Goal: Task Accomplishment & Management: Manage account settings

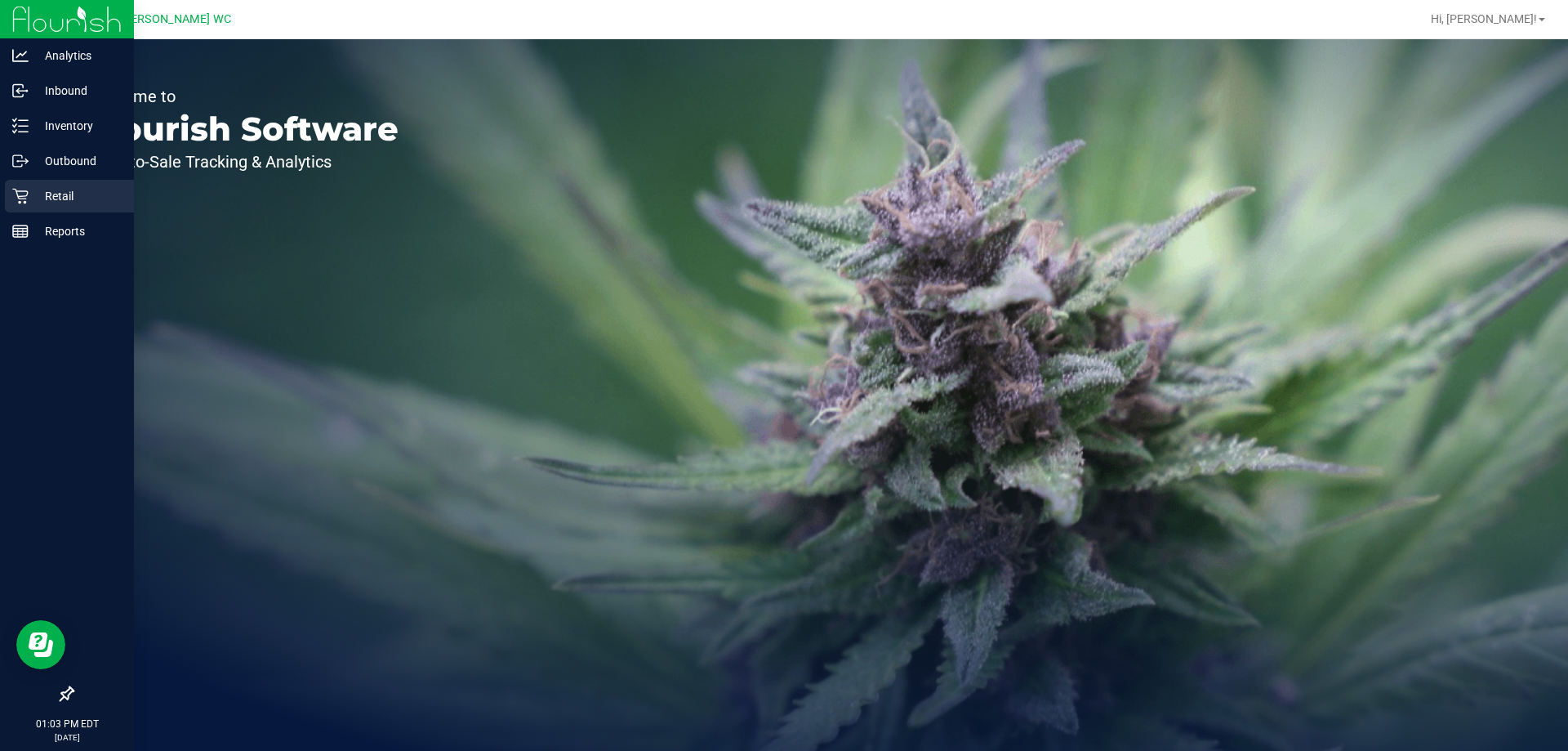
click at [19, 209] on div "Retail" at bounding box center [69, 195] width 129 height 32
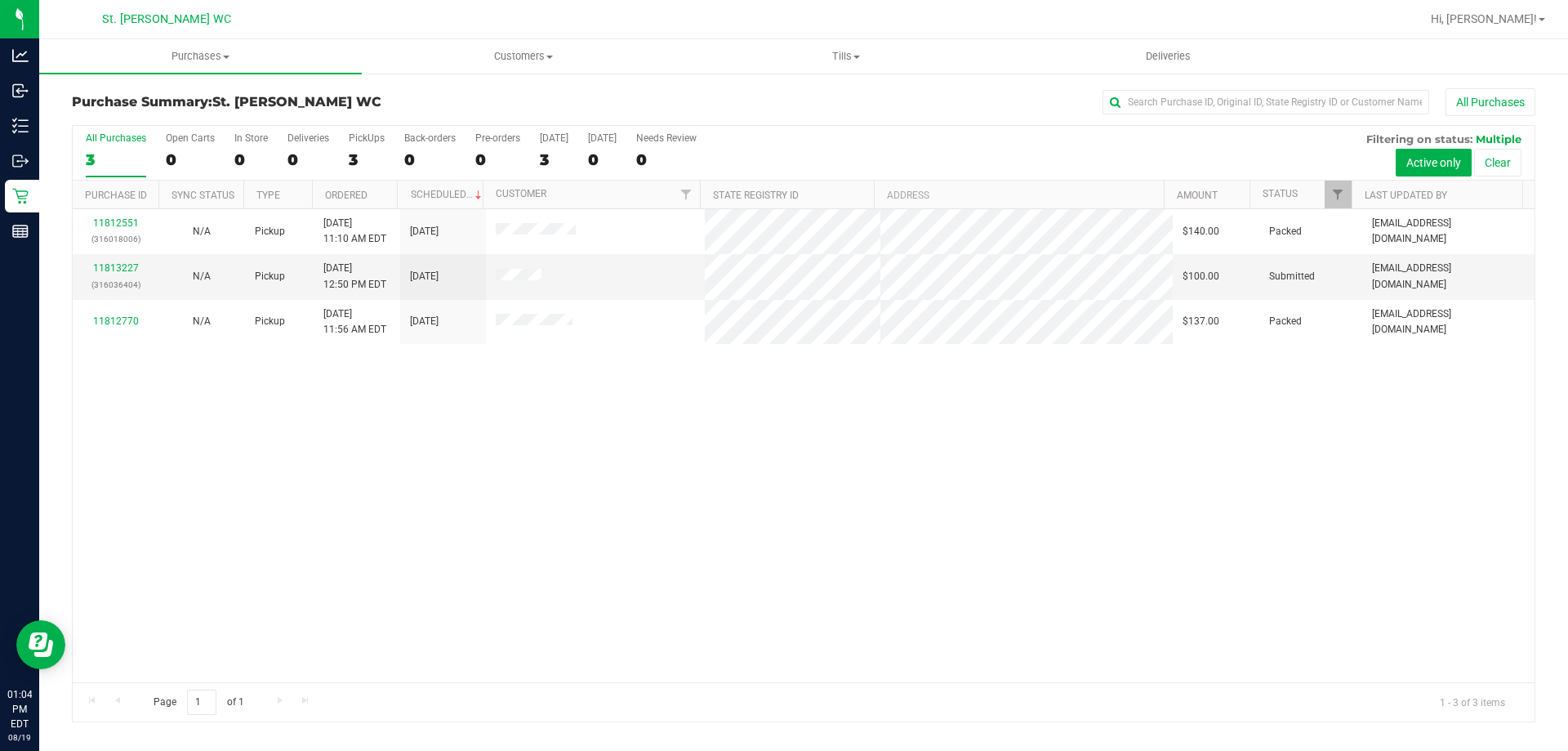
click at [627, 647] on div "11812551 (316018006) N/A Pickup [DATE] 11:10 AM EDT 8/19/2025 $140.00 Packed [E…" at bounding box center [803, 445] width 1462 height 473
click at [107, 266] on link "11813227" at bounding box center [116, 268] width 45 height 11
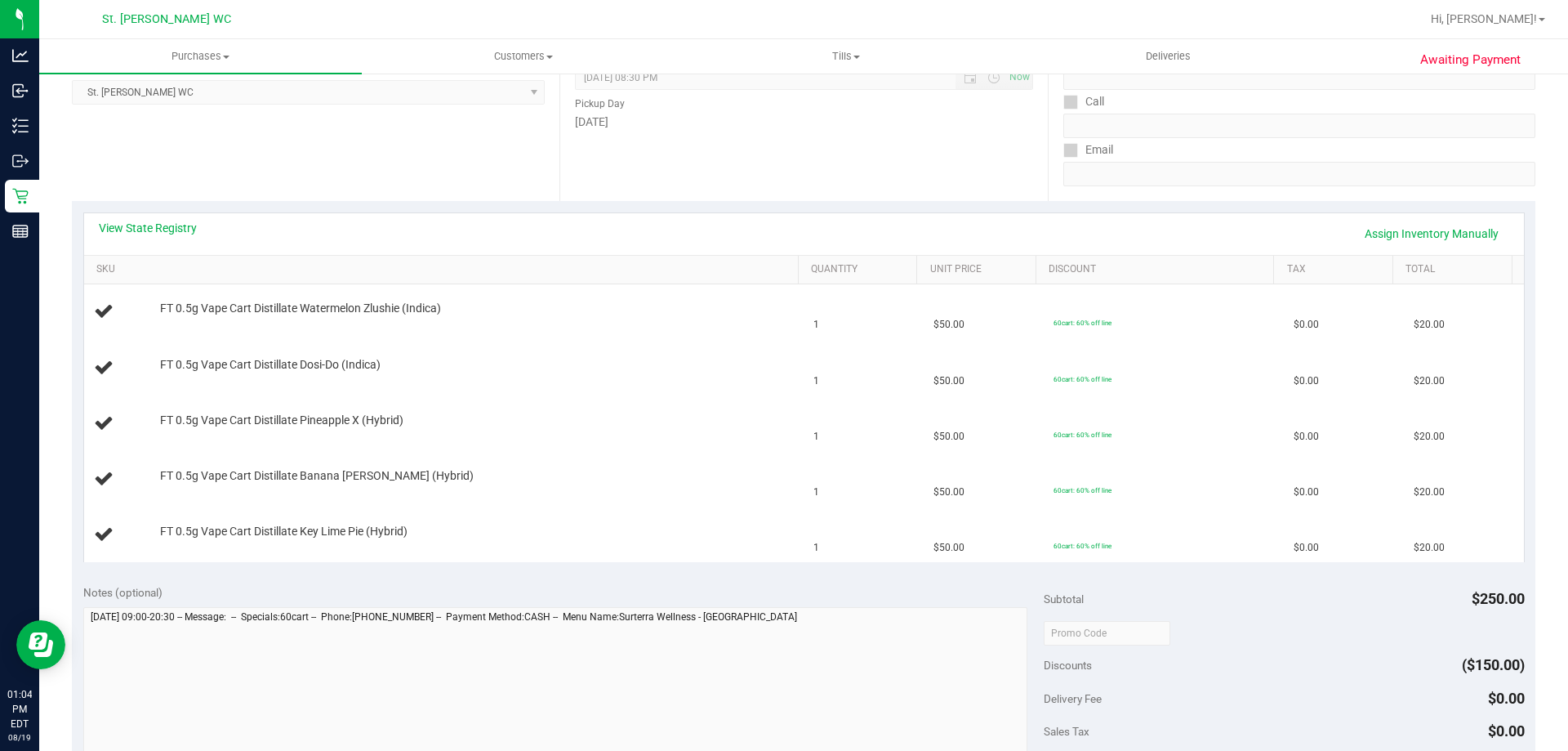
scroll to position [240, 0]
click at [132, 220] on link "View State Registry" at bounding box center [148, 227] width 98 height 17
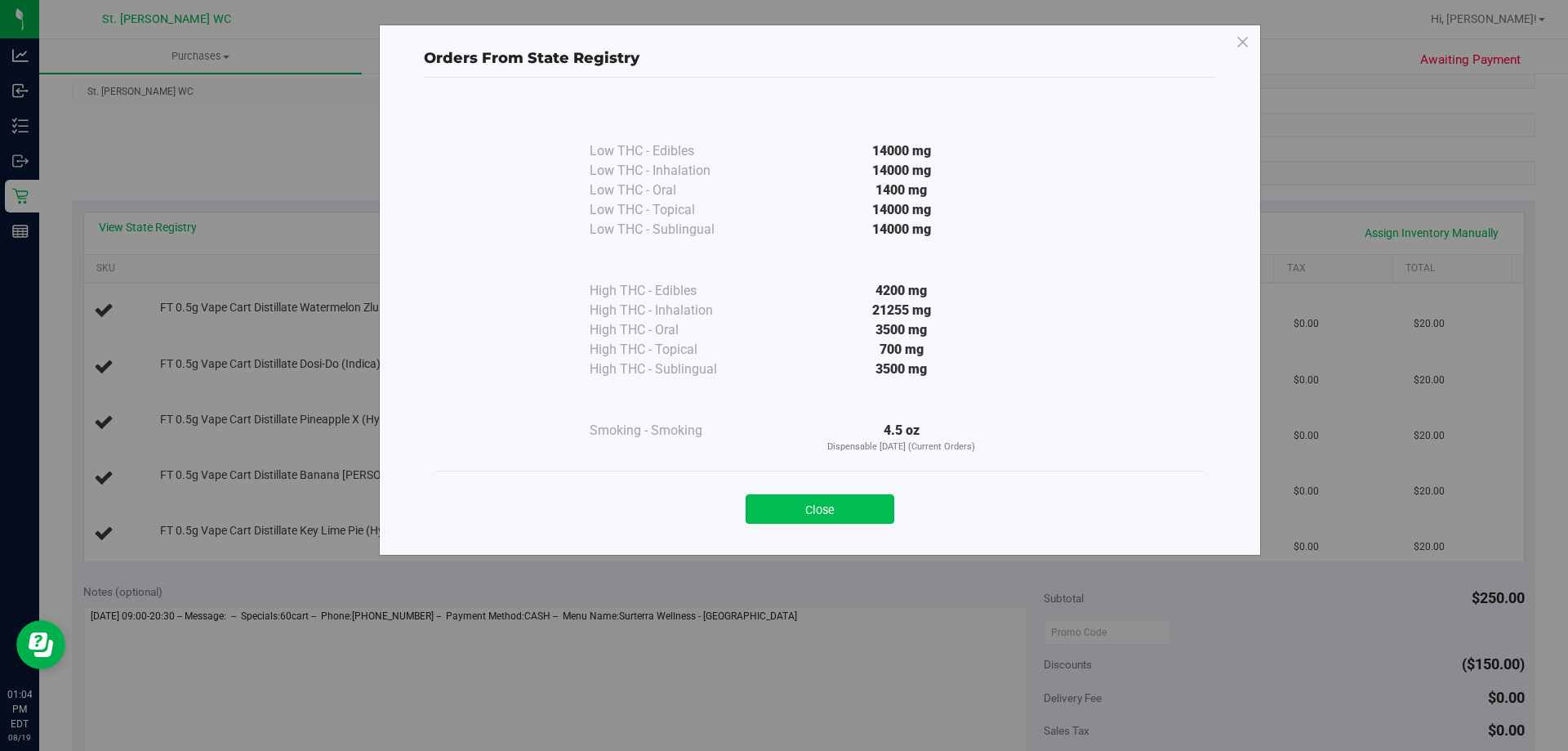
click at [793, 521] on button "Close" at bounding box center [820, 509] width 149 height 30
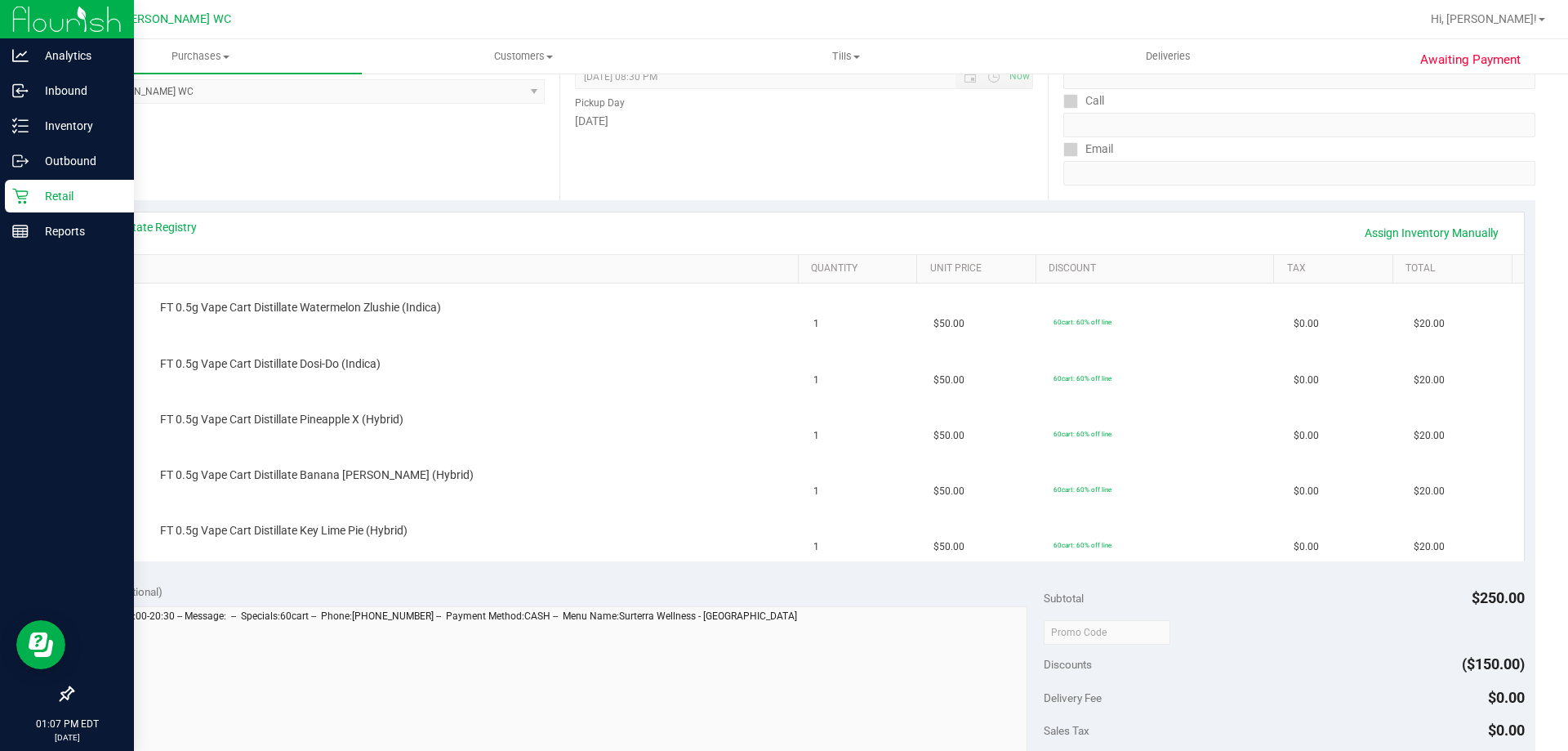
click at [24, 207] on div "Retail" at bounding box center [69, 195] width 129 height 32
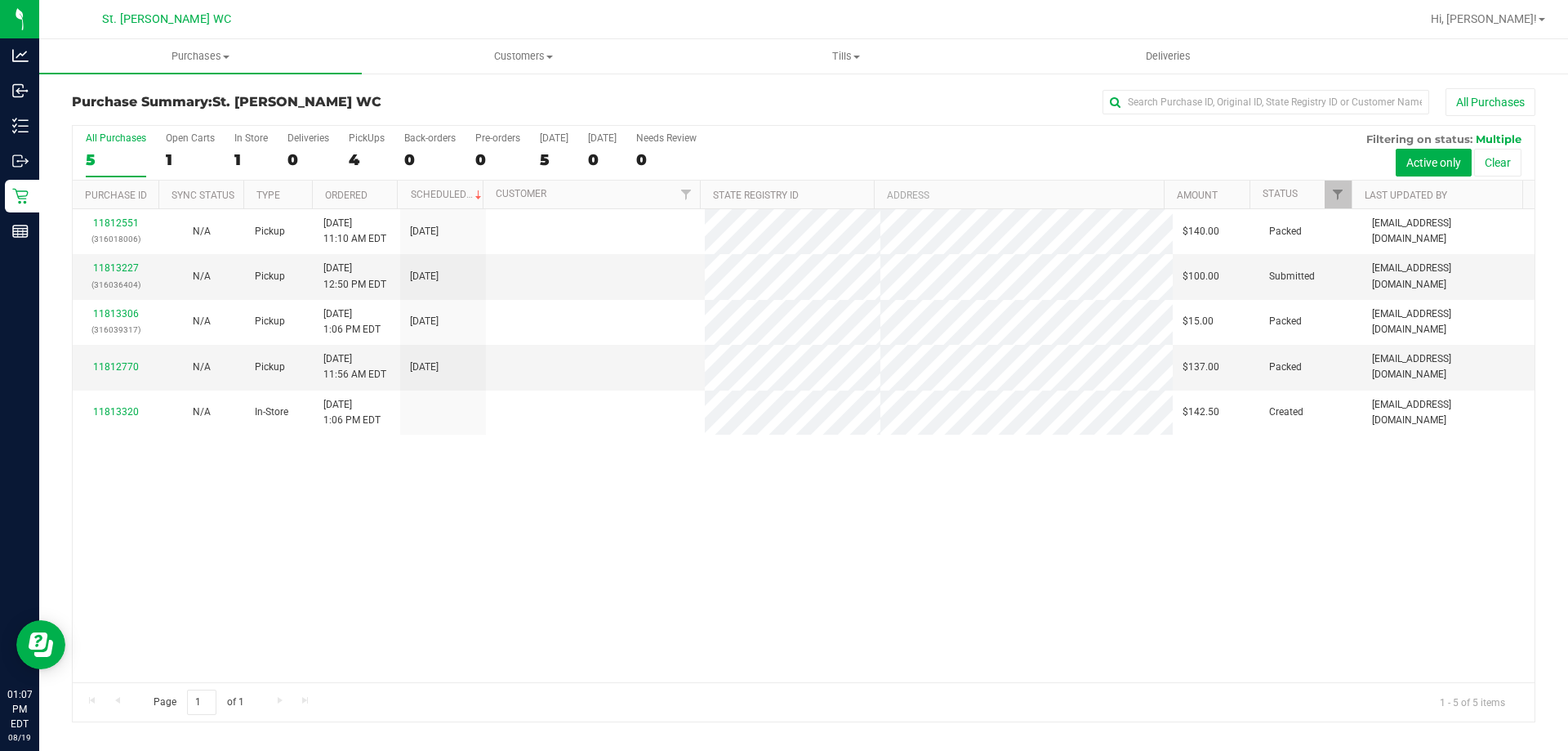
click at [542, 525] on div "11812551 (316018006) N/A Pickup [DATE] 11:10 AM EDT 8/19/2025 $140.00 Packed [E…" at bounding box center [803, 445] width 1462 height 473
click at [107, 264] on link "11813227" at bounding box center [116, 268] width 45 height 11
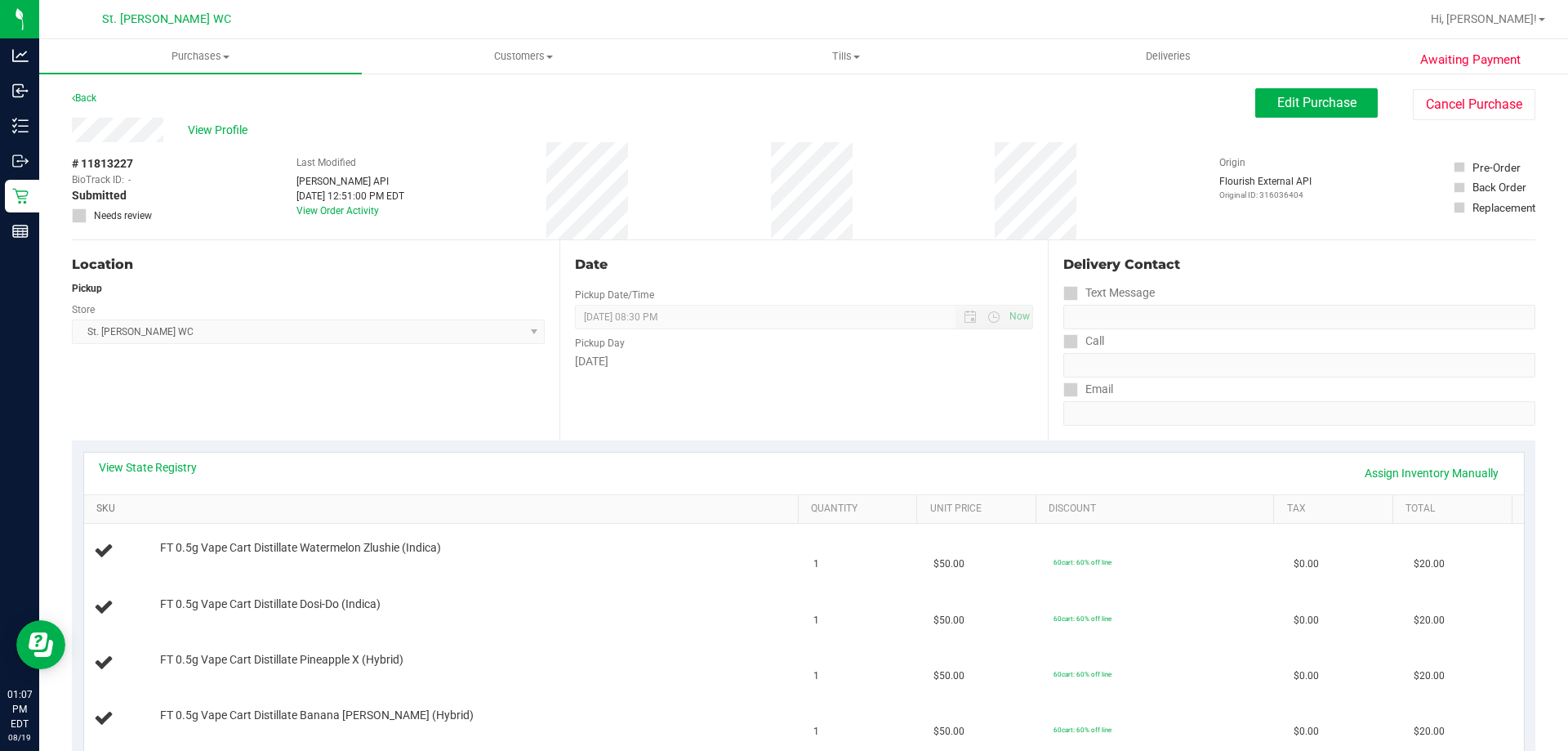
click at [347, 507] on link "SKU" at bounding box center [444, 508] width 696 height 13
click at [343, 484] on div "View State Registry Assign Inventory Manually" at bounding box center [804, 473] width 1411 height 28
click at [335, 457] on div "View State Registry Assign Inventory Manually" at bounding box center [804, 473] width 1440 height 42
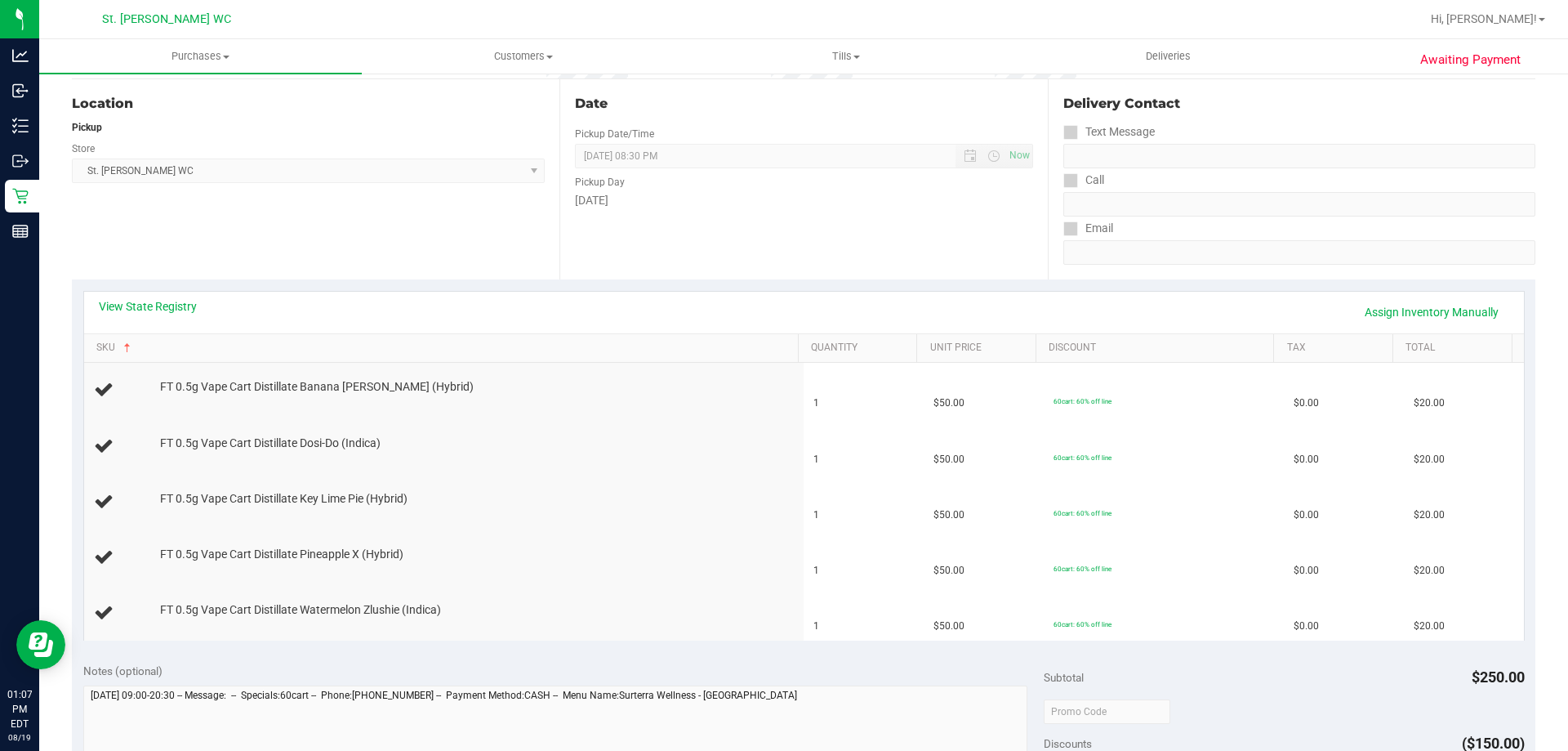
scroll to position [210, 0]
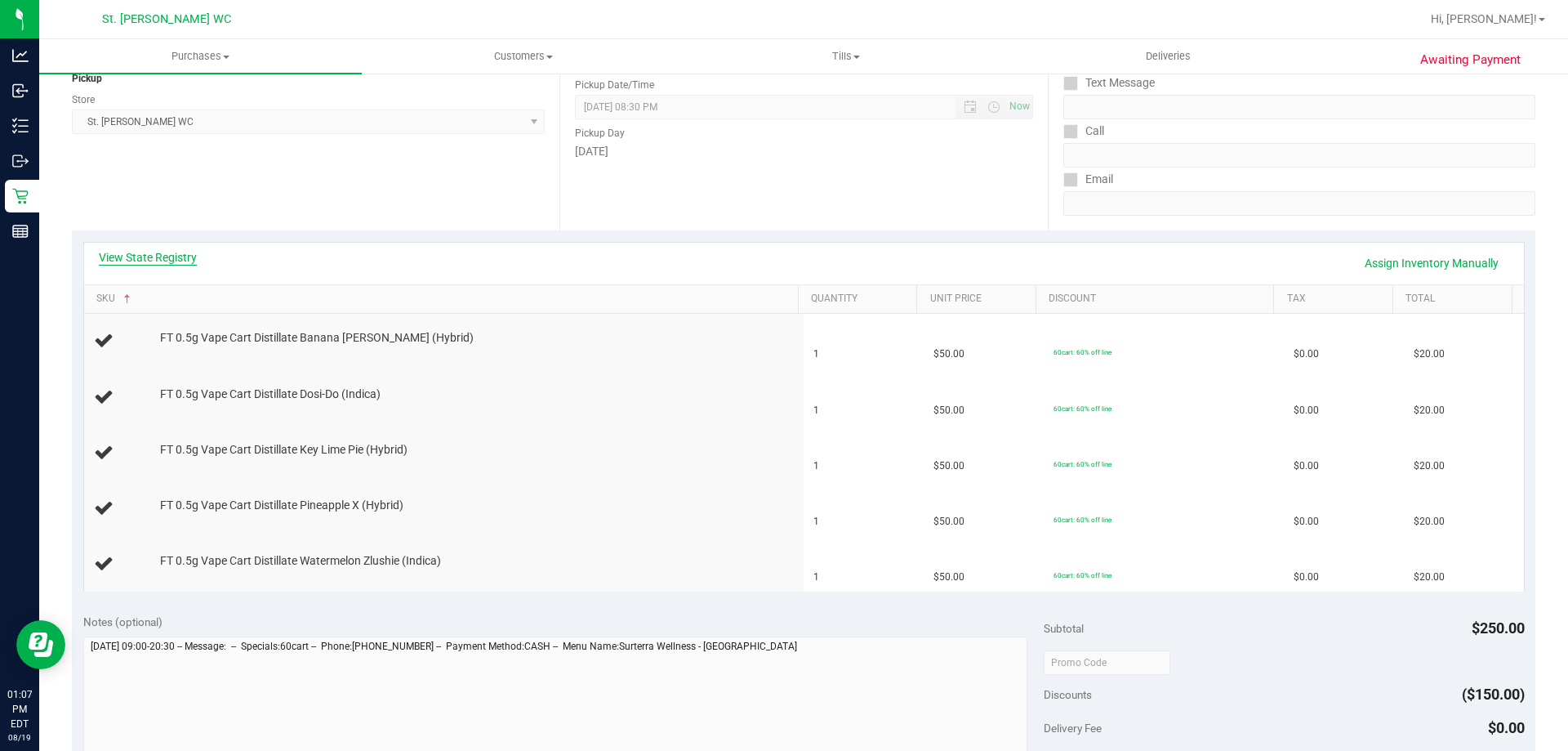
click at [142, 259] on link "View State Registry" at bounding box center [148, 257] width 98 height 17
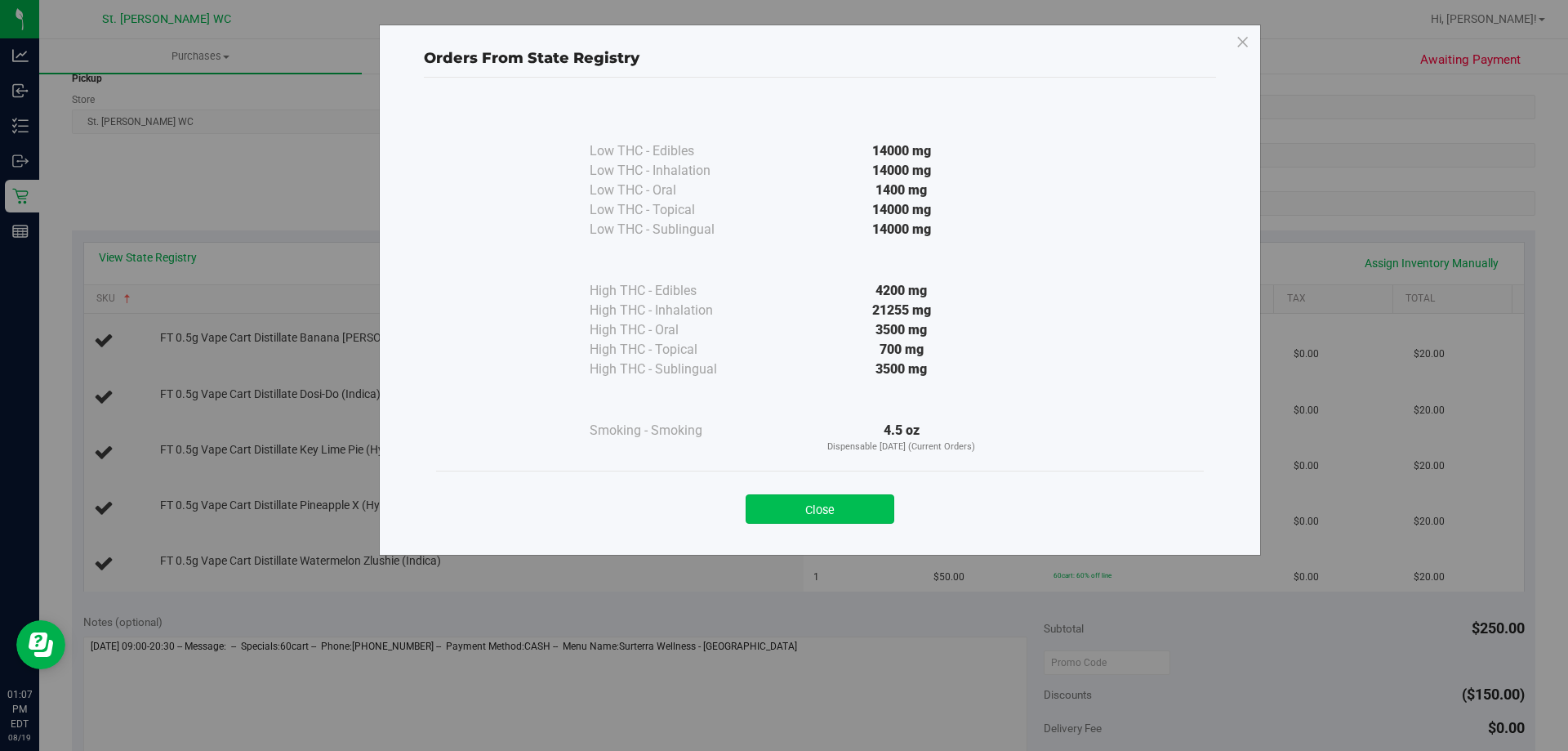
click at [801, 511] on button "Close" at bounding box center [820, 509] width 149 height 30
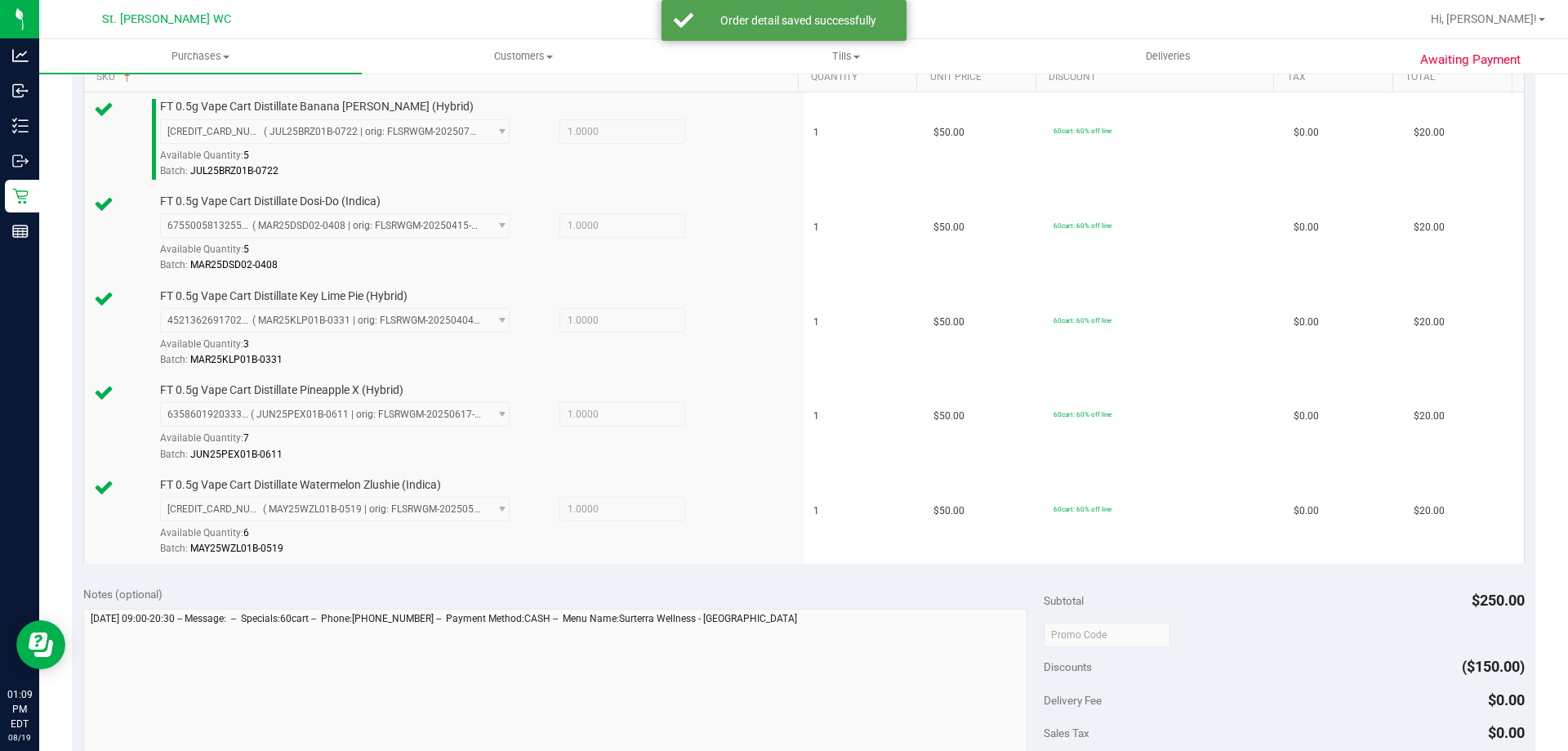
scroll to position [534, 0]
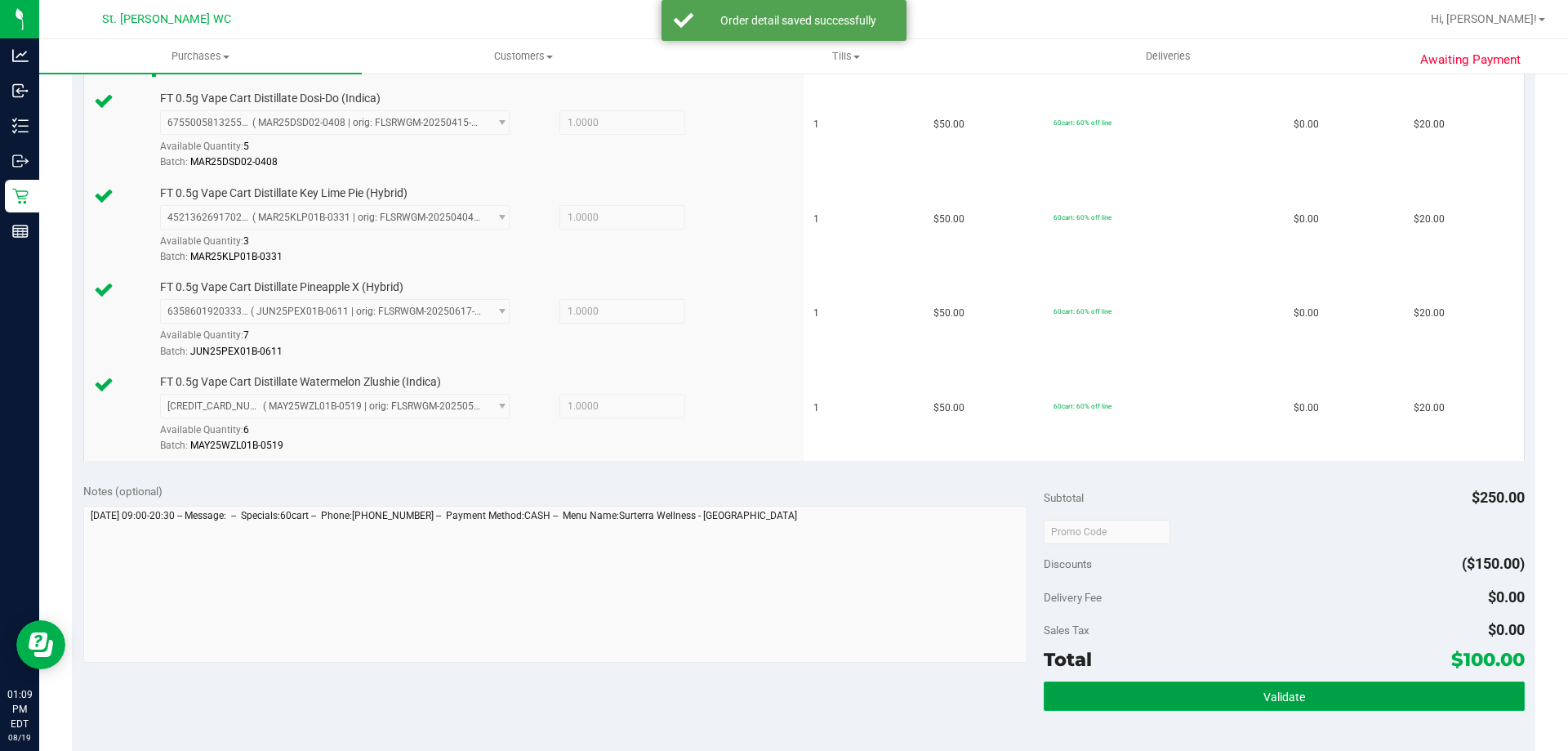
click at [1332, 682] on button "Validate" at bounding box center [1284, 696] width 481 height 30
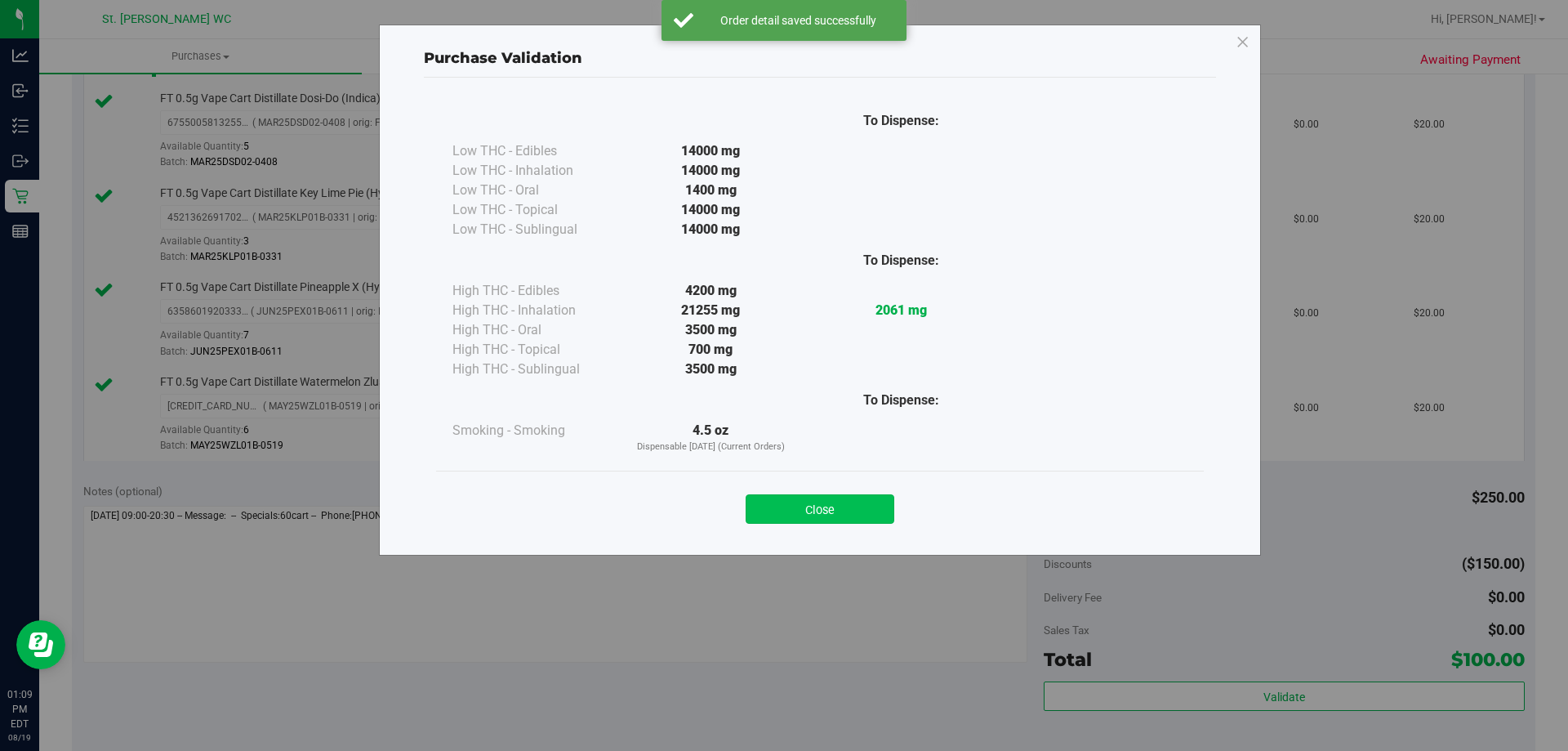
click at [837, 496] on button "Close" at bounding box center [820, 509] width 149 height 30
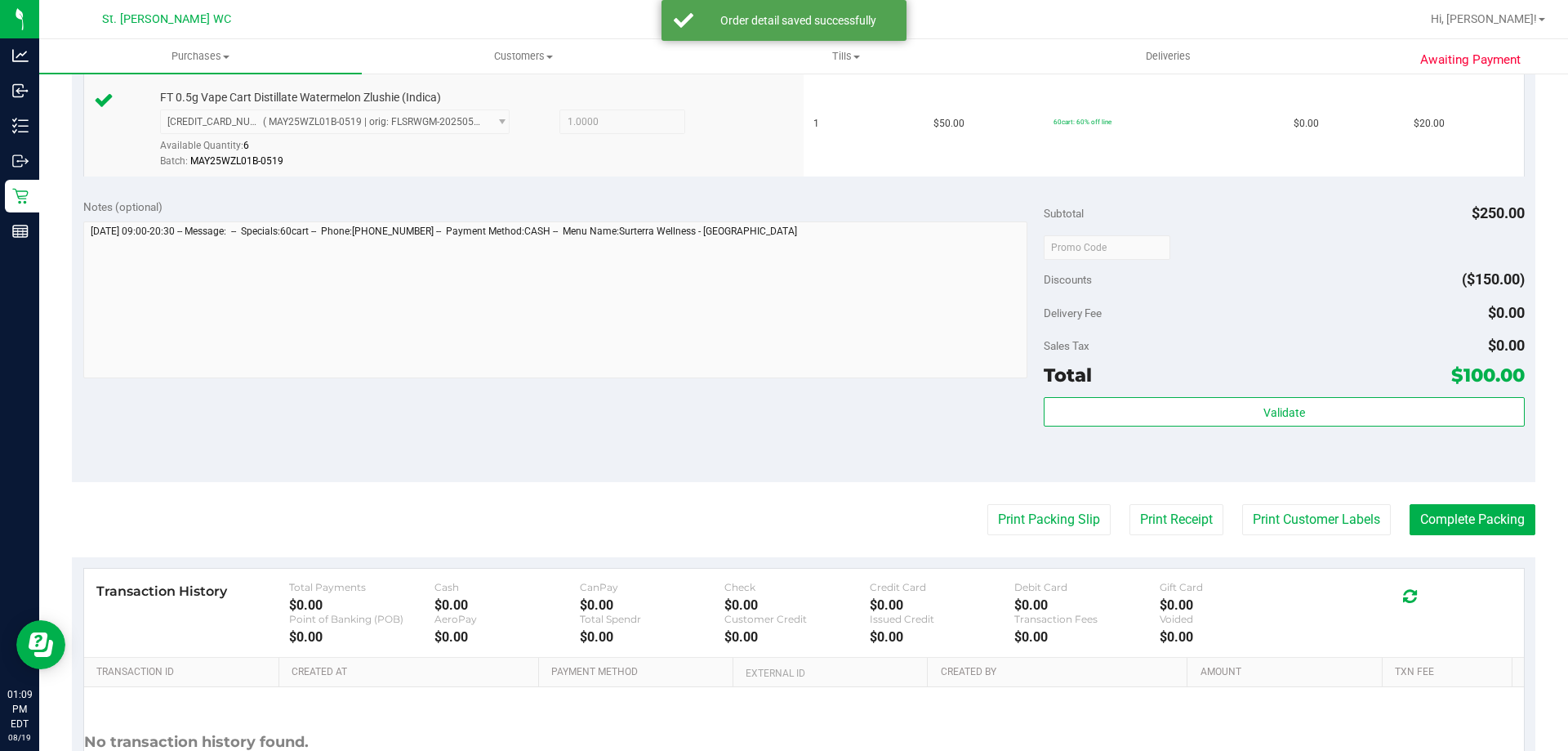
scroll to position [826, 0]
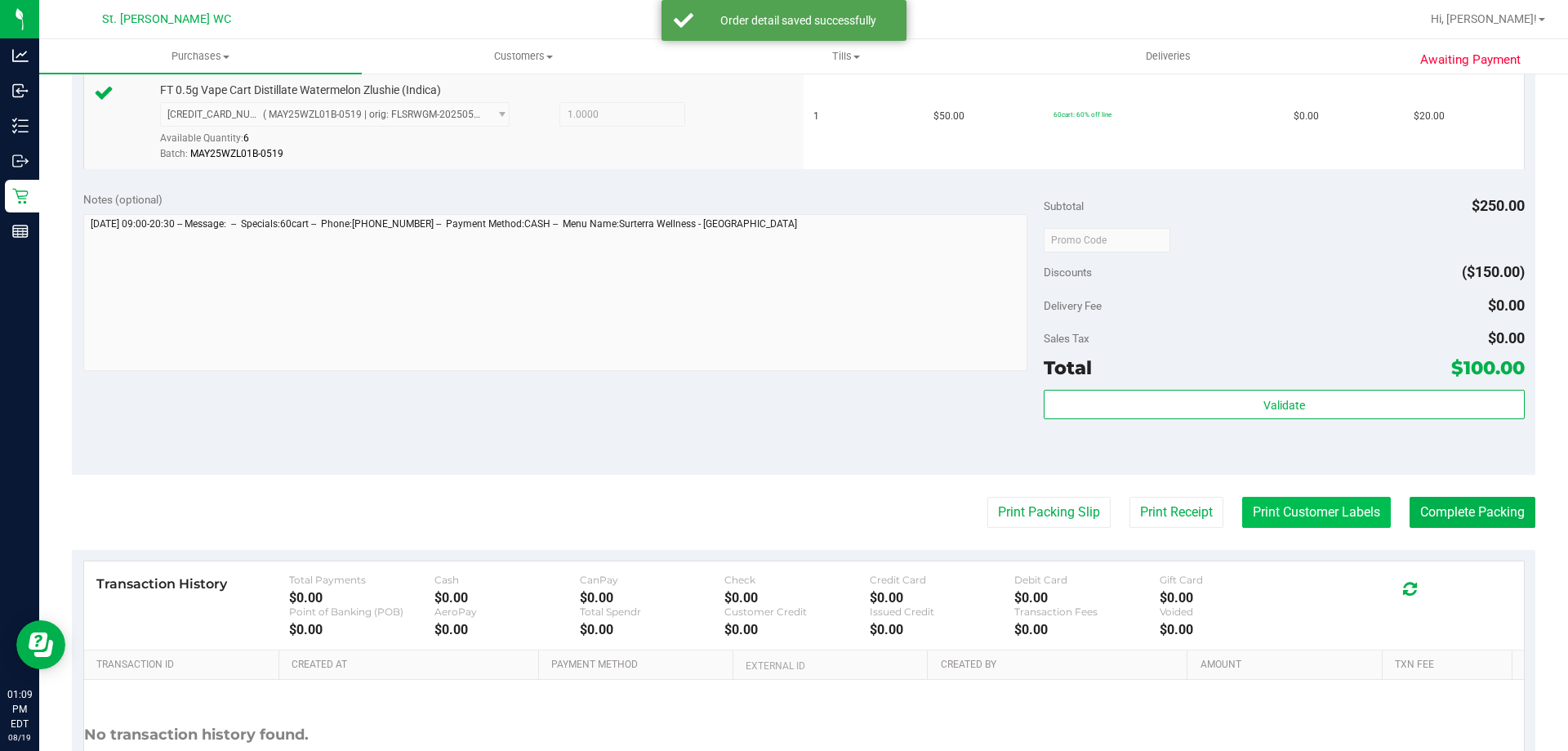
click at [1300, 511] on button "Print Customer Labels" at bounding box center [1316, 512] width 149 height 31
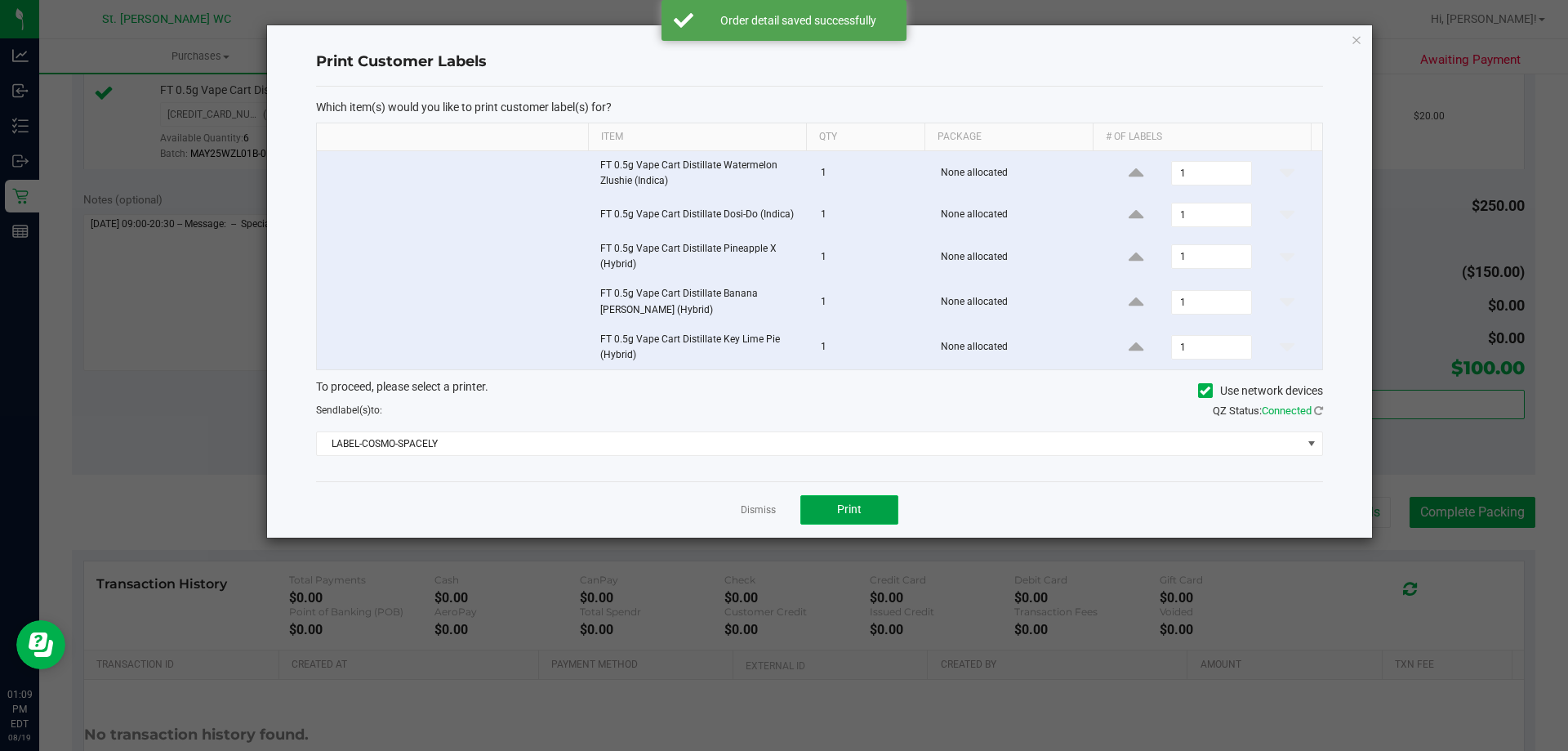
click at [878, 500] on button "Print" at bounding box center [849, 509] width 98 height 30
click at [1357, 41] on icon "button" at bounding box center [1357, 39] width 11 height 19
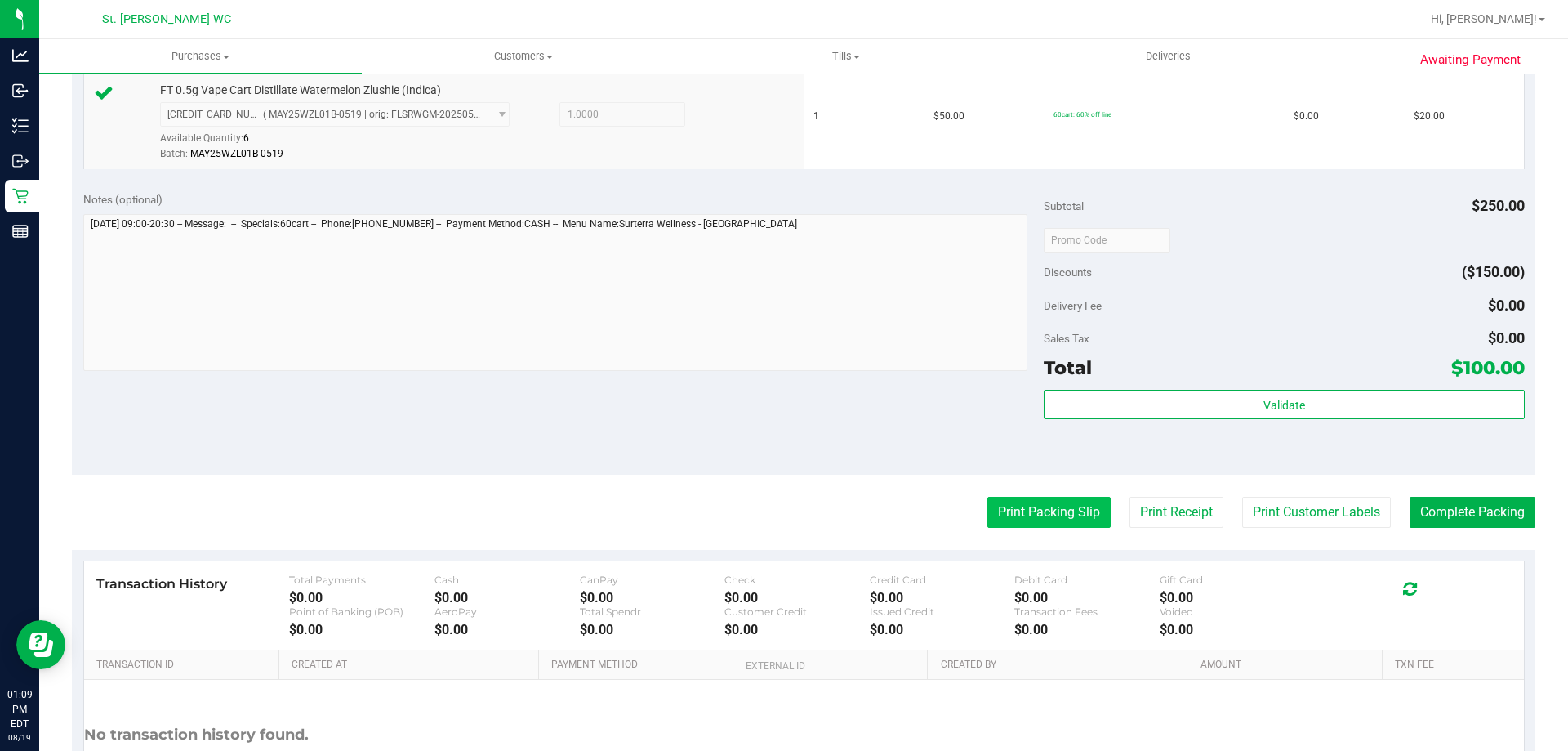
click at [1050, 496] on button "Print Packing Slip" at bounding box center [1048, 512] width 123 height 31
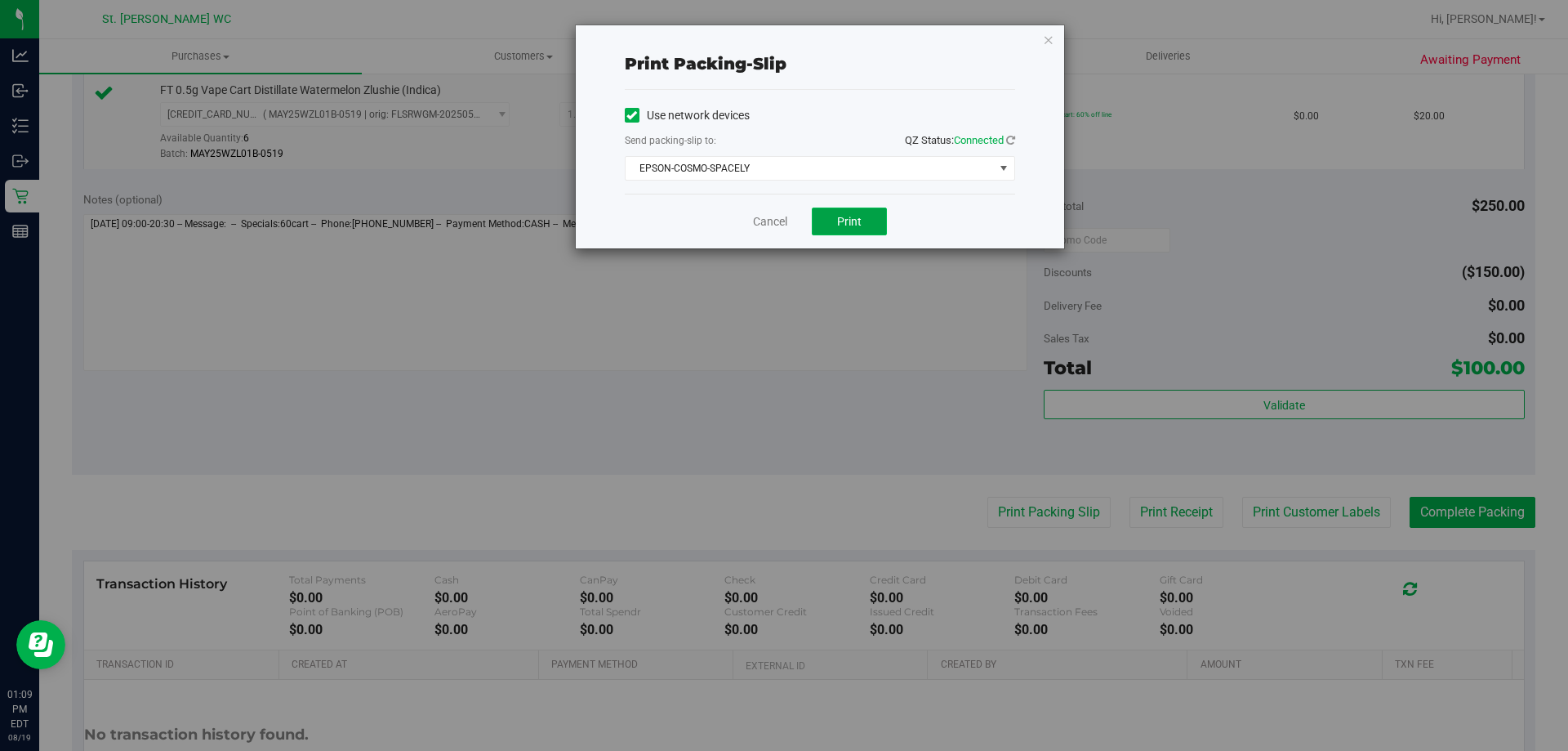
click at [862, 222] on button "Print" at bounding box center [849, 221] width 75 height 28
click at [1048, 45] on icon "button" at bounding box center [1048, 39] width 11 height 19
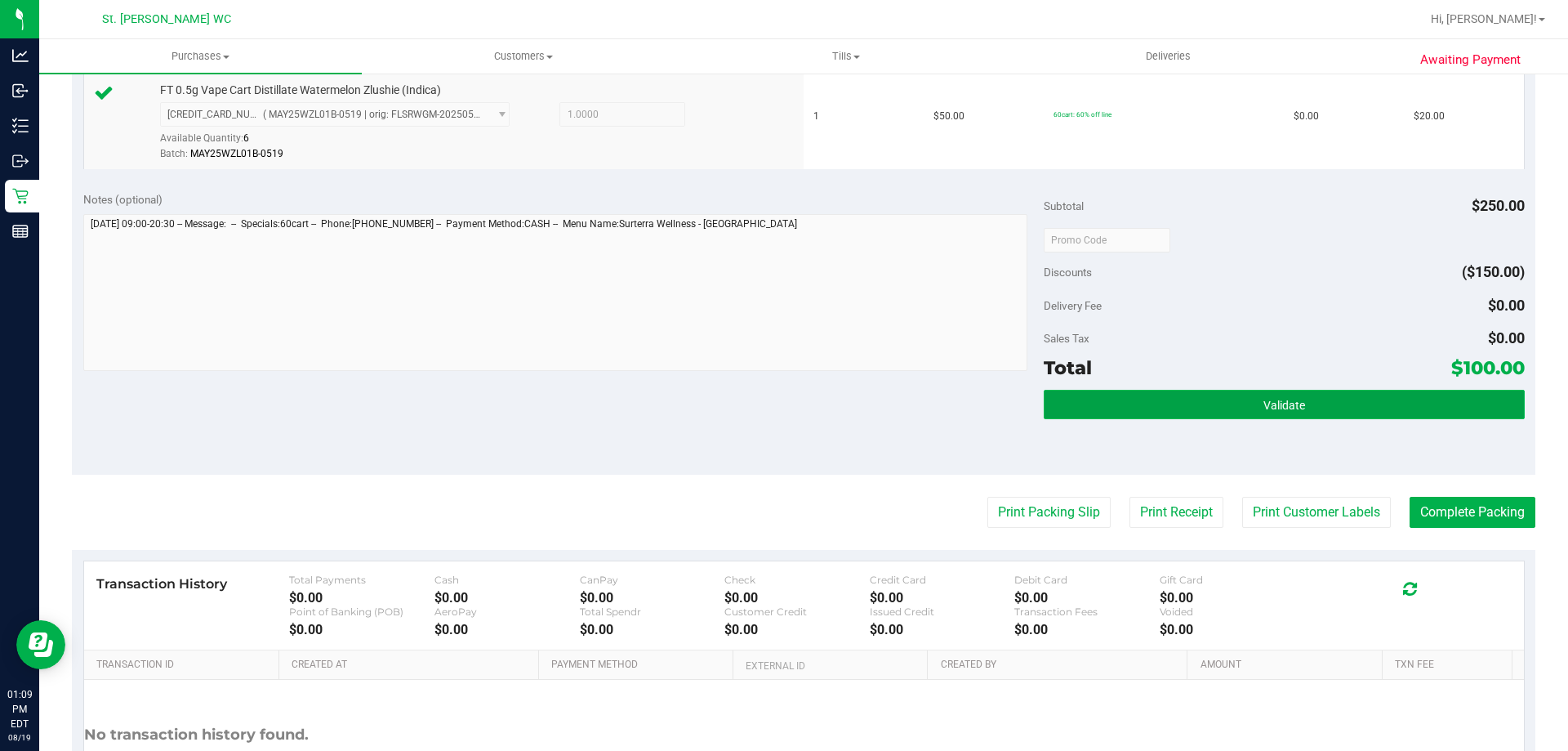
click at [1340, 405] on button "Validate" at bounding box center [1284, 405] width 481 height 30
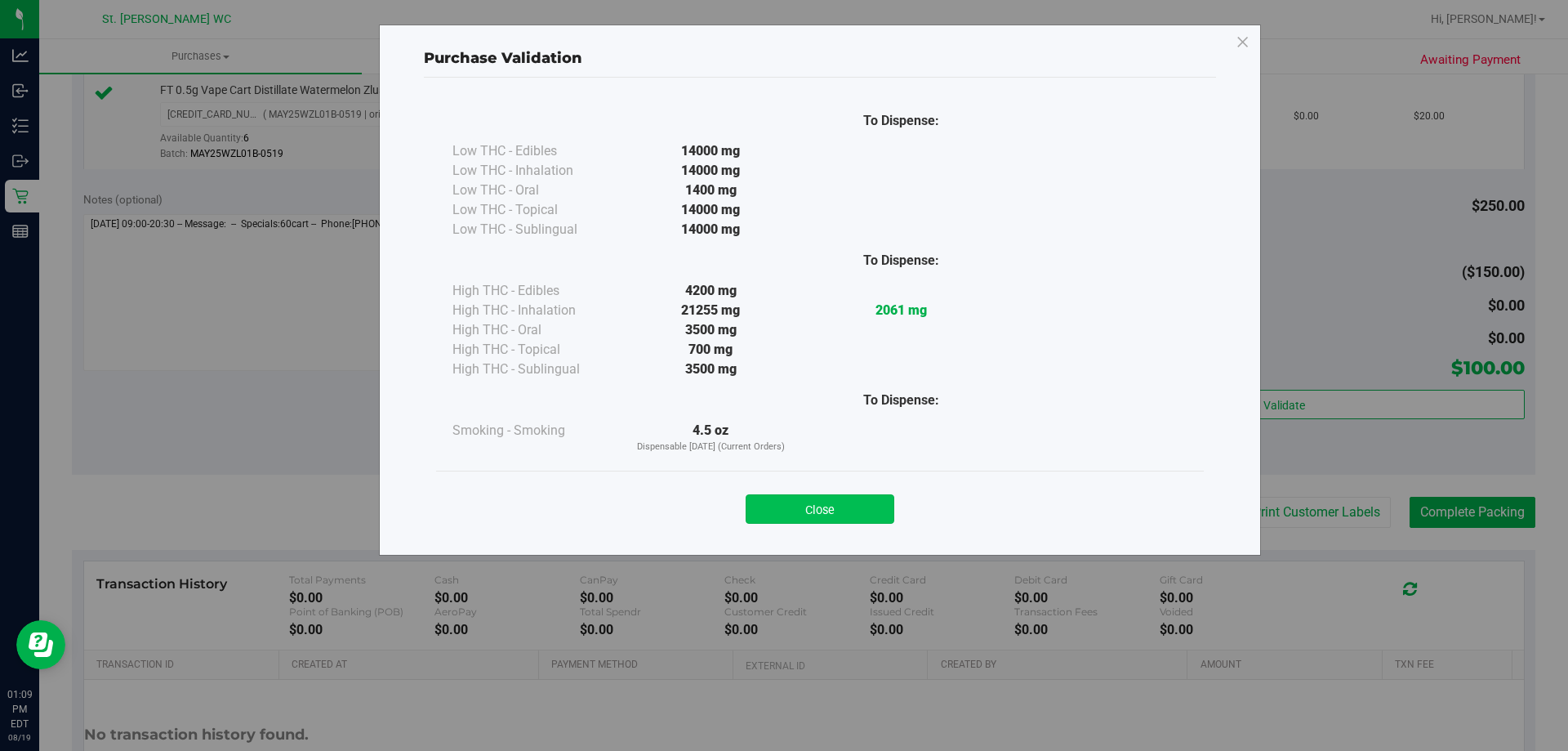
click at [837, 503] on button "Close" at bounding box center [820, 509] width 149 height 30
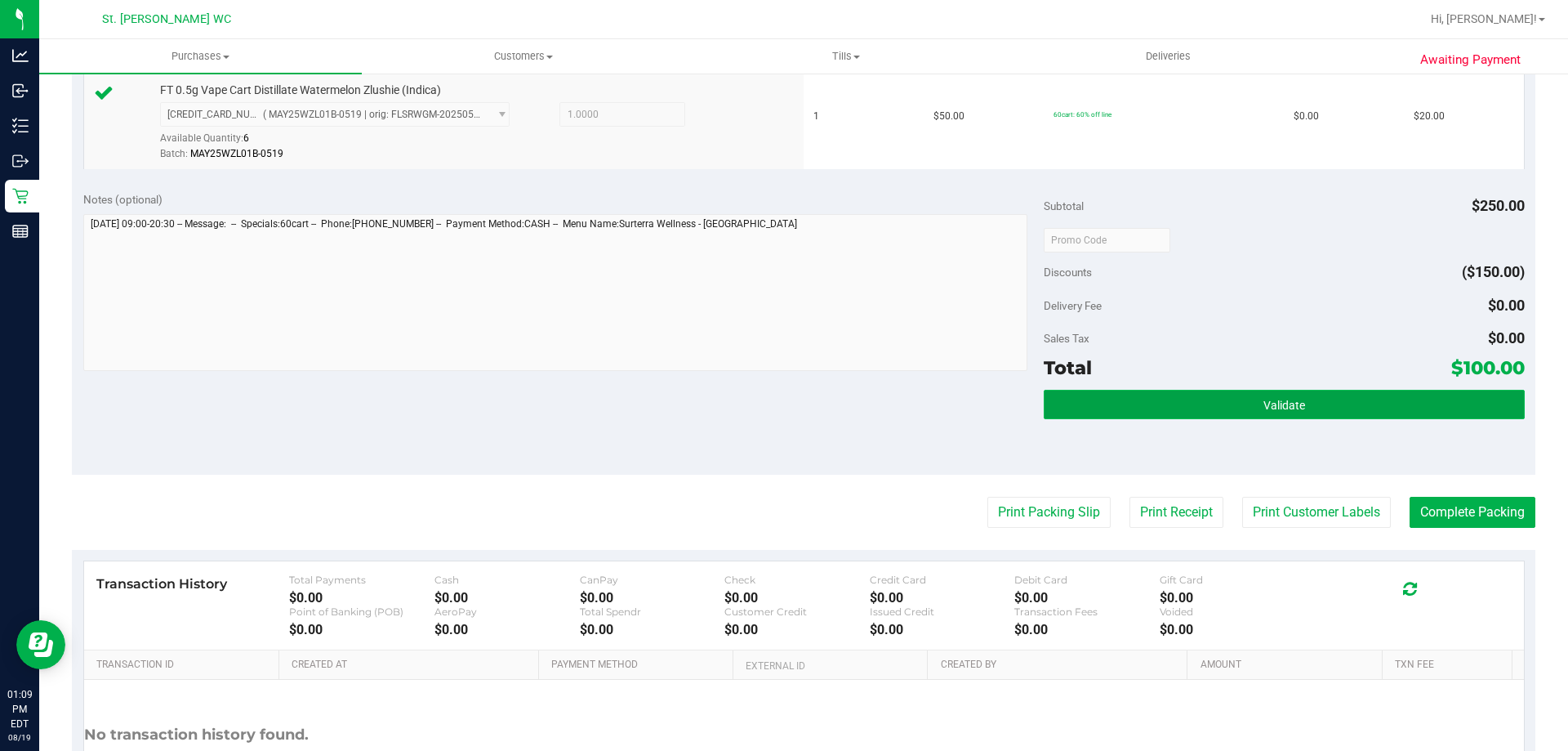
click at [1386, 394] on button "Validate" at bounding box center [1284, 405] width 481 height 30
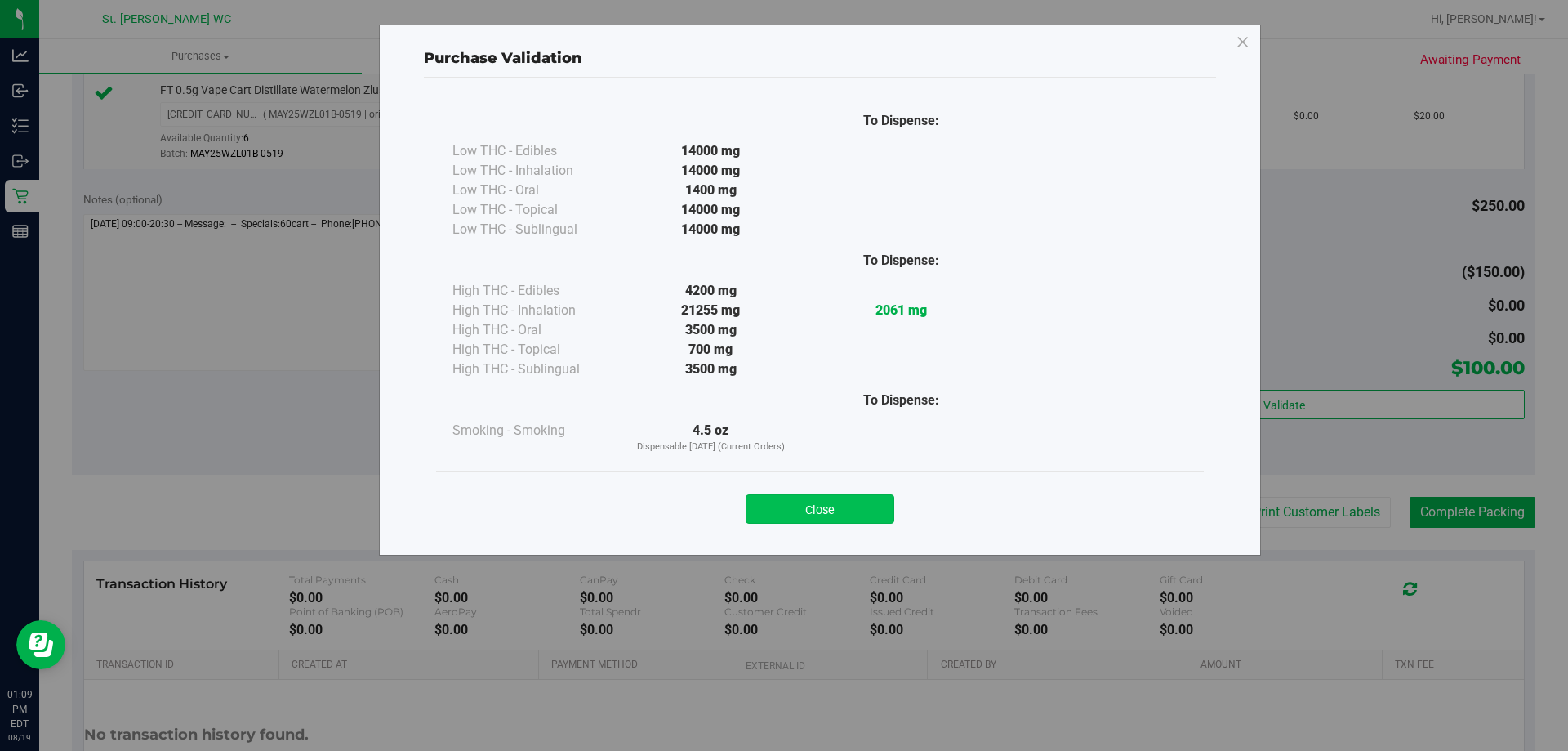
click at [834, 498] on button "Close" at bounding box center [820, 509] width 149 height 30
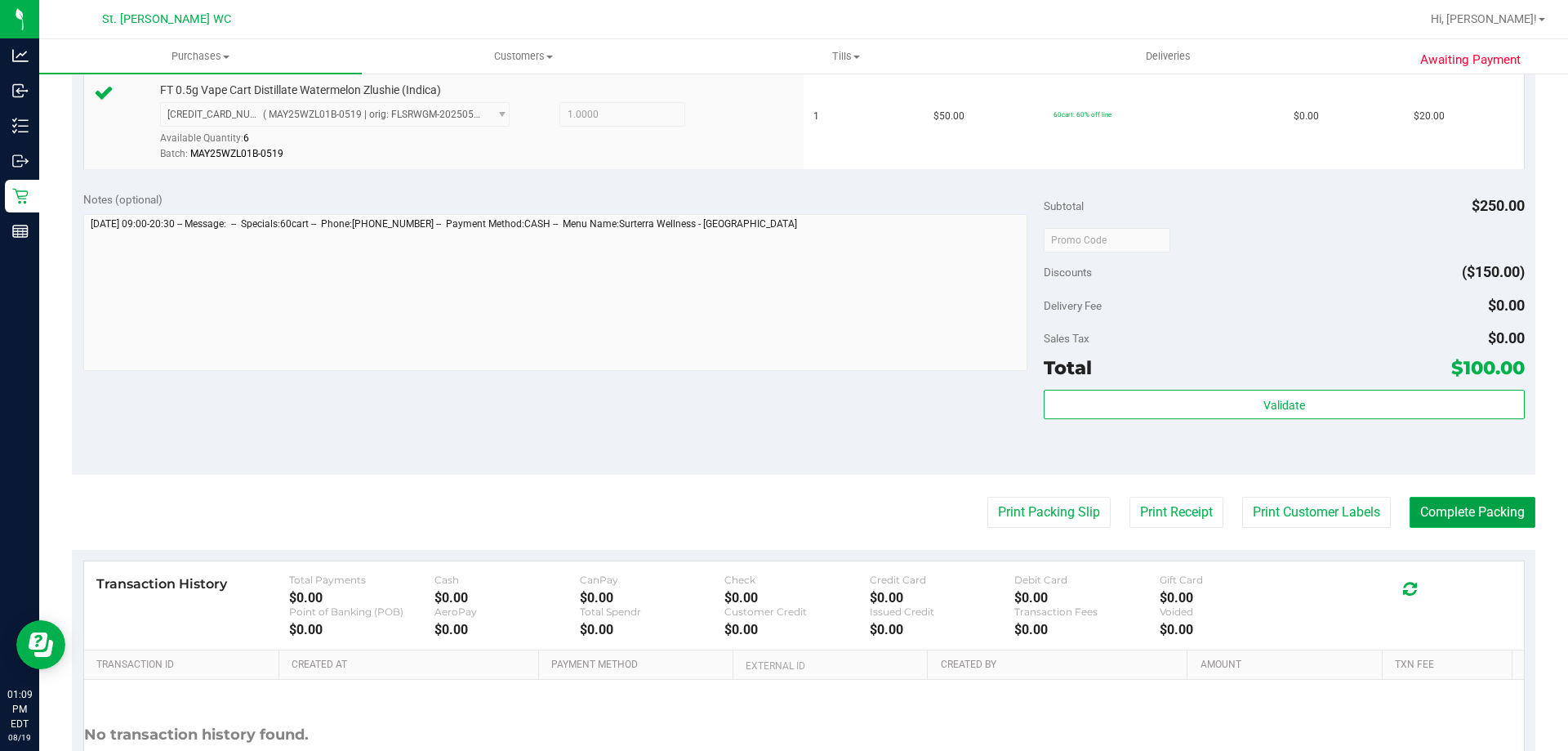
click at [1434, 527] on button "Complete Packing" at bounding box center [1473, 512] width 126 height 31
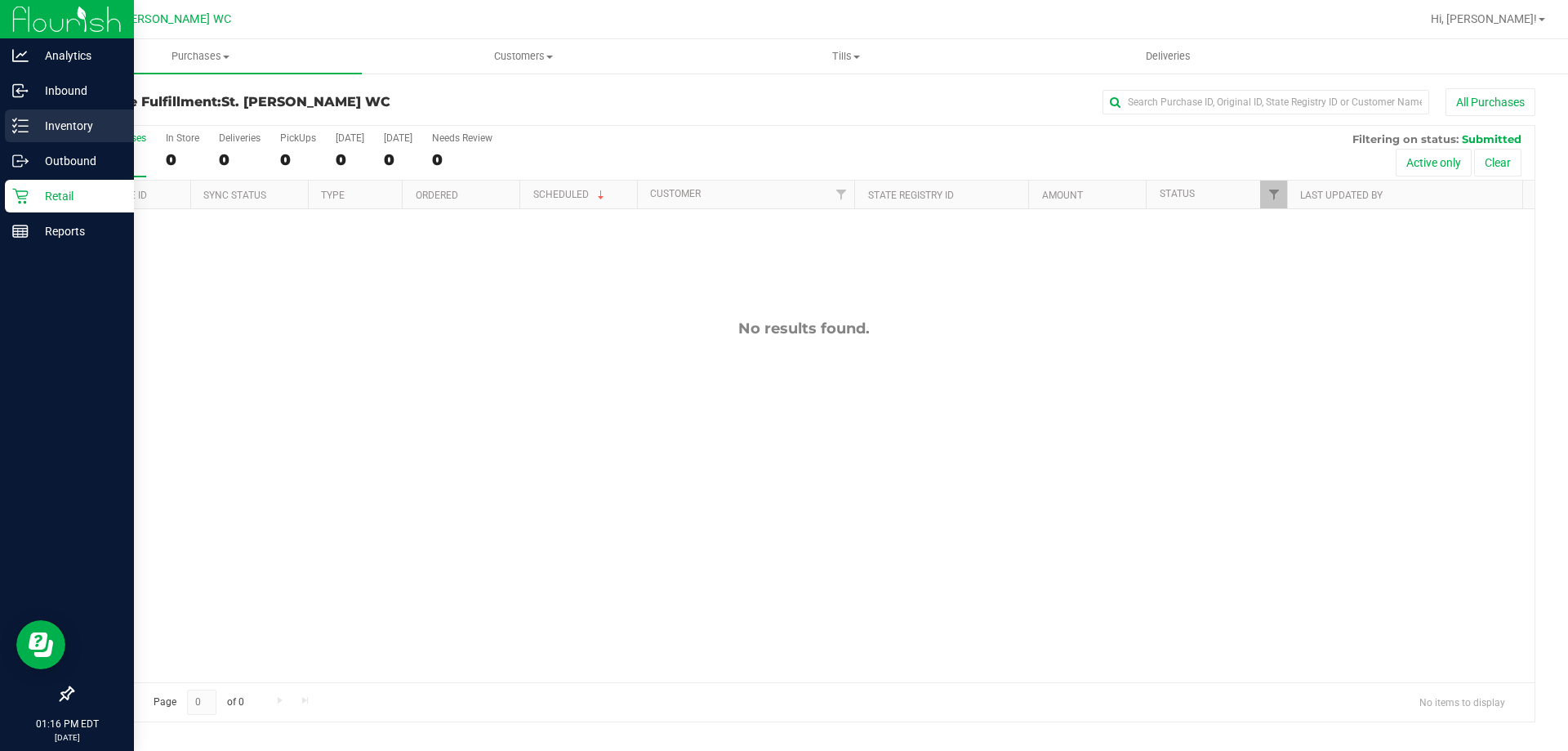
click at [32, 127] on p "Inventory" at bounding box center [78, 125] width 98 height 19
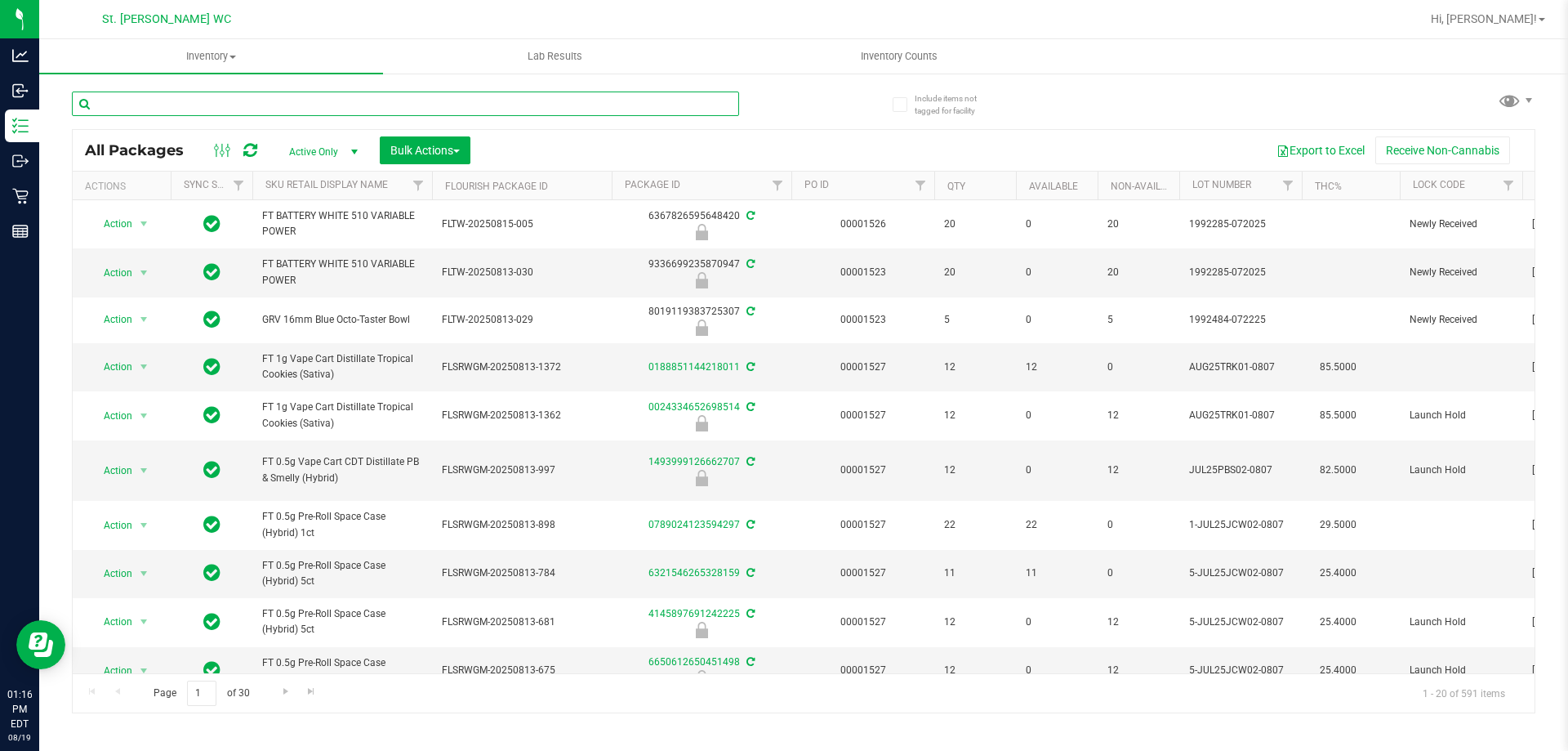
click at [659, 104] on input "text" at bounding box center [406, 104] width 668 height 24
type input "2436"
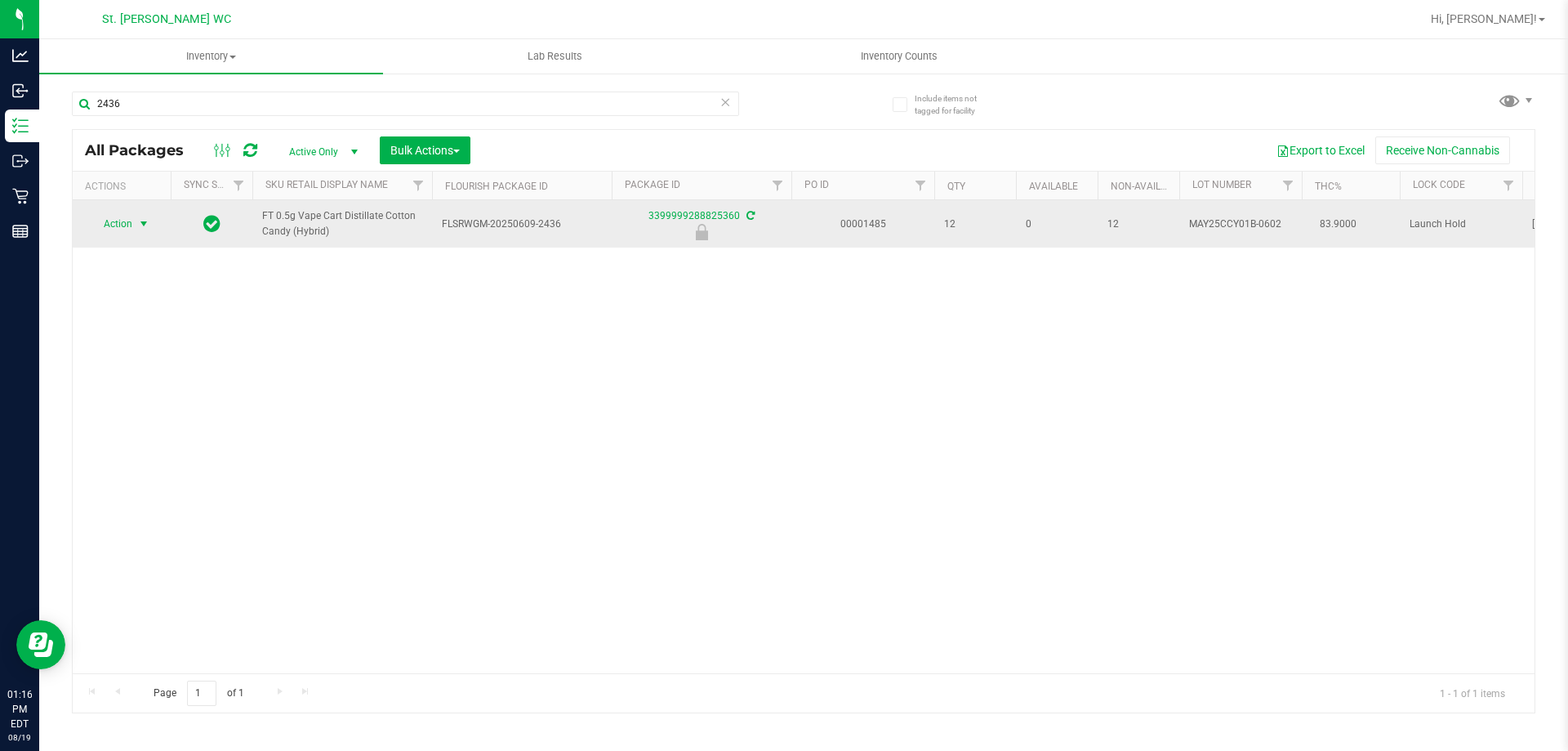
click at [146, 220] on span "select" at bounding box center [144, 224] width 13 height 13
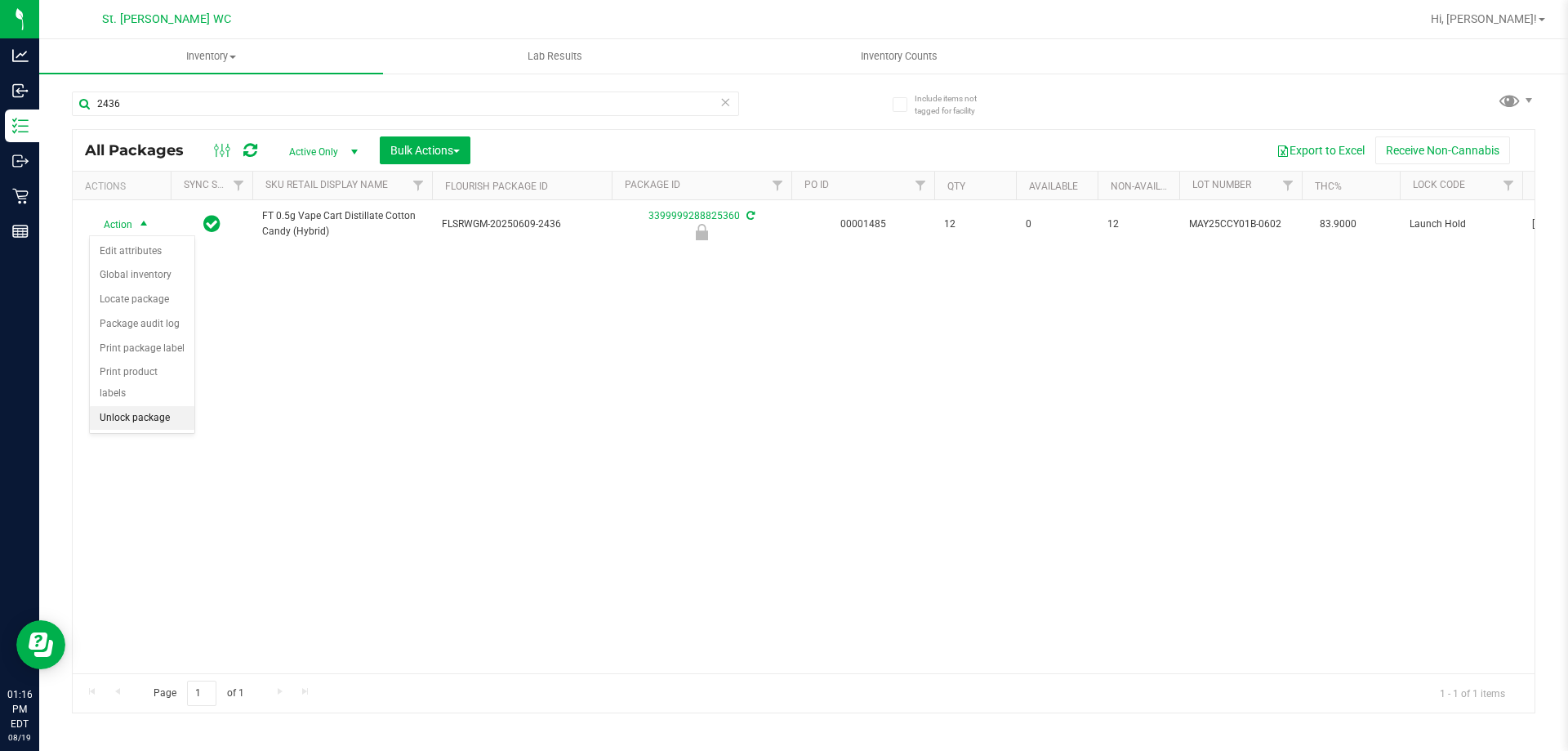
click at [130, 406] on li "Unlock package" at bounding box center [142, 418] width 105 height 24
click at [578, 318] on div "Action Action Adjust qty Create package Edit attributes Global inventory Locate…" at bounding box center [803, 436] width 1462 height 473
click at [506, 398] on div "Action Action Adjust qty Create package Edit attributes Global inventory Locate…" at bounding box center [803, 436] width 1462 height 473
click at [320, 402] on div "Action Action Adjust qty Create package Edit attributes Global inventory Locate…" at bounding box center [803, 436] width 1462 height 473
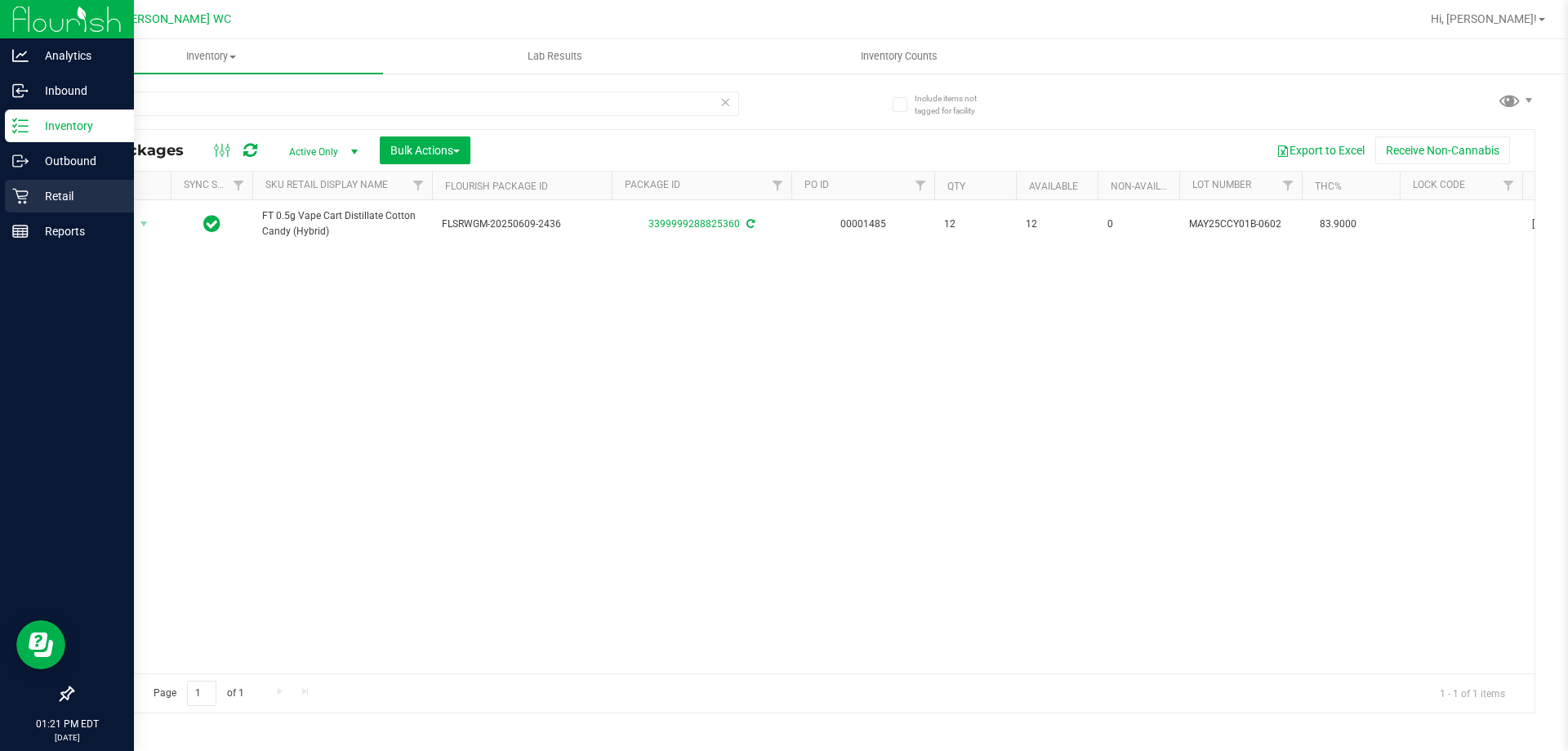
click at [13, 197] on icon at bounding box center [20, 196] width 17 height 17
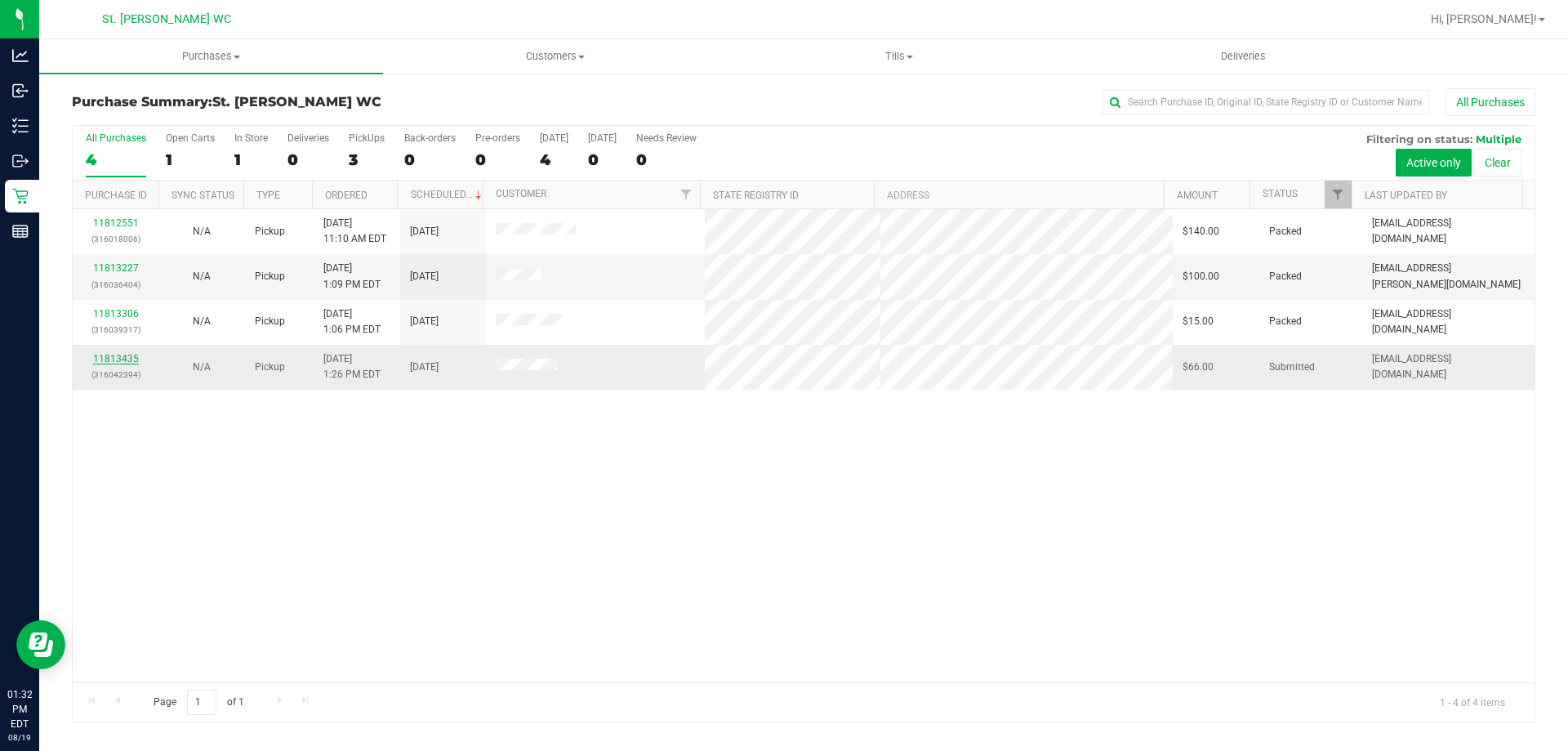
click at [126, 357] on link "11813435" at bounding box center [116, 358] width 45 height 11
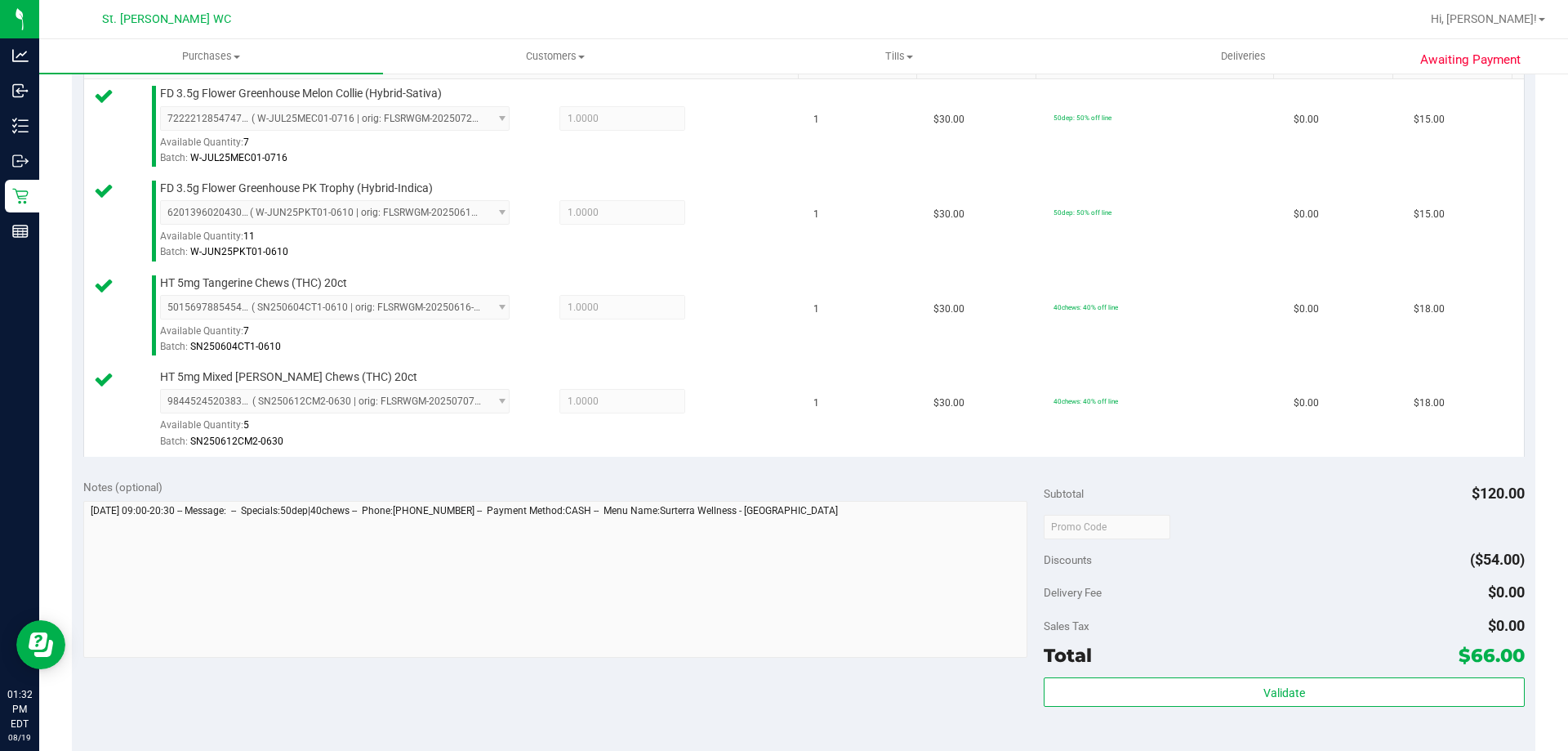
scroll to position [578, 0]
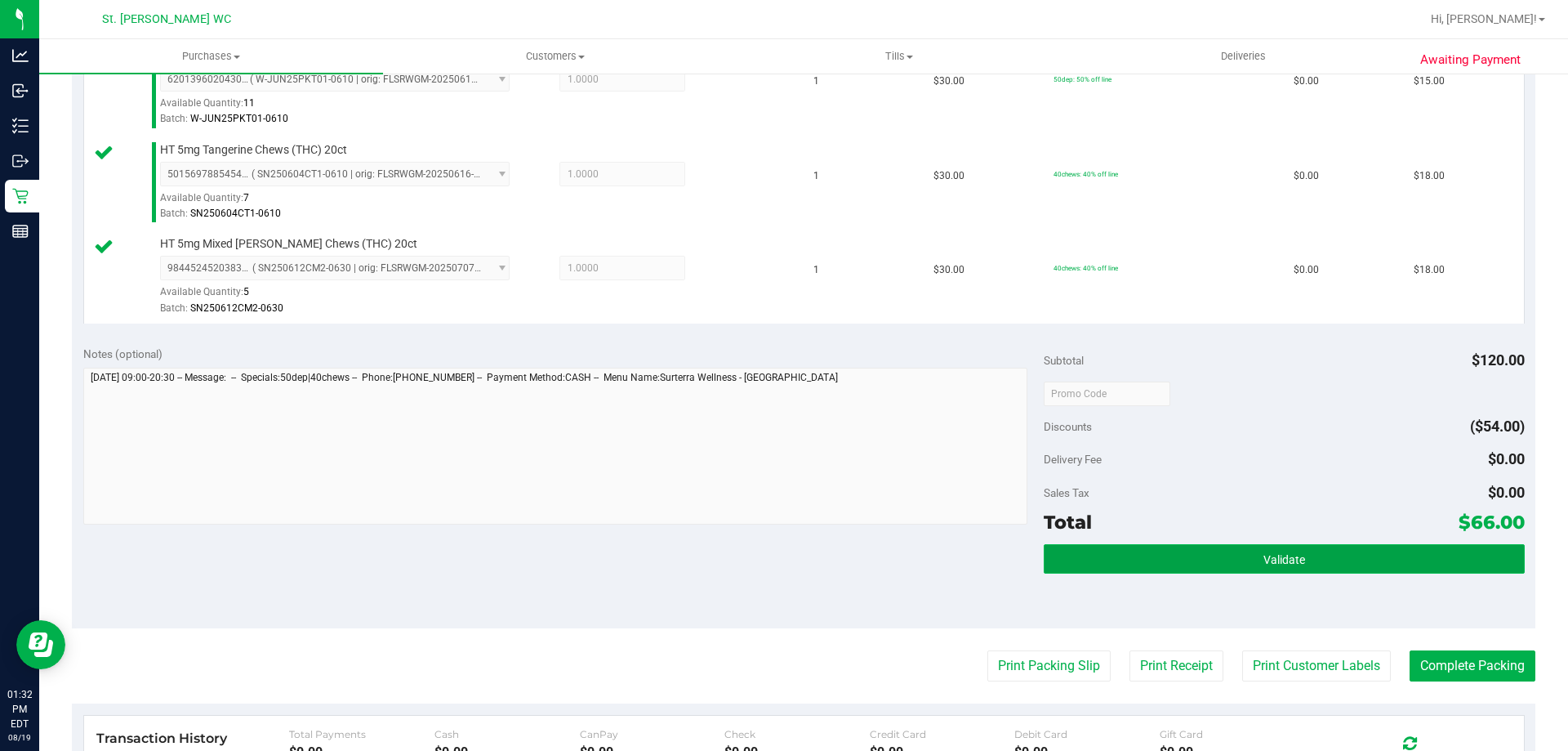
click at [1206, 552] on button "Validate" at bounding box center [1284, 558] width 481 height 30
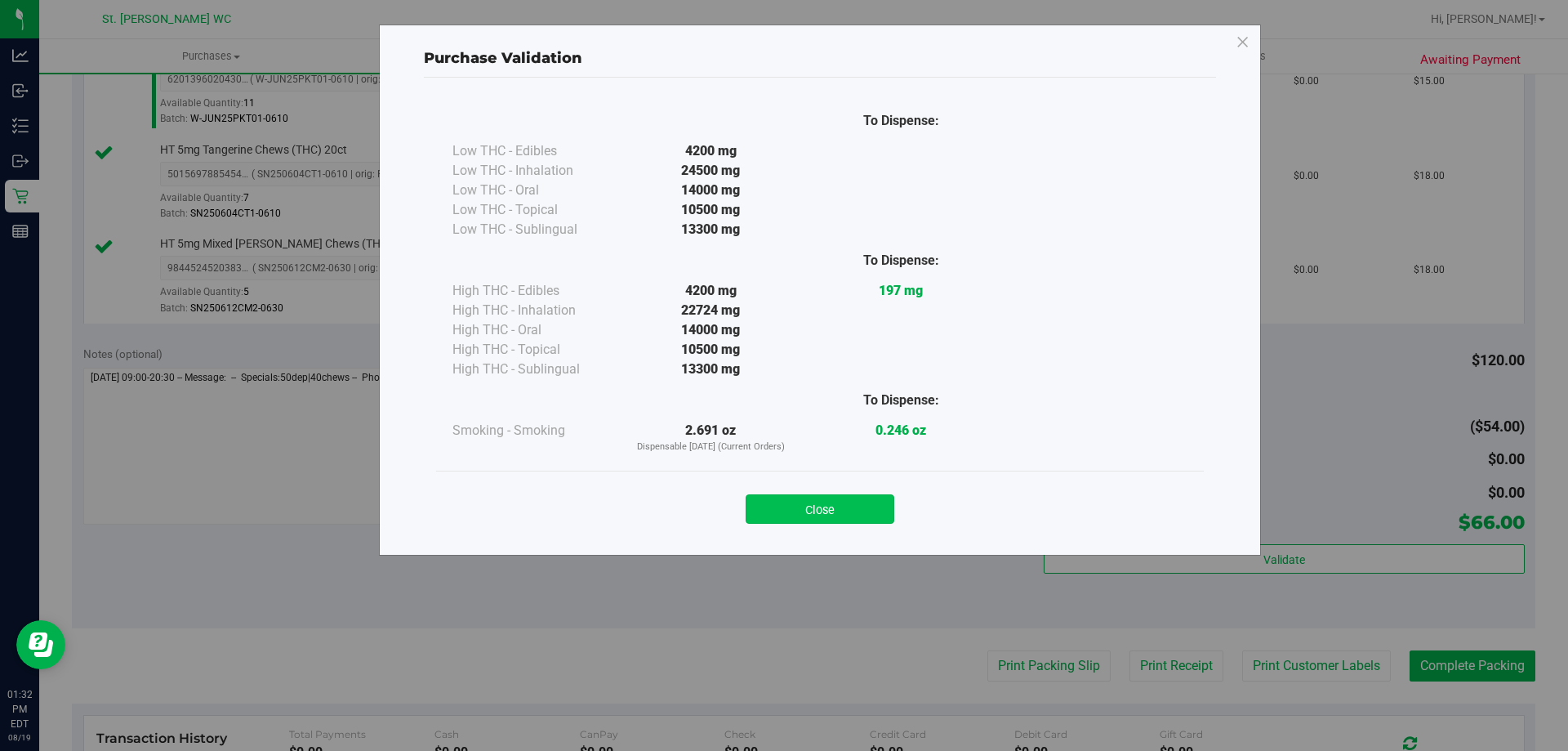
click at [799, 507] on button "Close" at bounding box center [820, 509] width 149 height 30
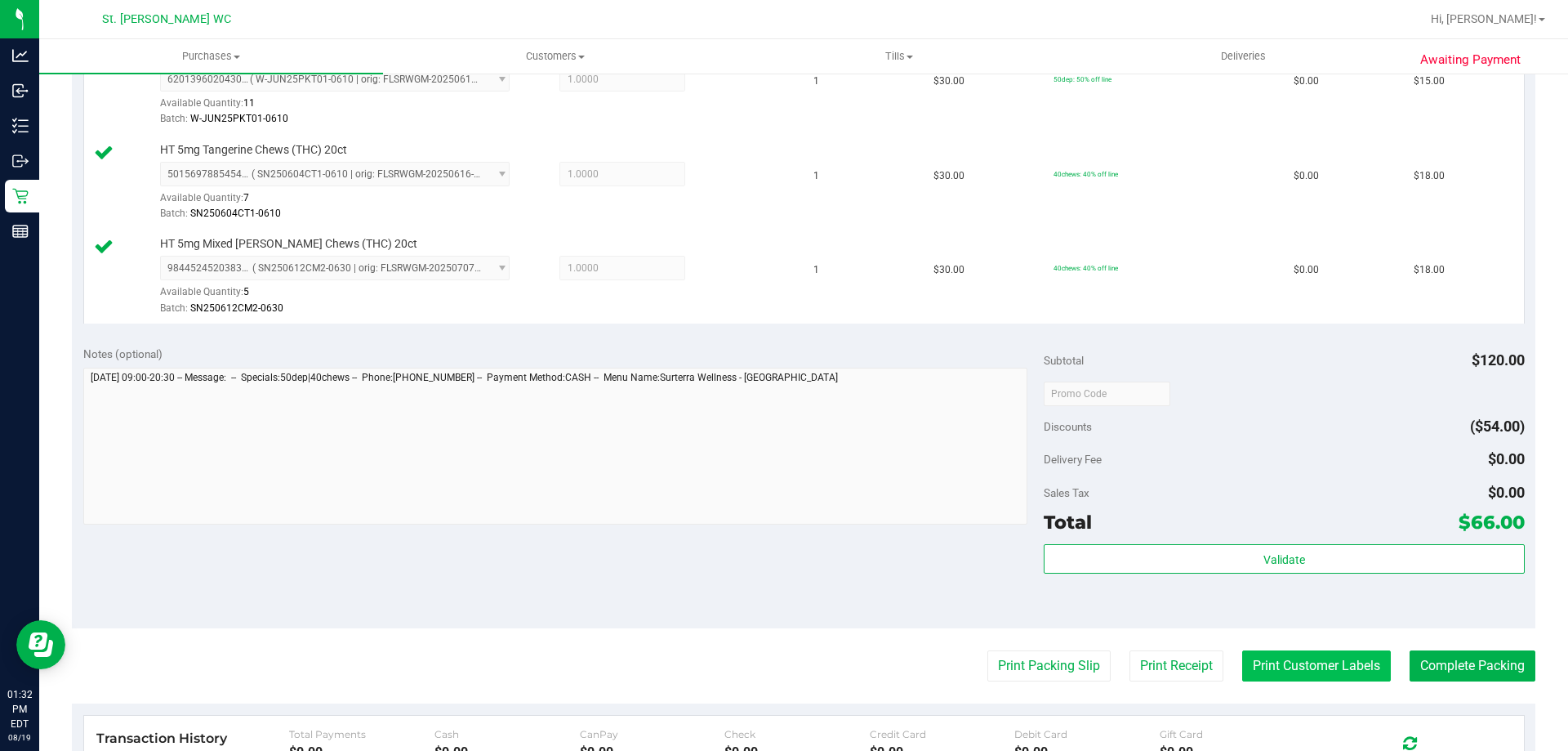
click at [1286, 669] on button "Print Customer Labels" at bounding box center [1316, 666] width 149 height 31
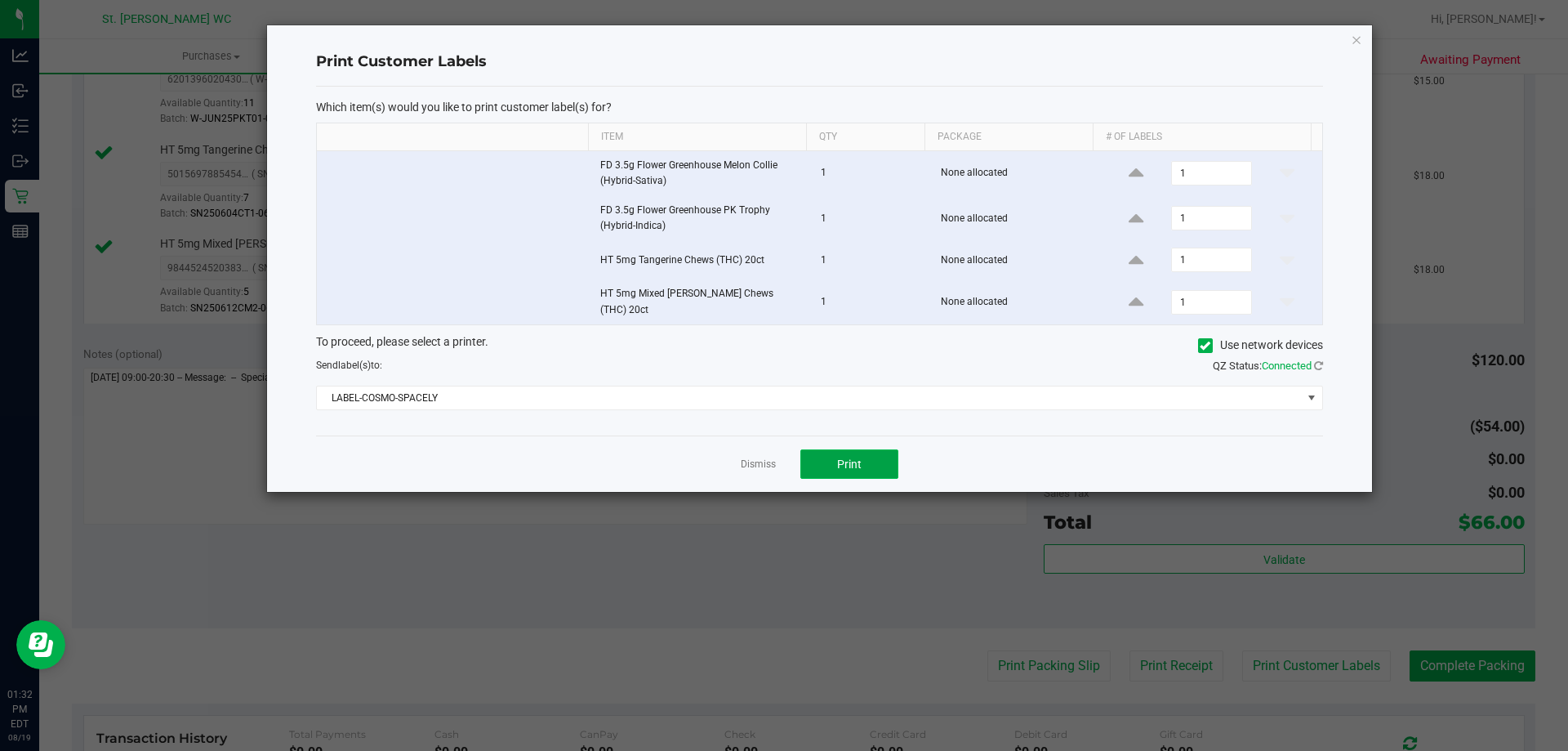
click at [850, 460] on span "Print" at bounding box center [849, 464] width 24 height 13
click at [1357, 33] on icon "button" at bounding box center [1357, 39] width 11 height 19
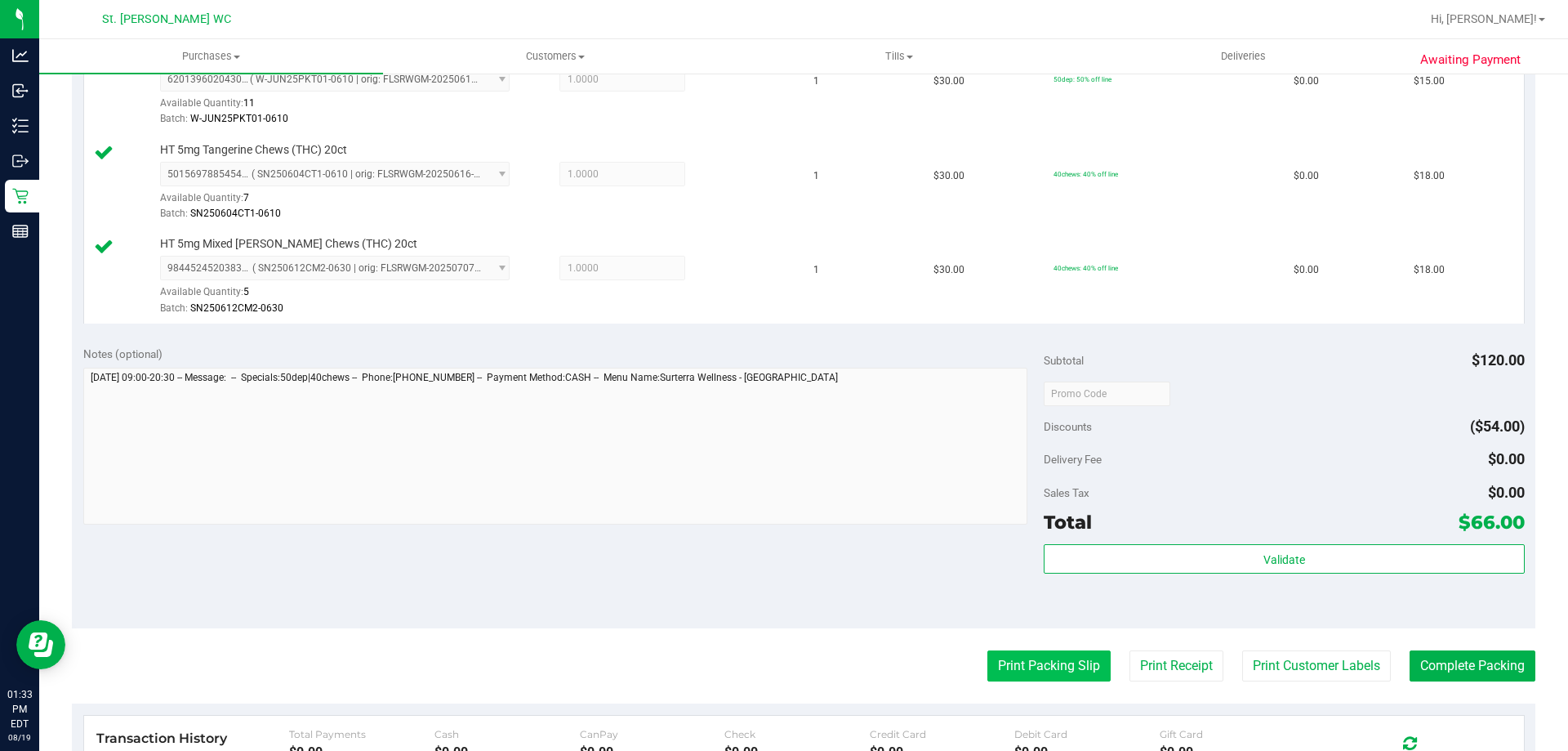
click at [1015, 675] on button "Print Packing Slip" at bounding box center [1048, 666] width 123 height 31
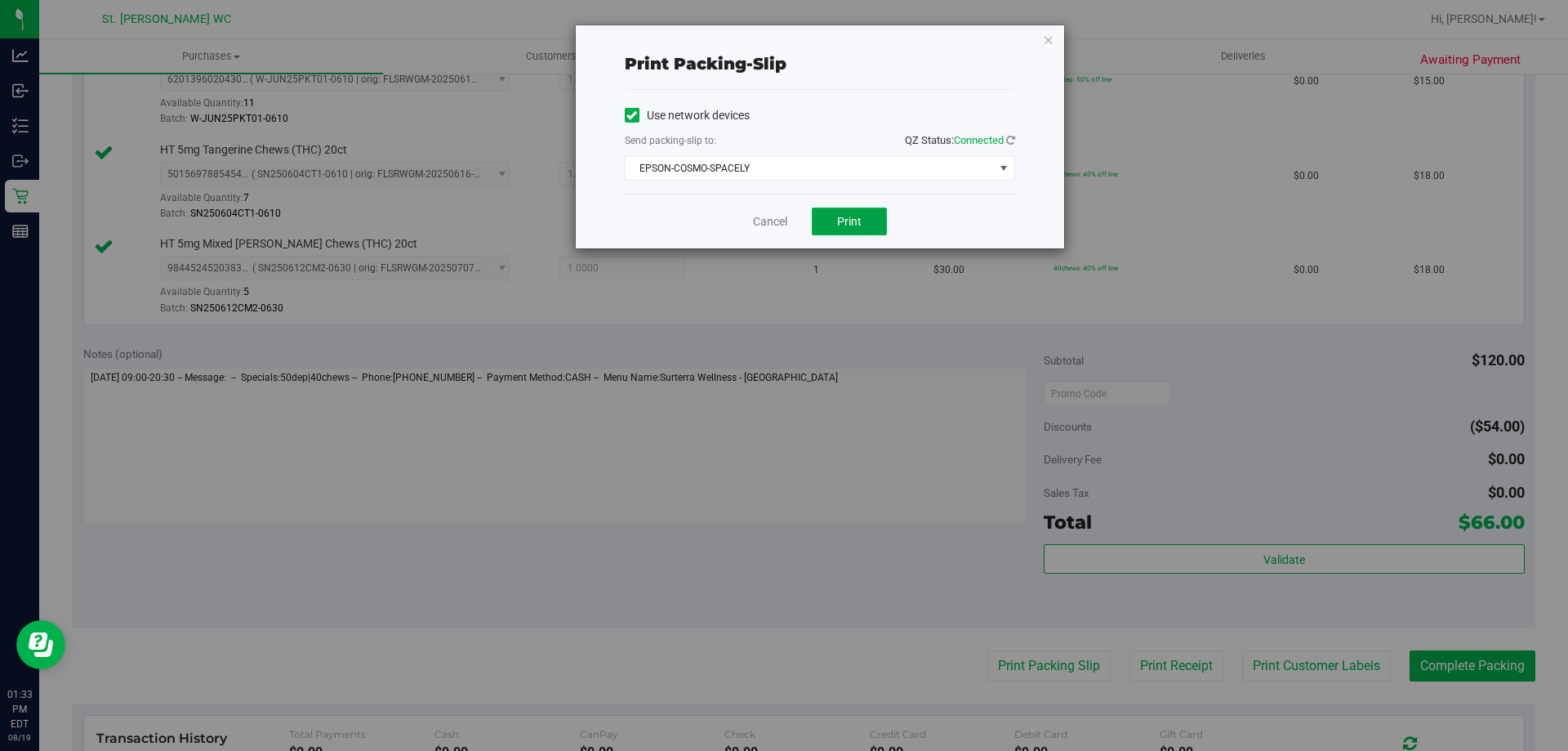
click at [836, 232] on button "Print" at bounding box center [849, 221] width 75 height 28
click at [1053, 45] on icon "button" at bounding box center [1048, 39] width 11 height 19
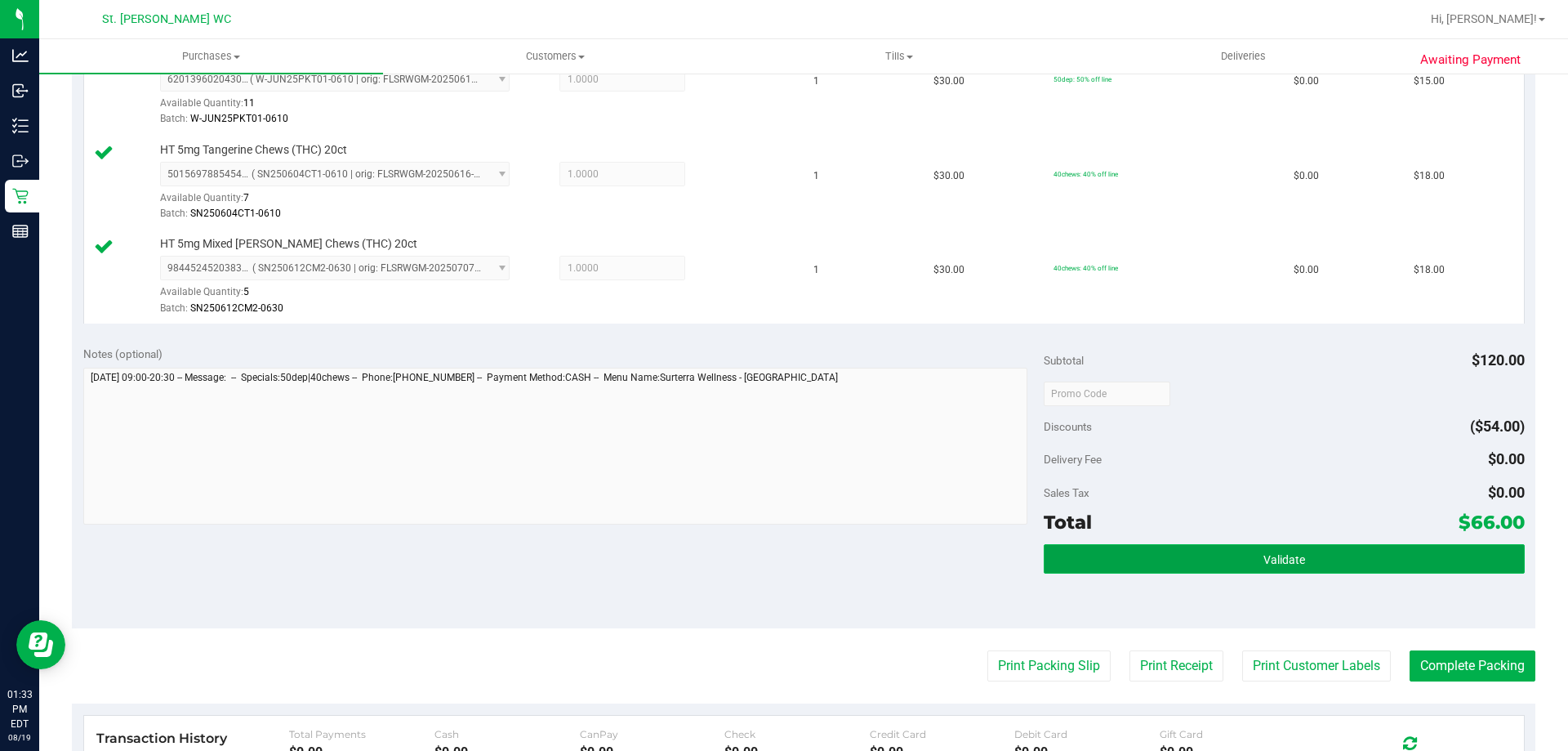
click at [1136, 567] on button "Validate" at bounding box center [1284, 558] width 481 height 30
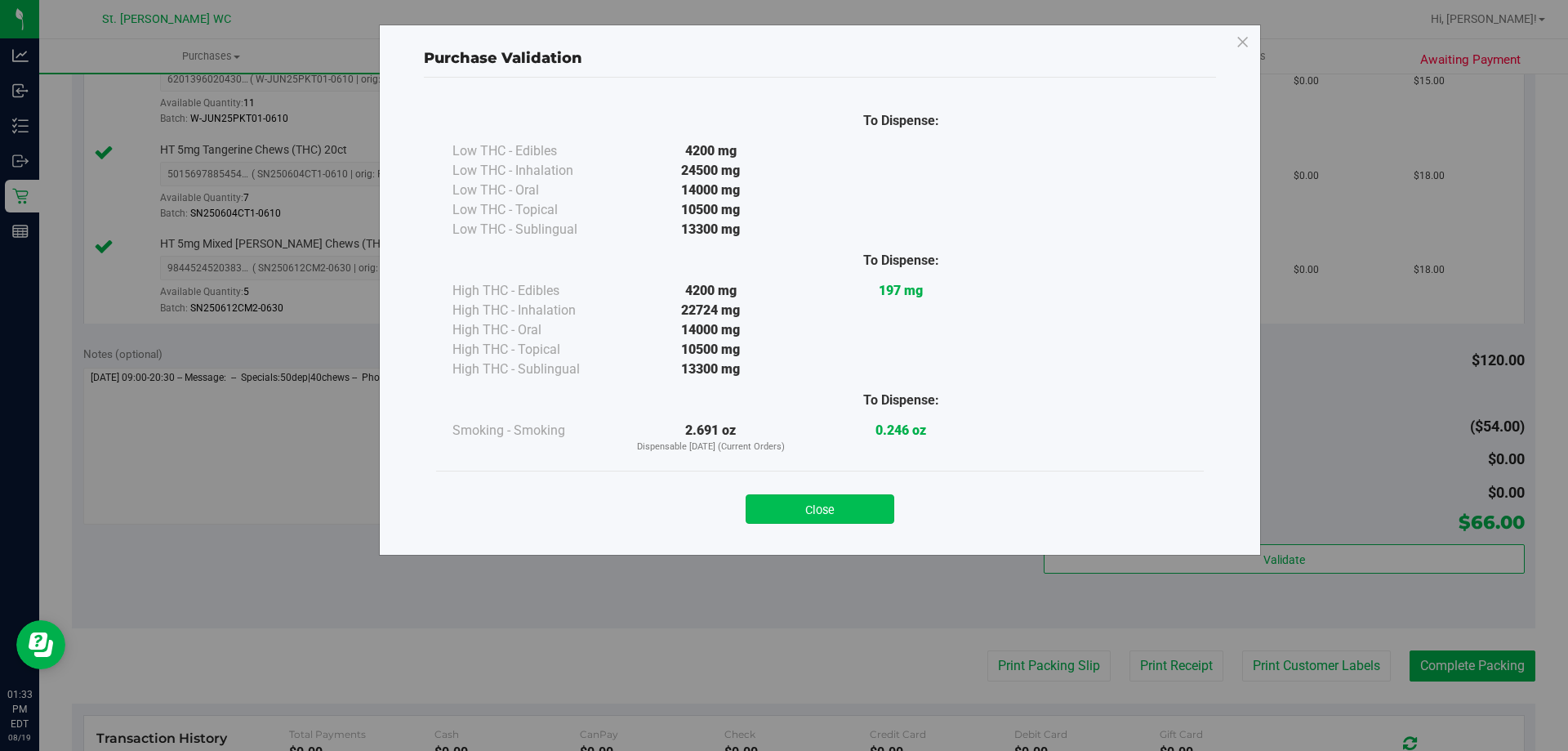
click at [826, 499] on button "Close" at bounding box center [820, 509] width 149 height 30
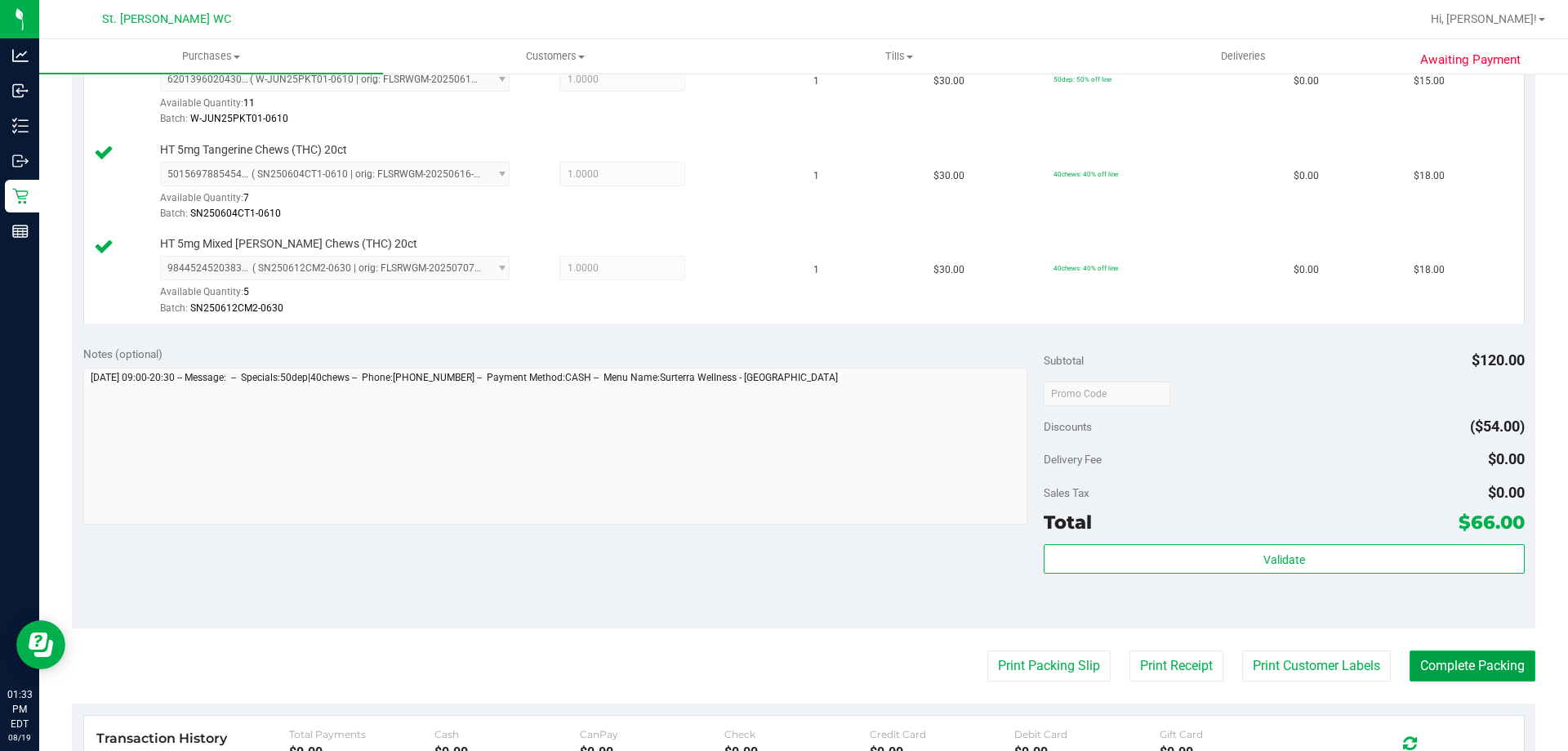
click at [1436, 654] on button "Complete Packing" at bounding box center [1473, 666] width 126 height 31
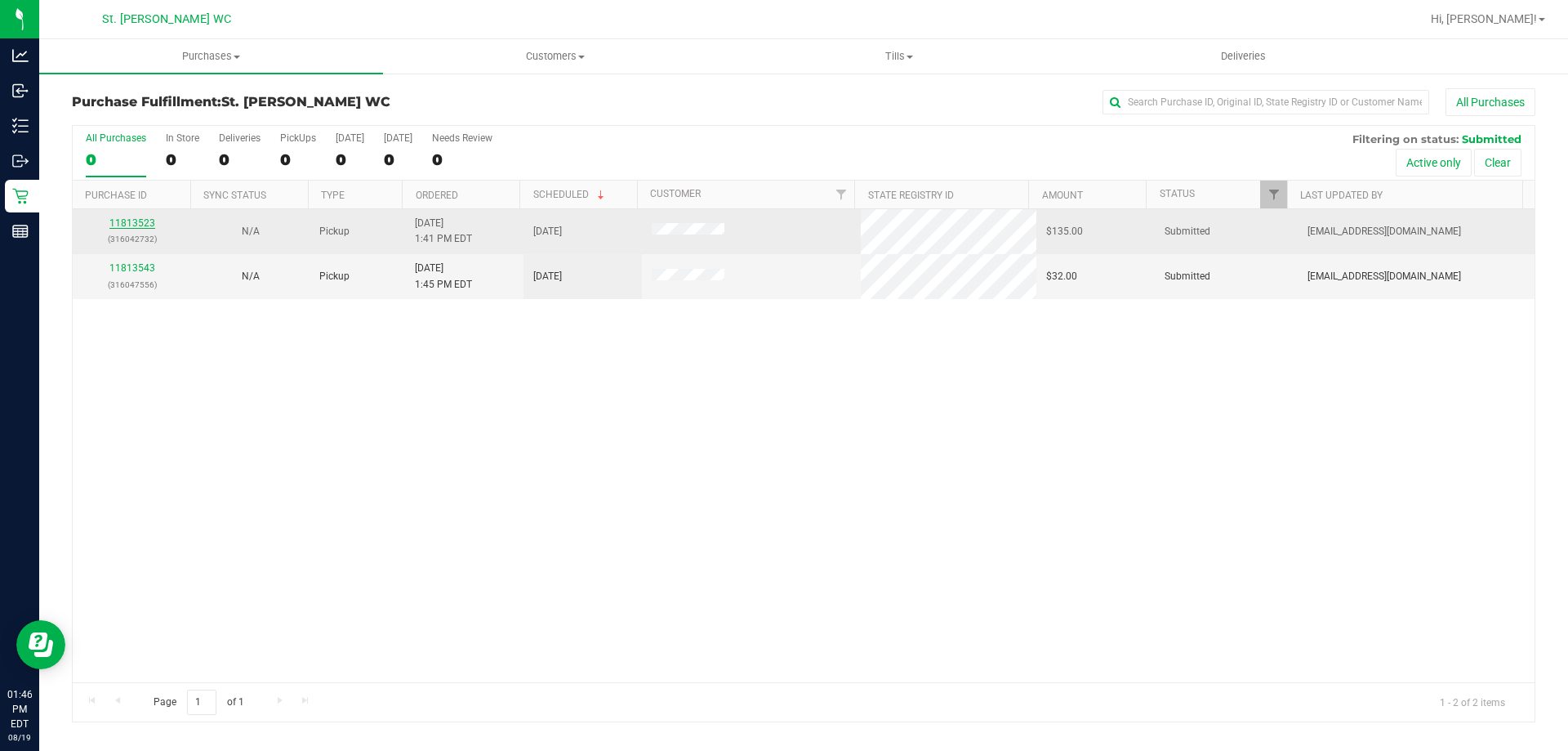
click at [122, 226] on link "11813523" at bounding box center [132, 223] width 45 height 11
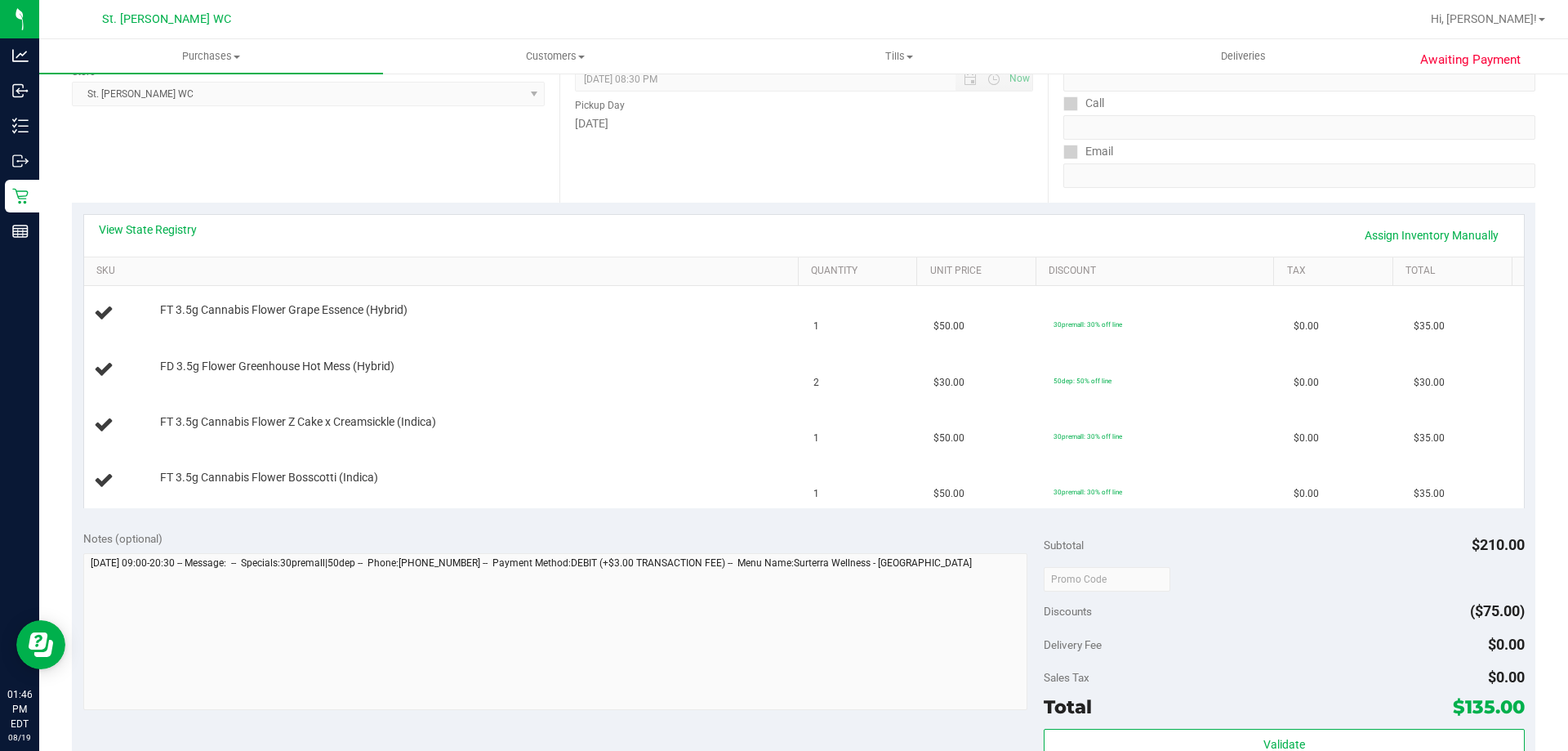
scroll to position [253, 0]
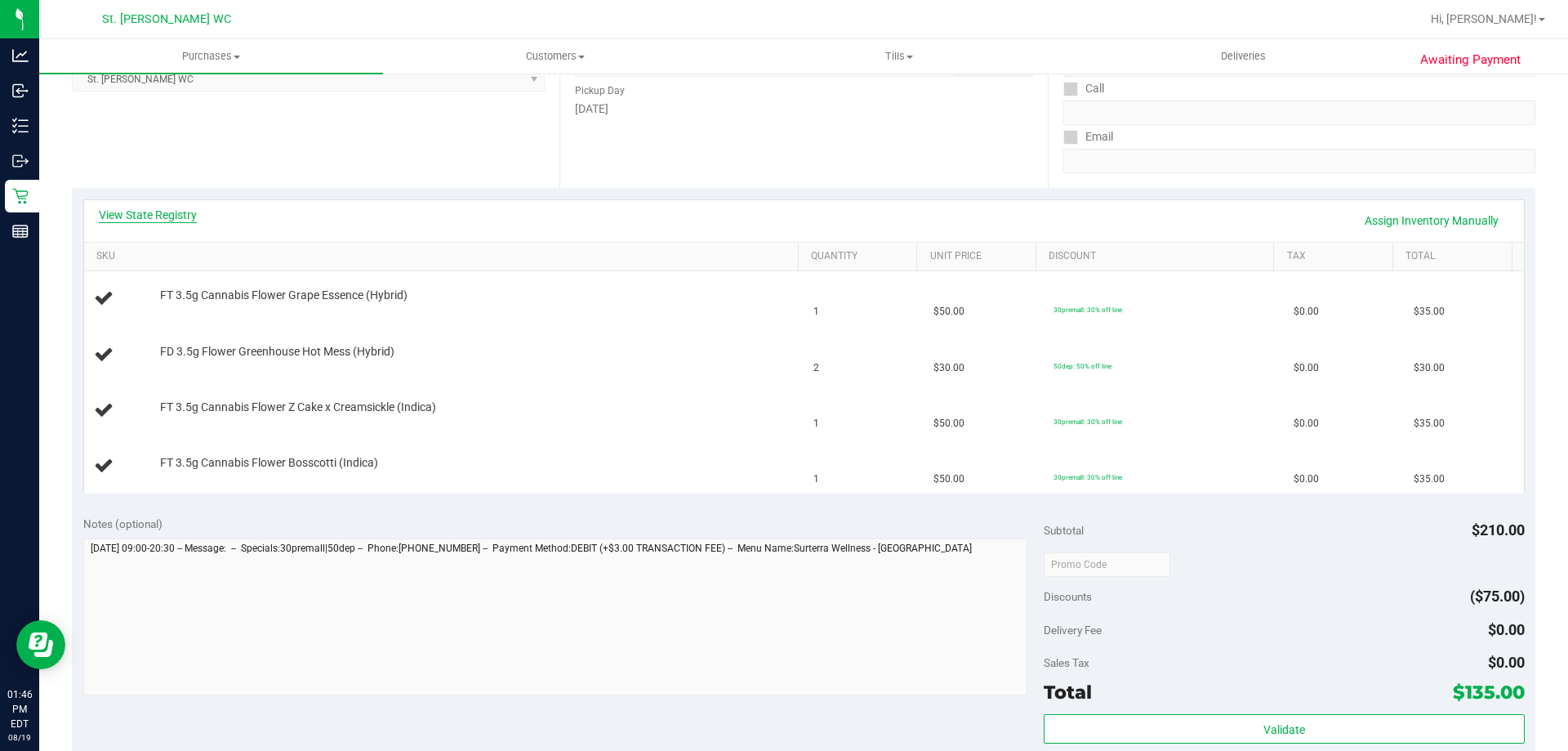
click at [106, 219] on link "View State Registry" at bounding box center [148, 215] width 98 height 17
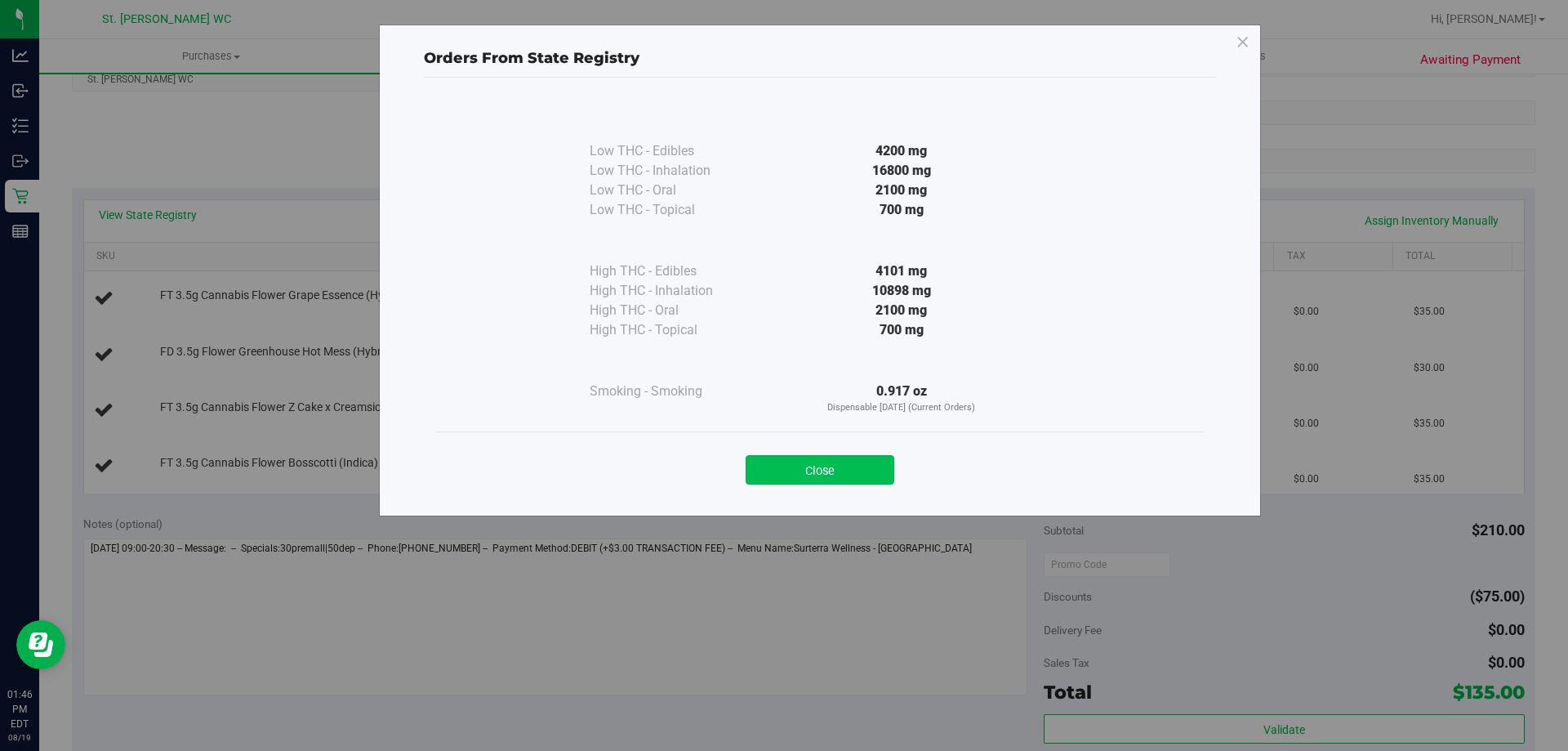
click at [759, 468] on button "Close" at bounding box center [820, 469] width 149 height 30
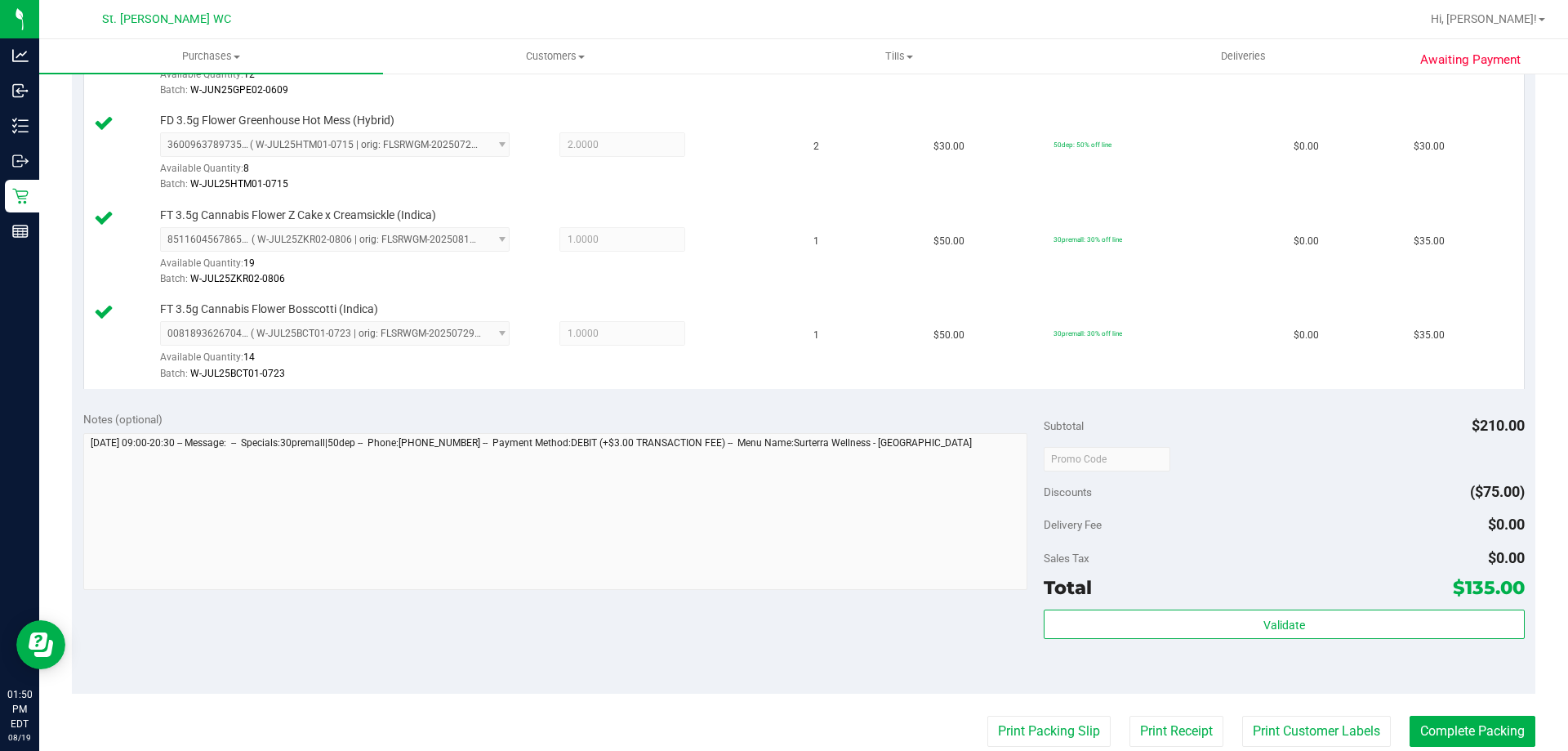
scroll to position [519, 0]
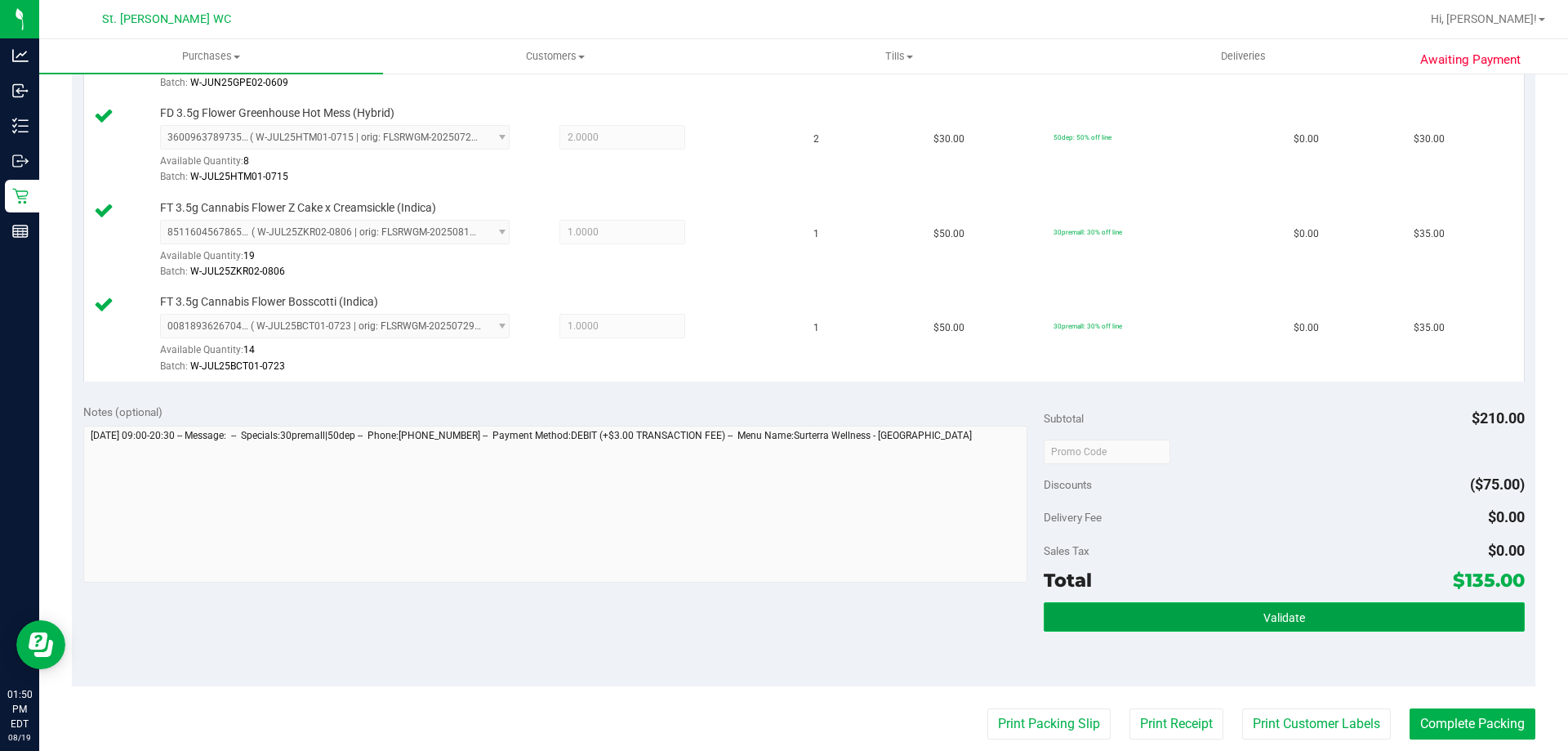
click at [1398, 611] on button "Validate" at bounding box center [1284, 617] width 481 height 30
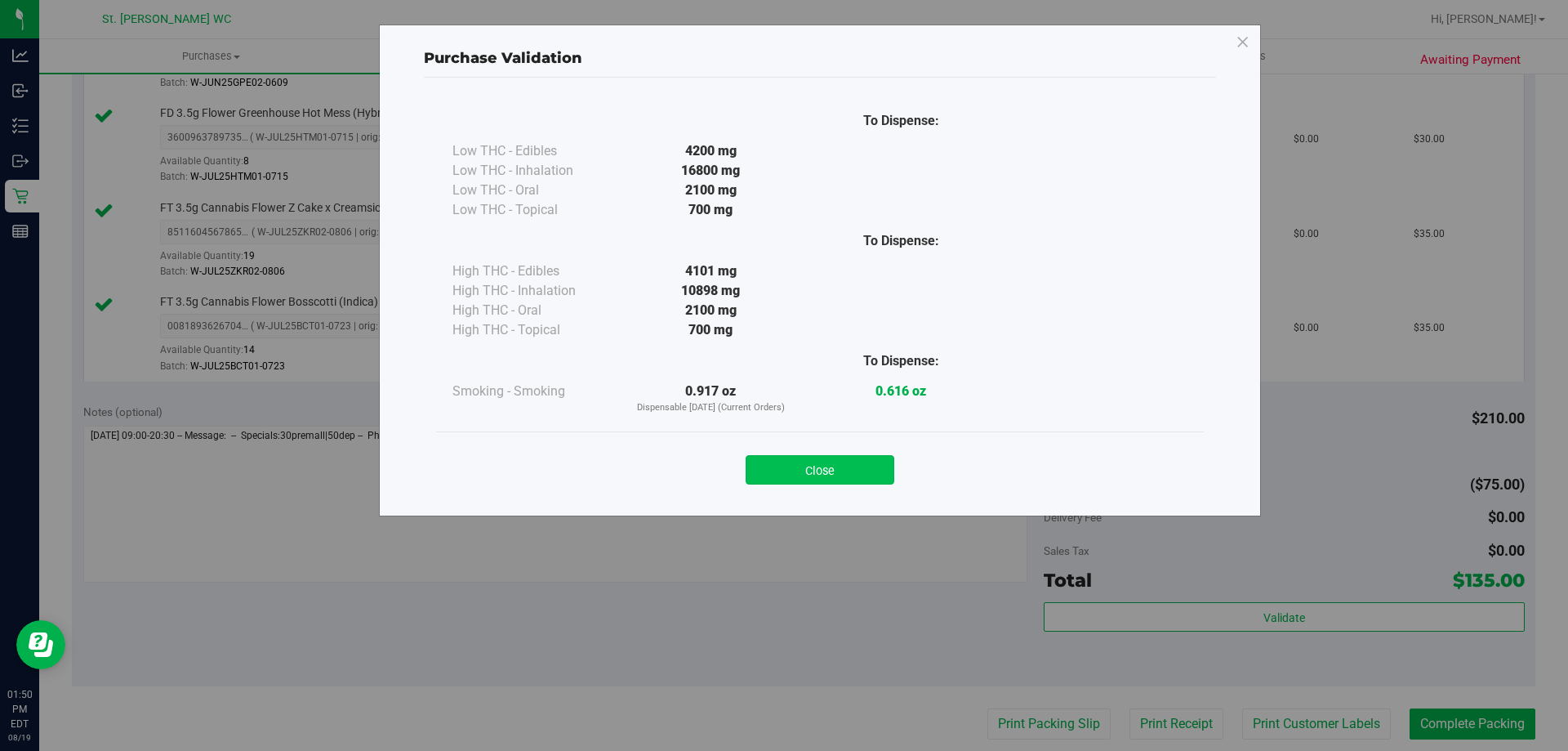
click at [809, 460] on button "Close" at bounding box center [820, 469] width 149 height 30
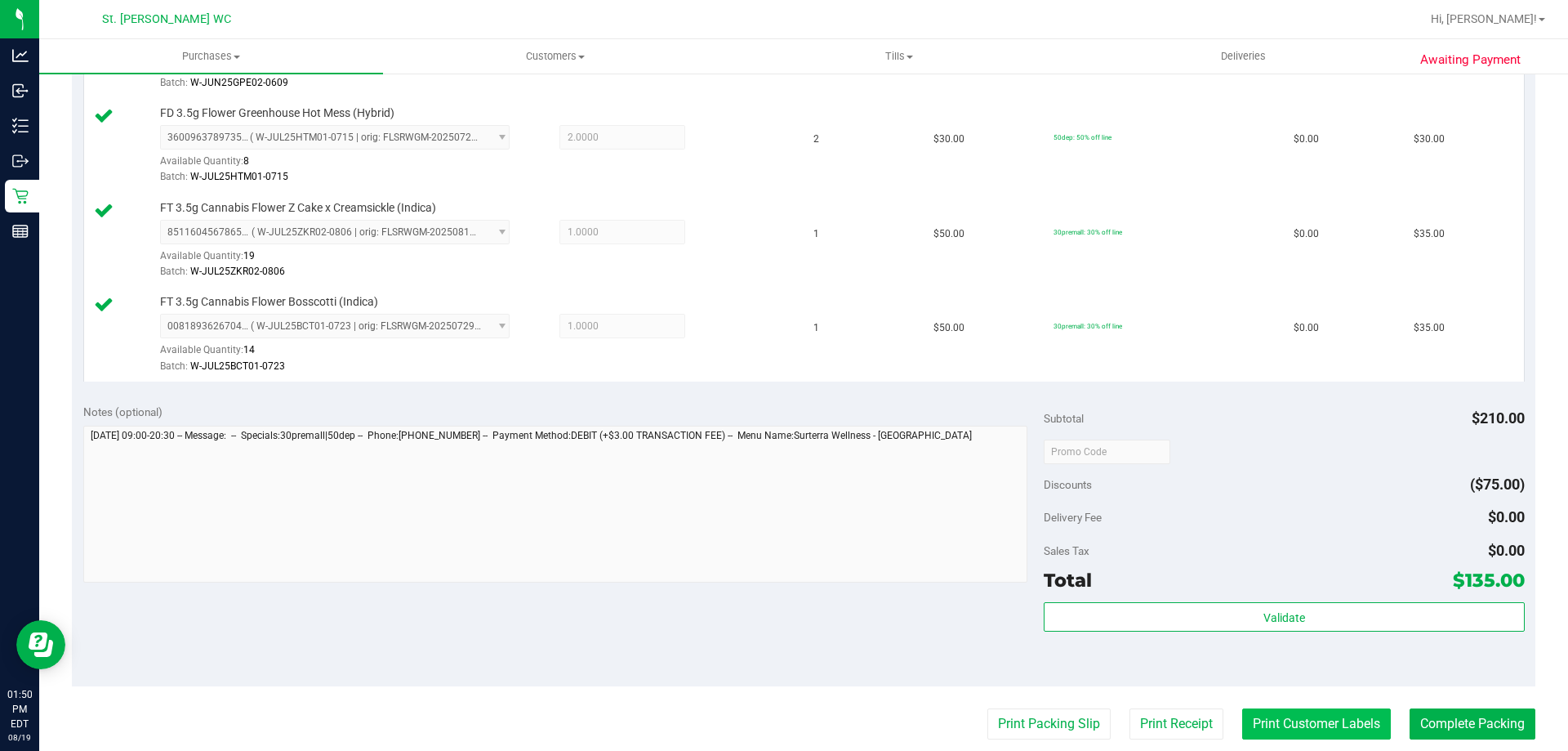
click at [1285, 726] on button "Print Customer Labels" at bounding box center [1316, 724] width 149 height 31
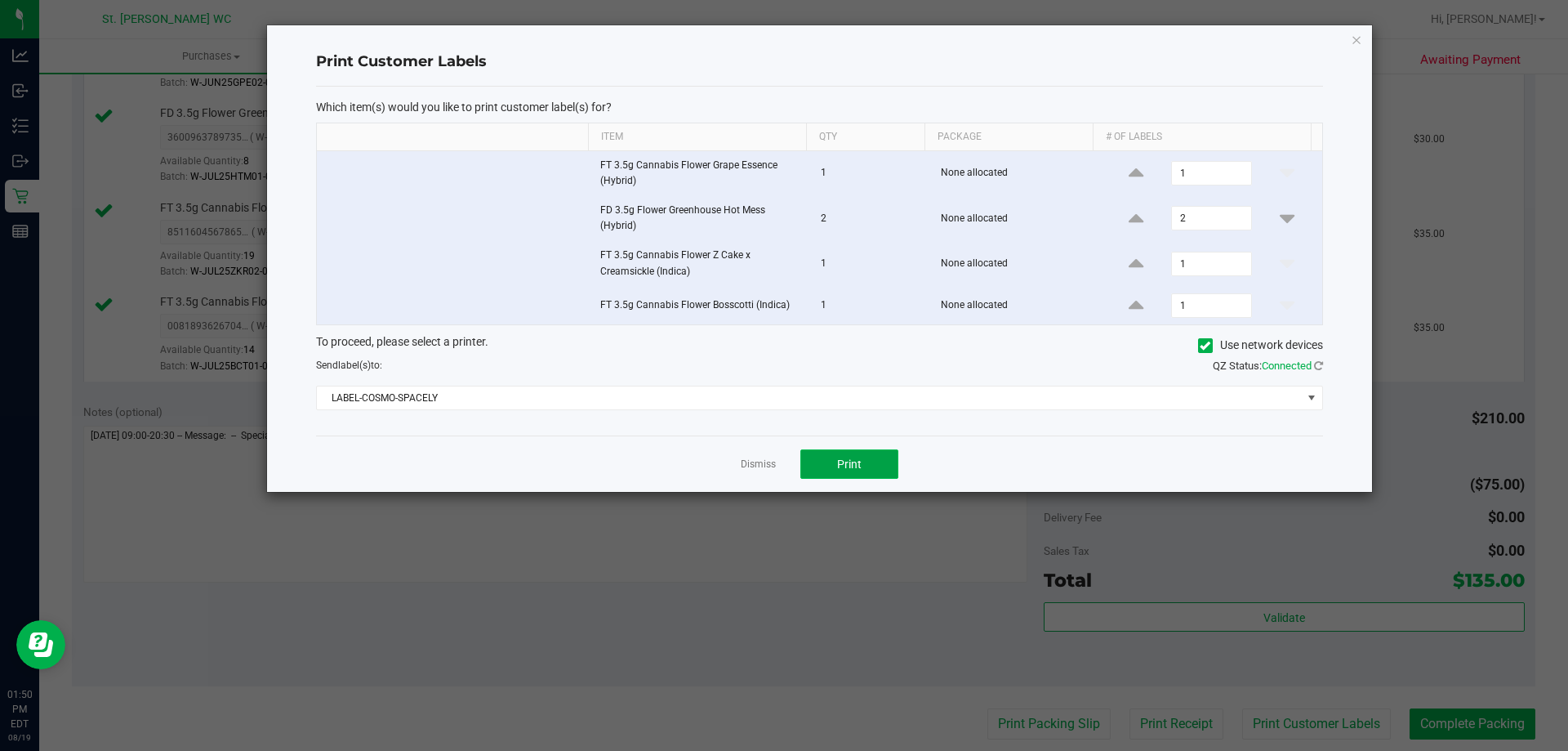
click at [837, 471] on button "Print" at bounding box center [849, 464] width 98 height 30
click at [764, 469] on link "Dismiss" at bounding box center [759, 464] width 35 height 14
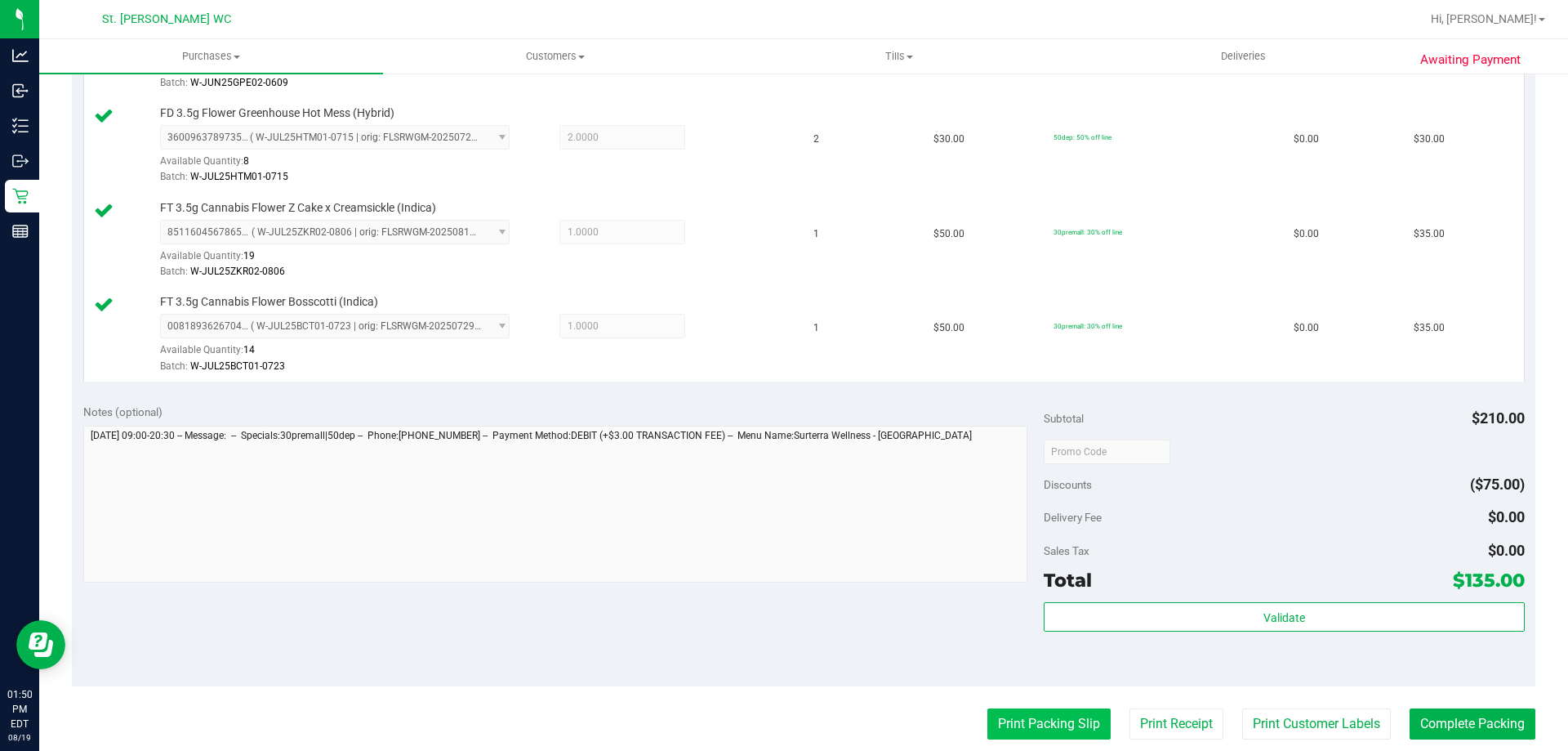
click at [1013, 723] on button "Print Packing Slip" at bounding box center [1048, 724] width 123 height 31
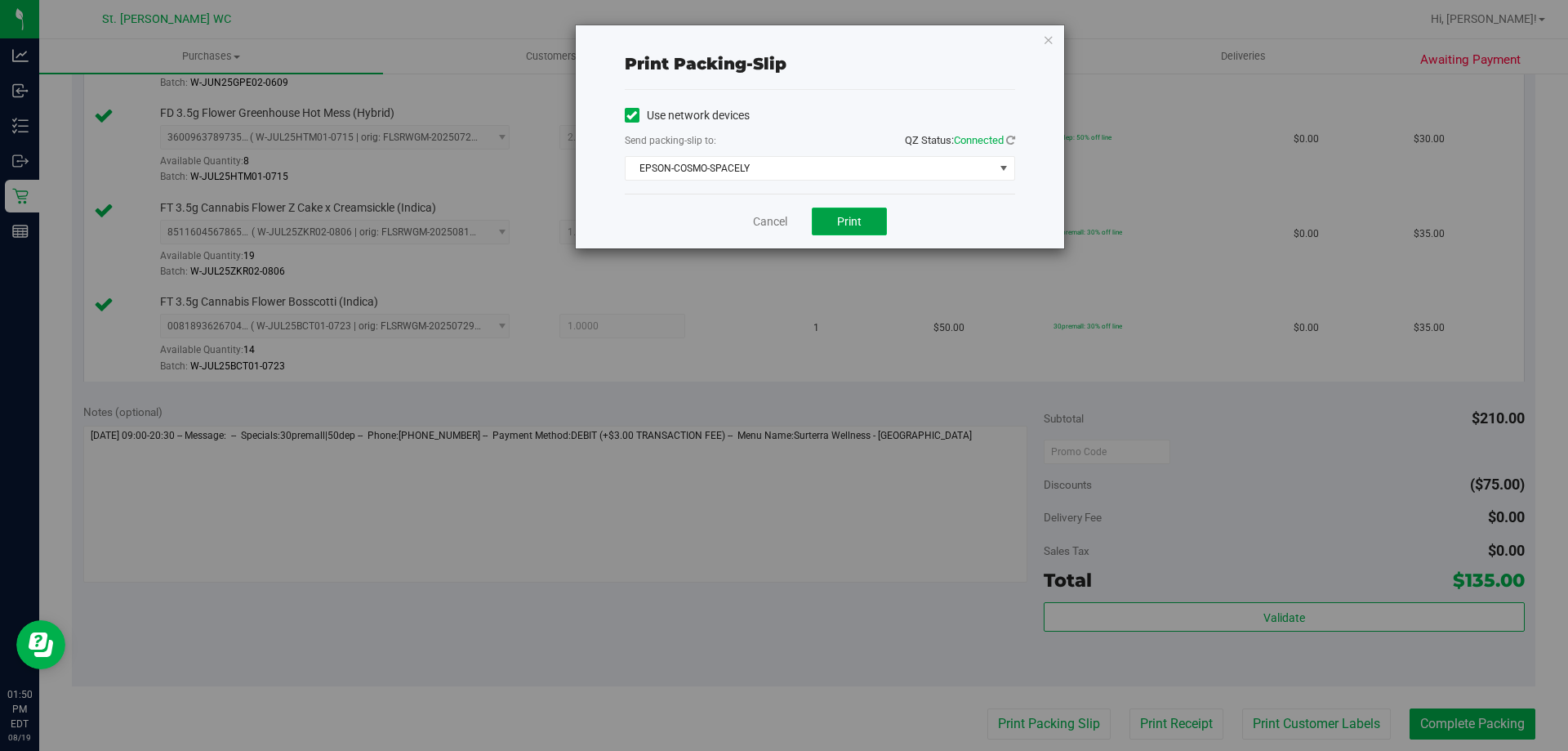
click at [848, 217] on span "Print" at bounding box center [849, 221] width 24 height 13
click at [1047, 44] on icon "button" at bounding box center [1048, 39] width 11 height 19
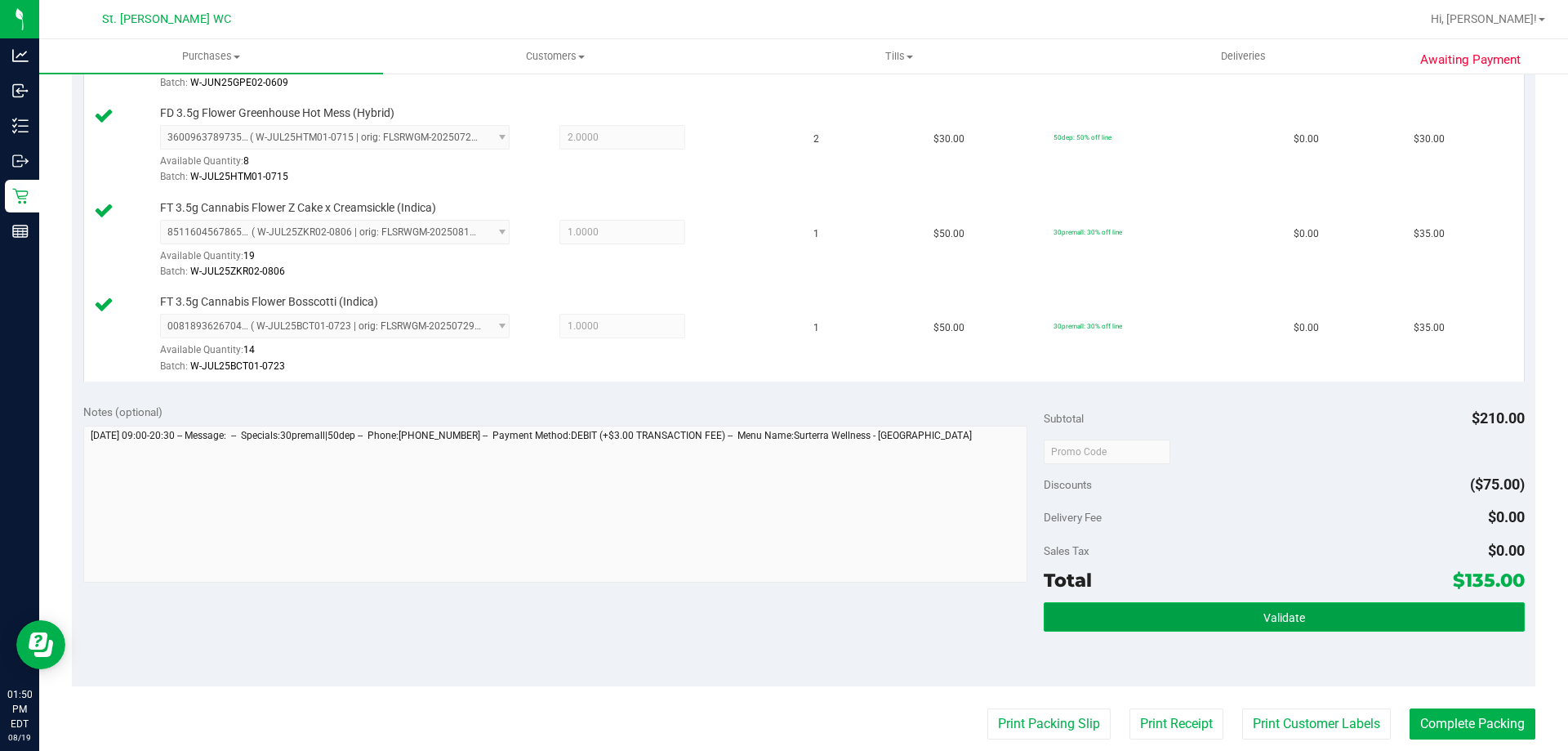
click at [1321, 607] on button "Validate" at bounding box center [1284, 617] width 481 height 30
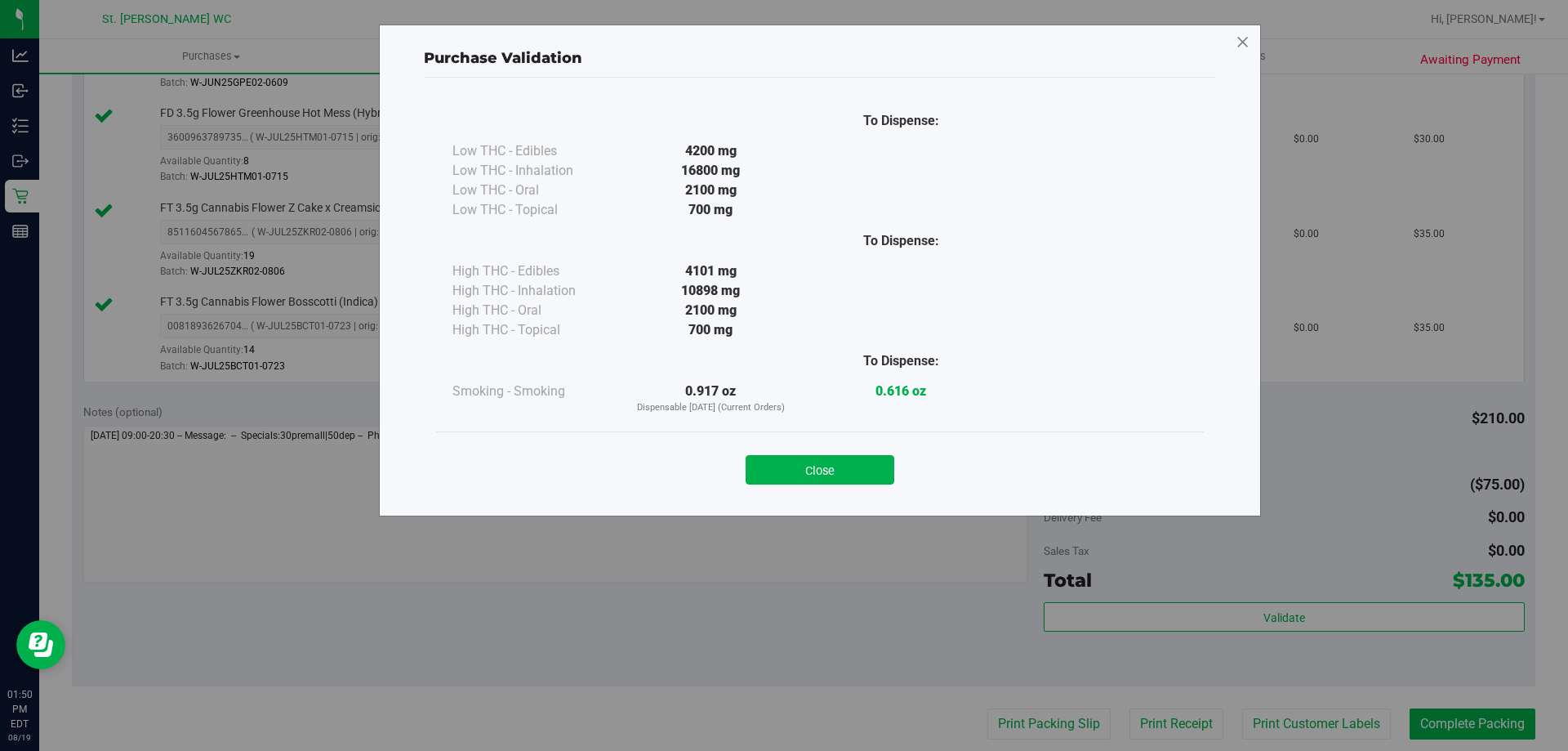
click at [1248, 38] on icon at bounding box center [1243, 43] width 15 height 26
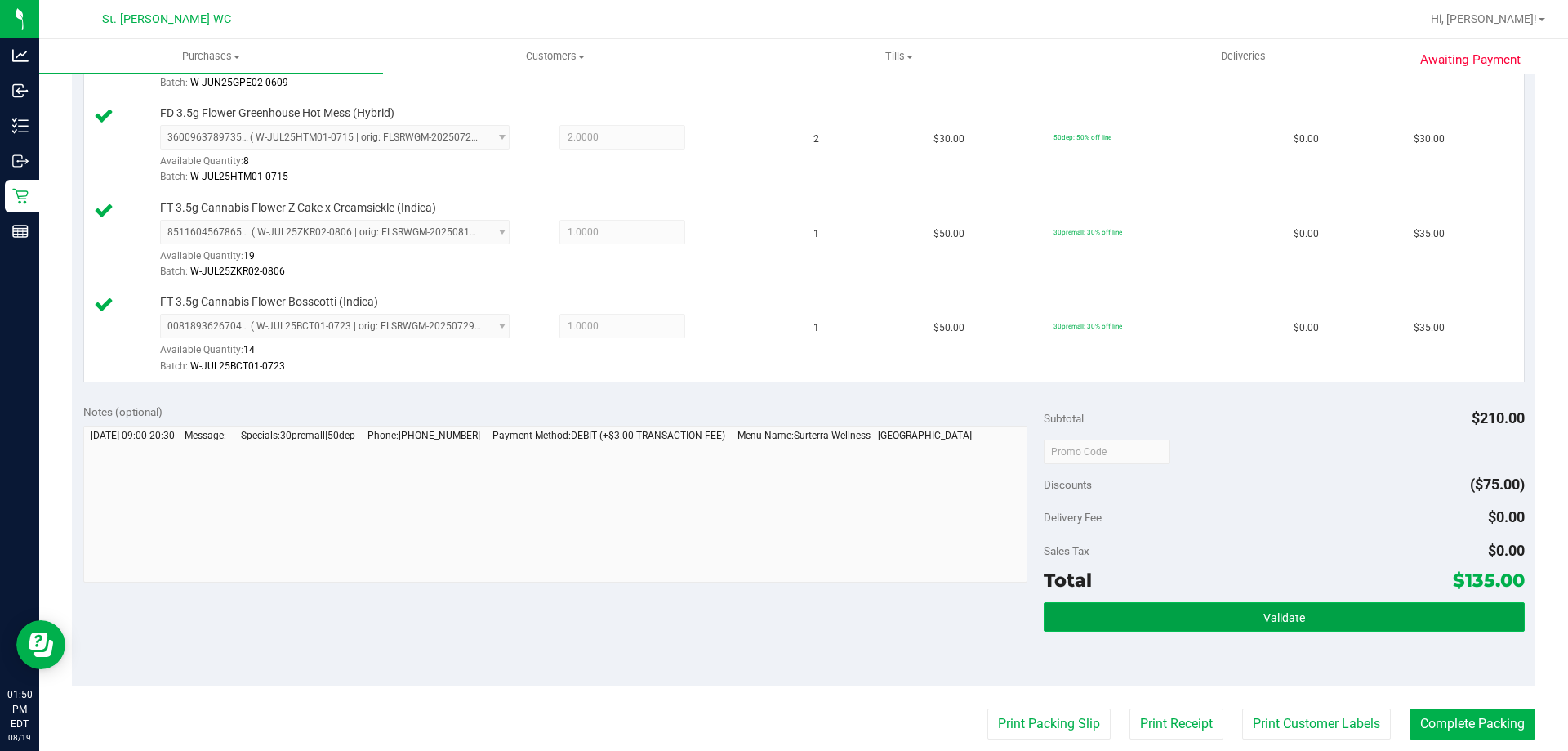
click at [1332, 606] on button "Validate" at bounding box center [1284, 617] width 481 height 30
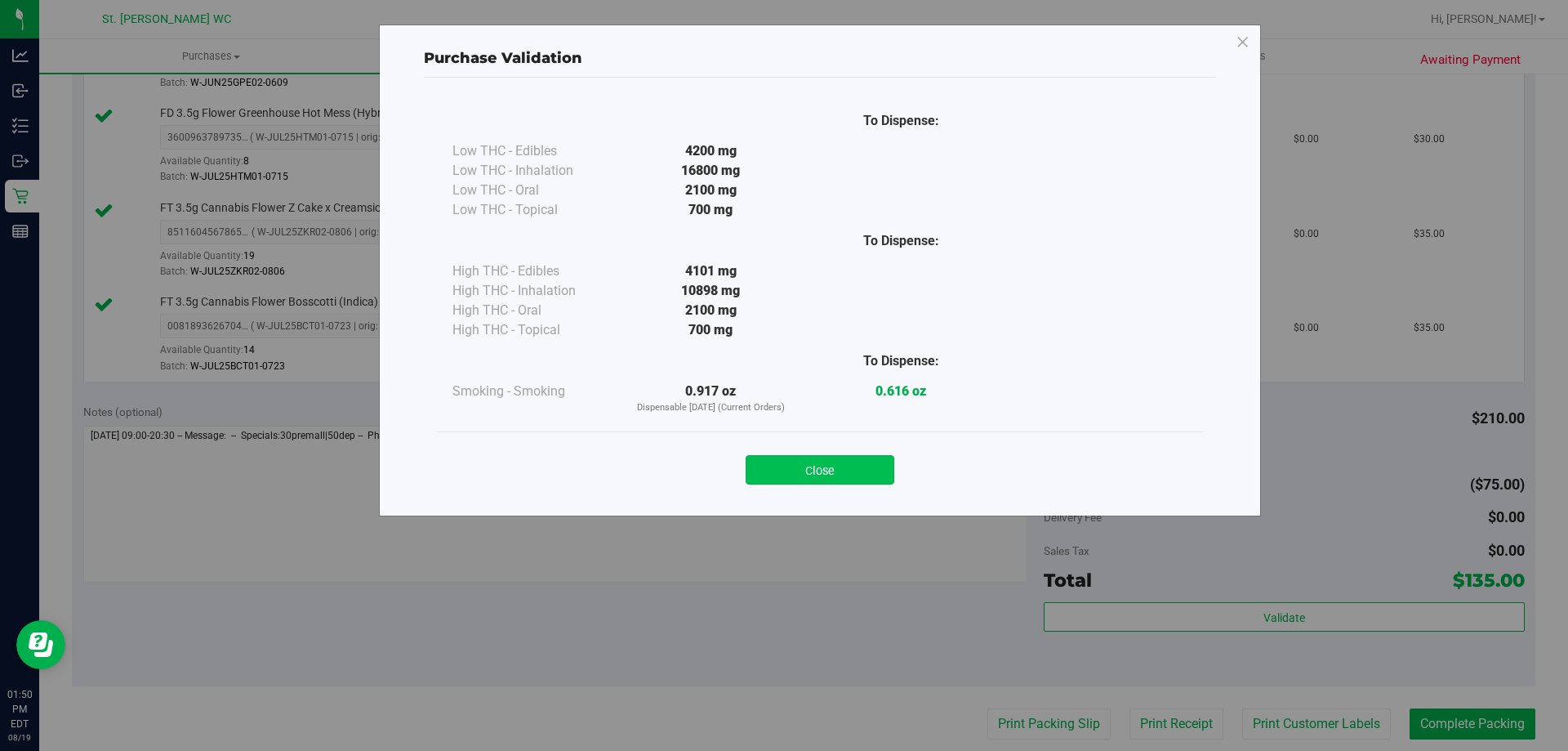
click at [822, 460] on button "Close" at bounding box center [820, 469] width 149 height 30
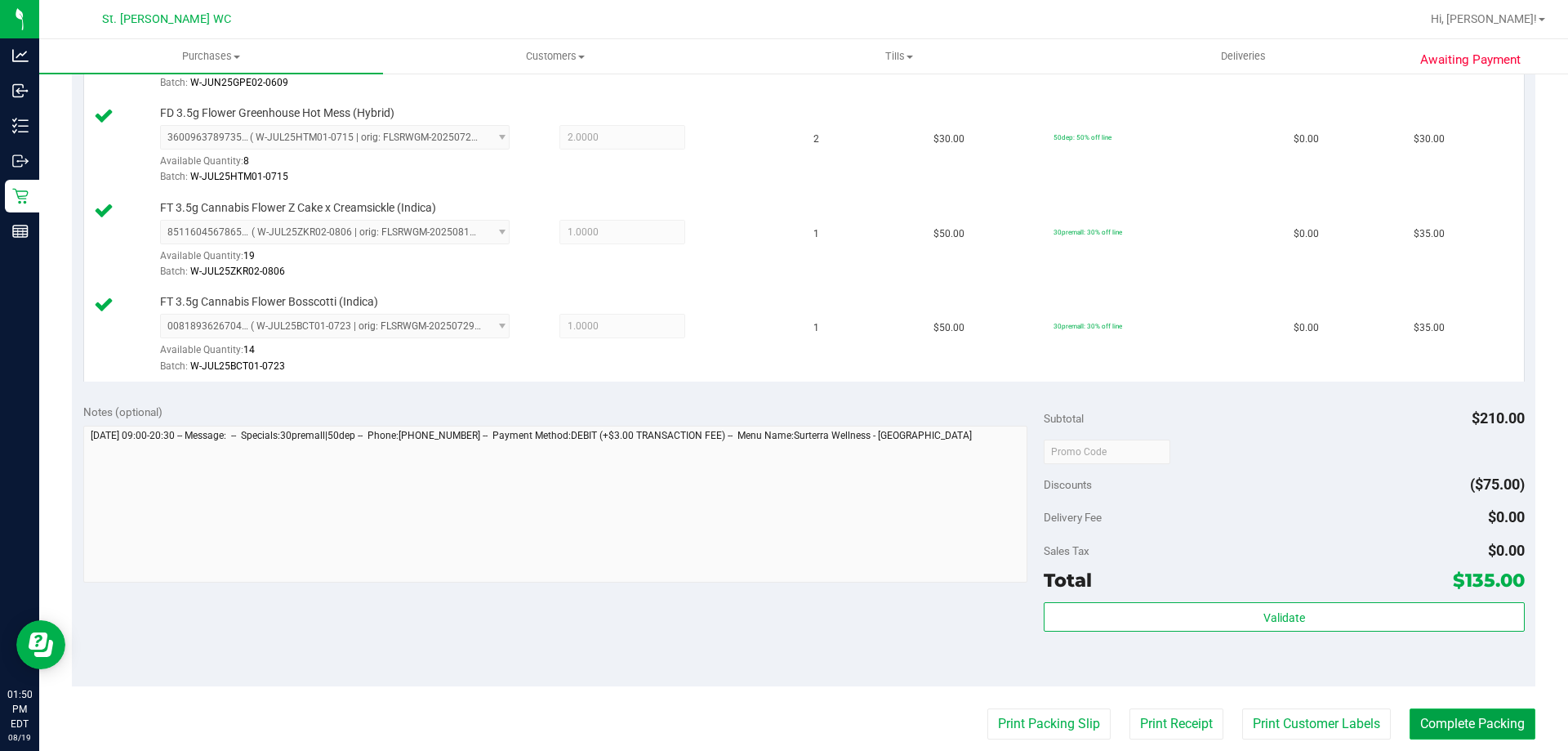
click at [1472, 710] on button "Complete Packing" at bounding box center [1473, 724] width 126 height 31
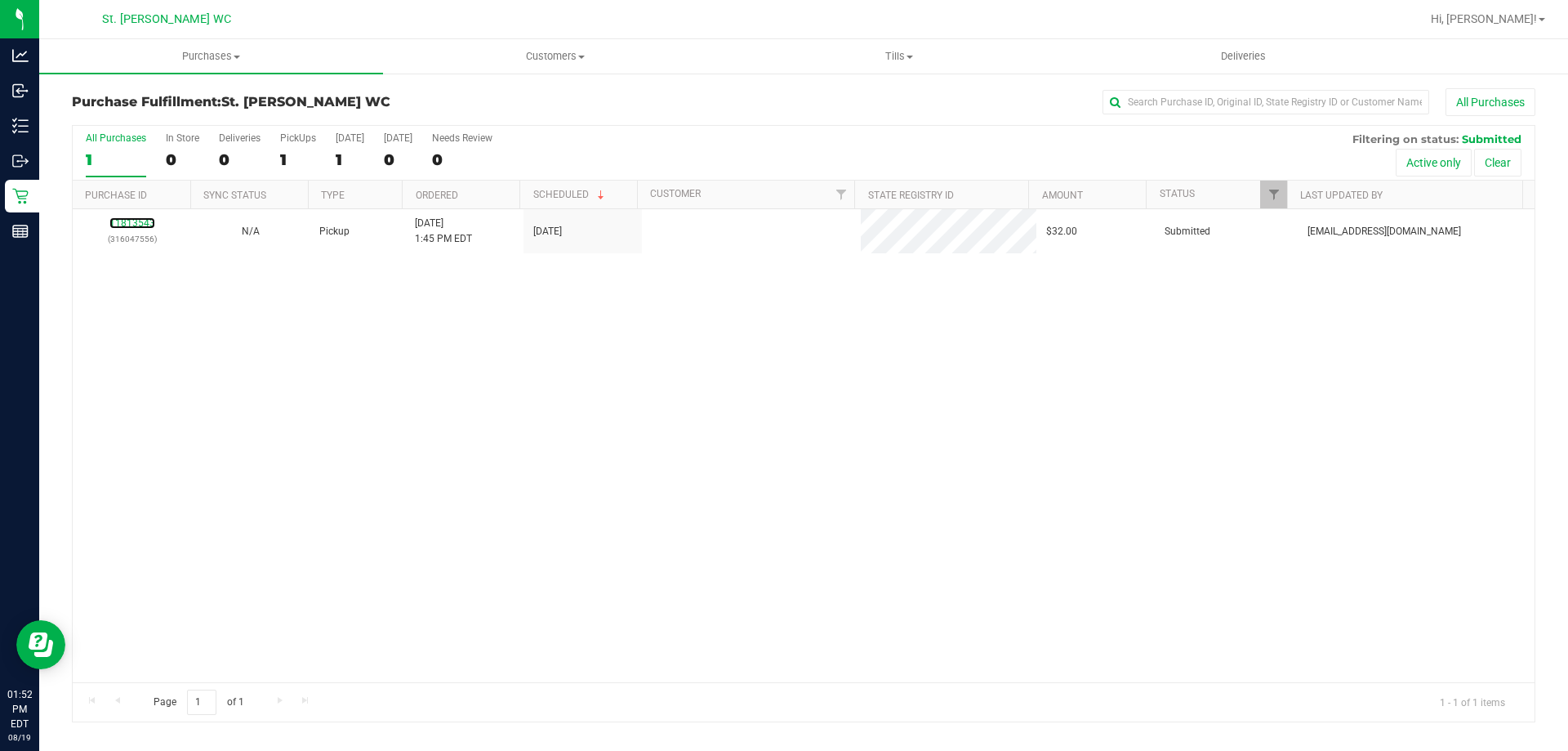
click at [125, 218] on link "11813543" at bounding box center [132, 223] width 45 height 11
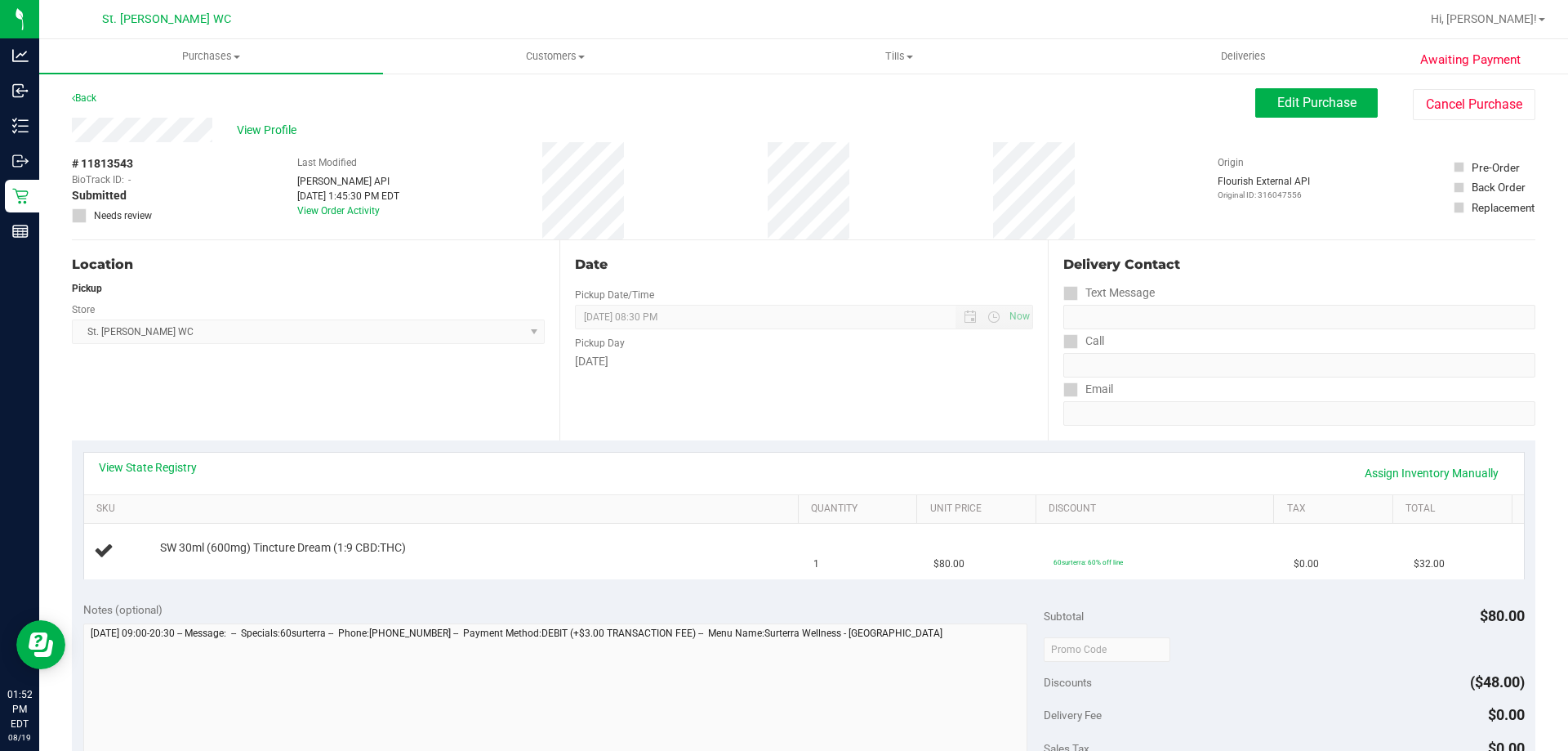
click at [133, 454] on div "View State Registry Assign Inventory Manually" at bounding box center [804, 473] width 1440 height 42
click at [144, 467] on link "View State Registry" at bounding box center [148, 468] width 98 height 17
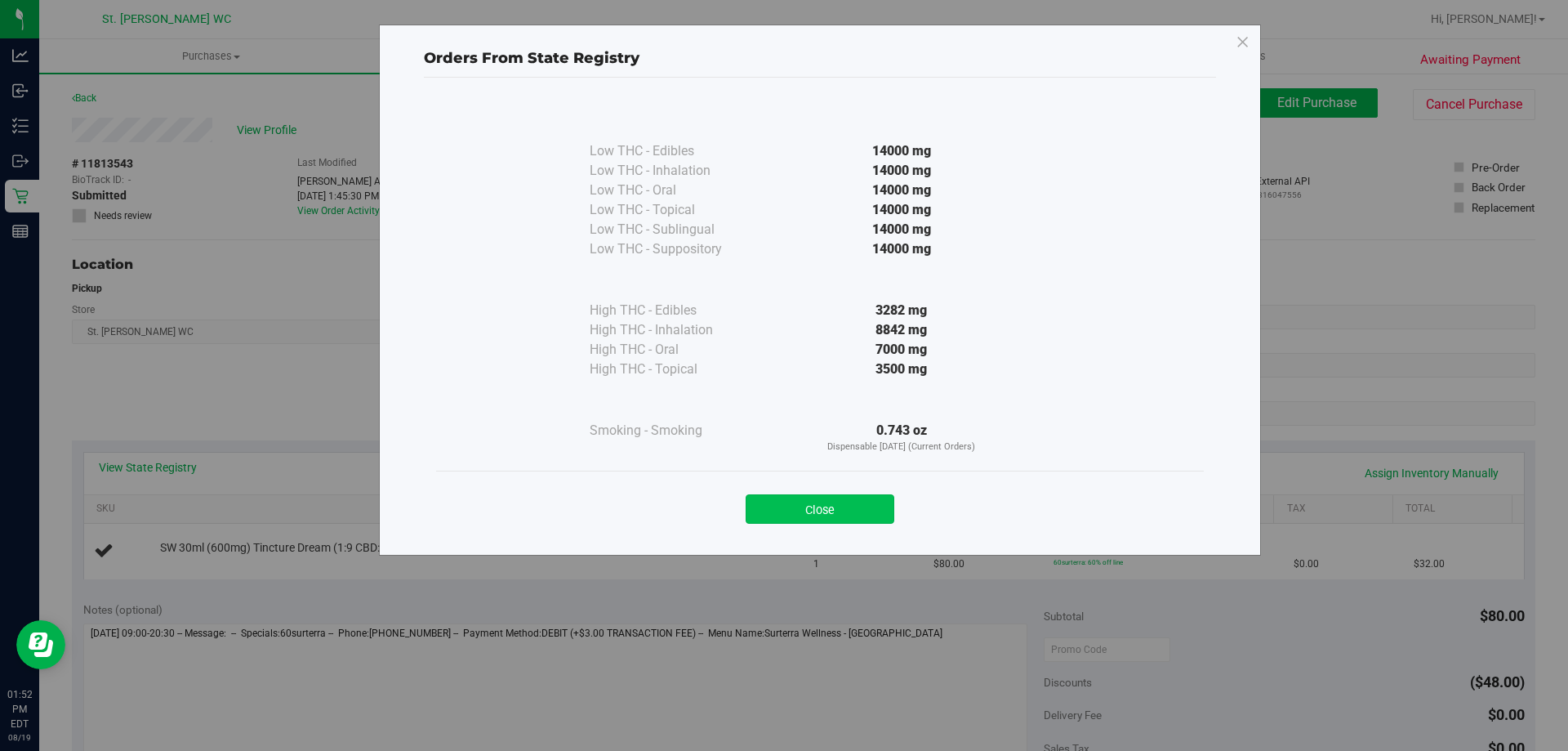
click at [855, 507] on button "Close" at bounding box center [820, 509] width 149 height 30
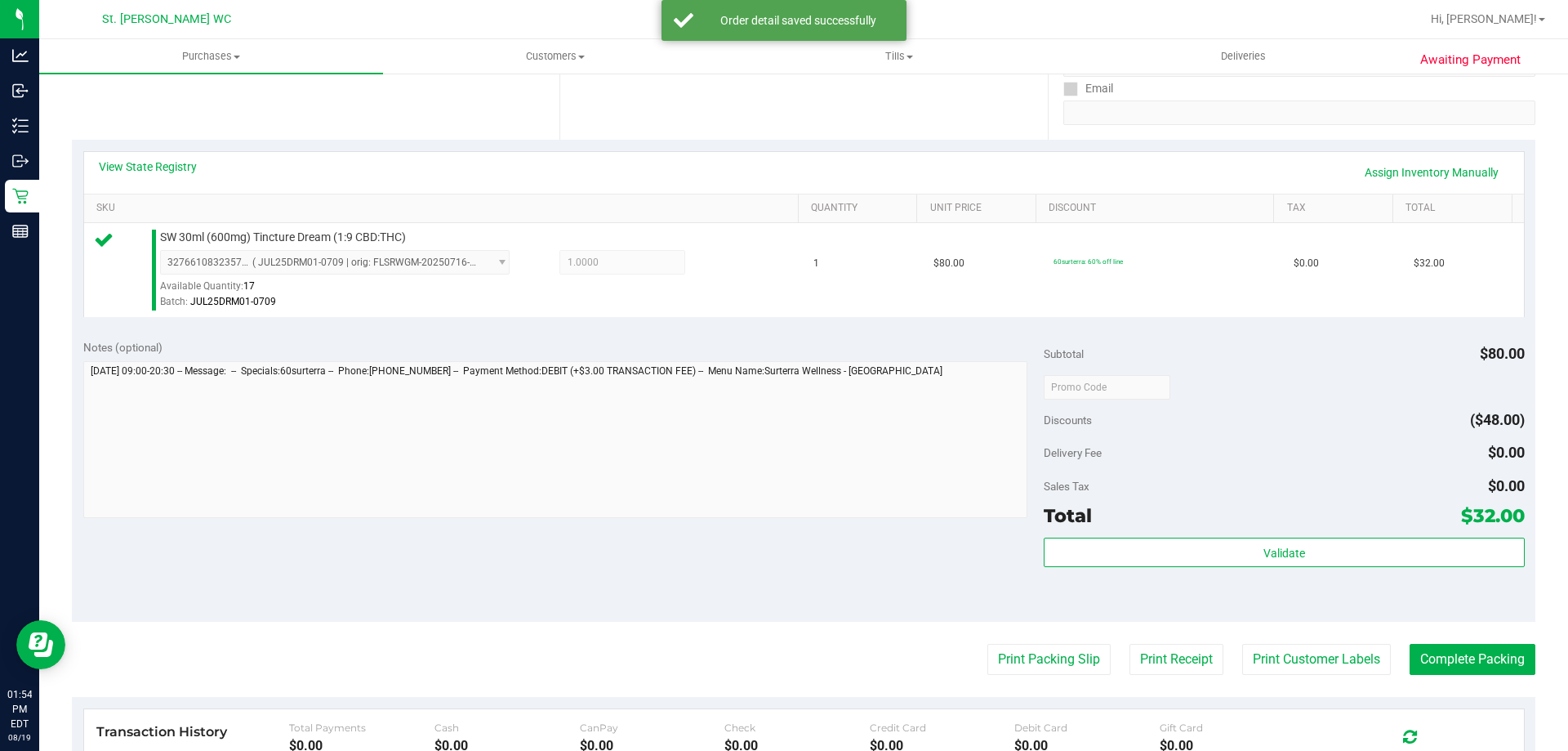
scroll to position [400, 0]
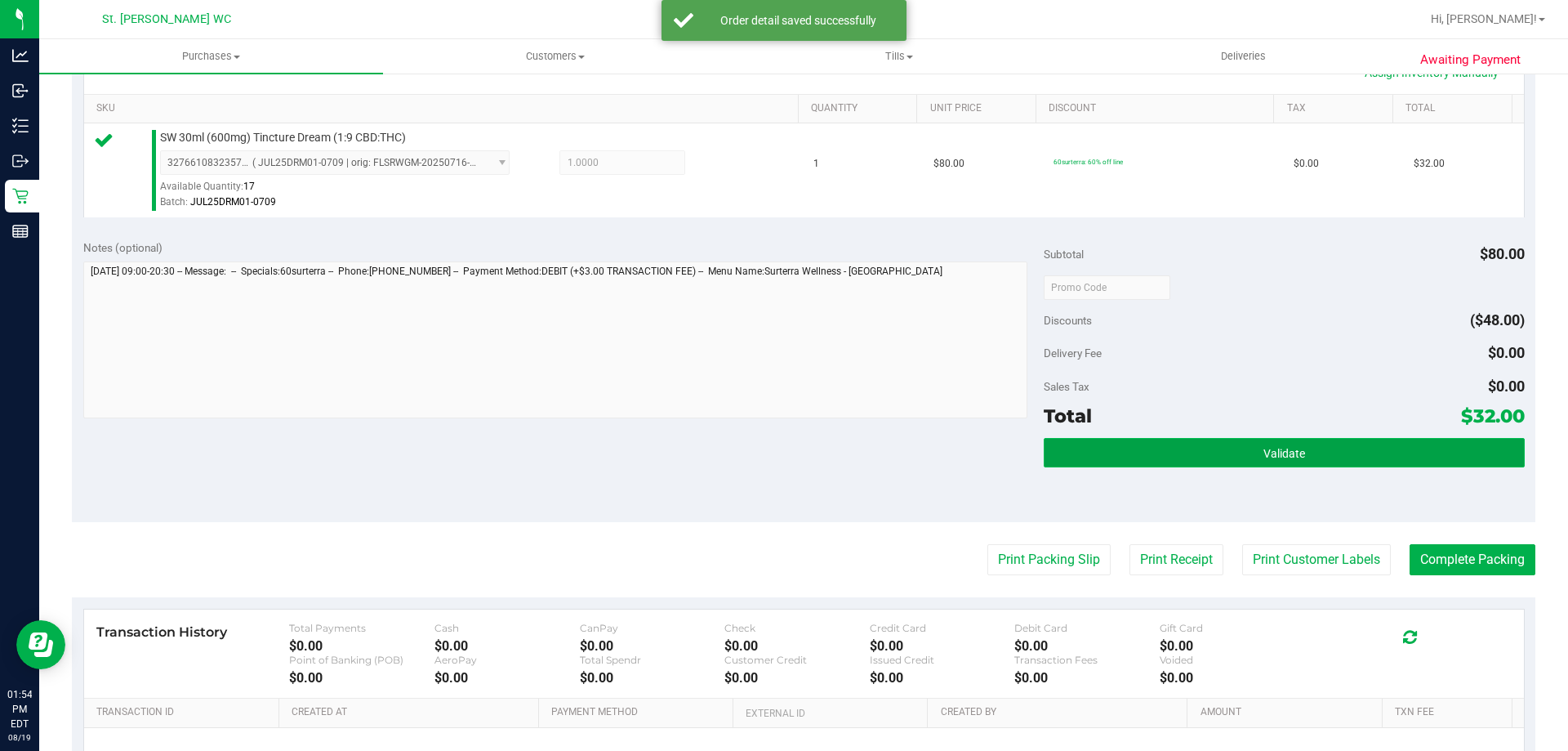
click at [1362, 444] on button "Validate" at bounding box center [1284, 453] width 481 height 30
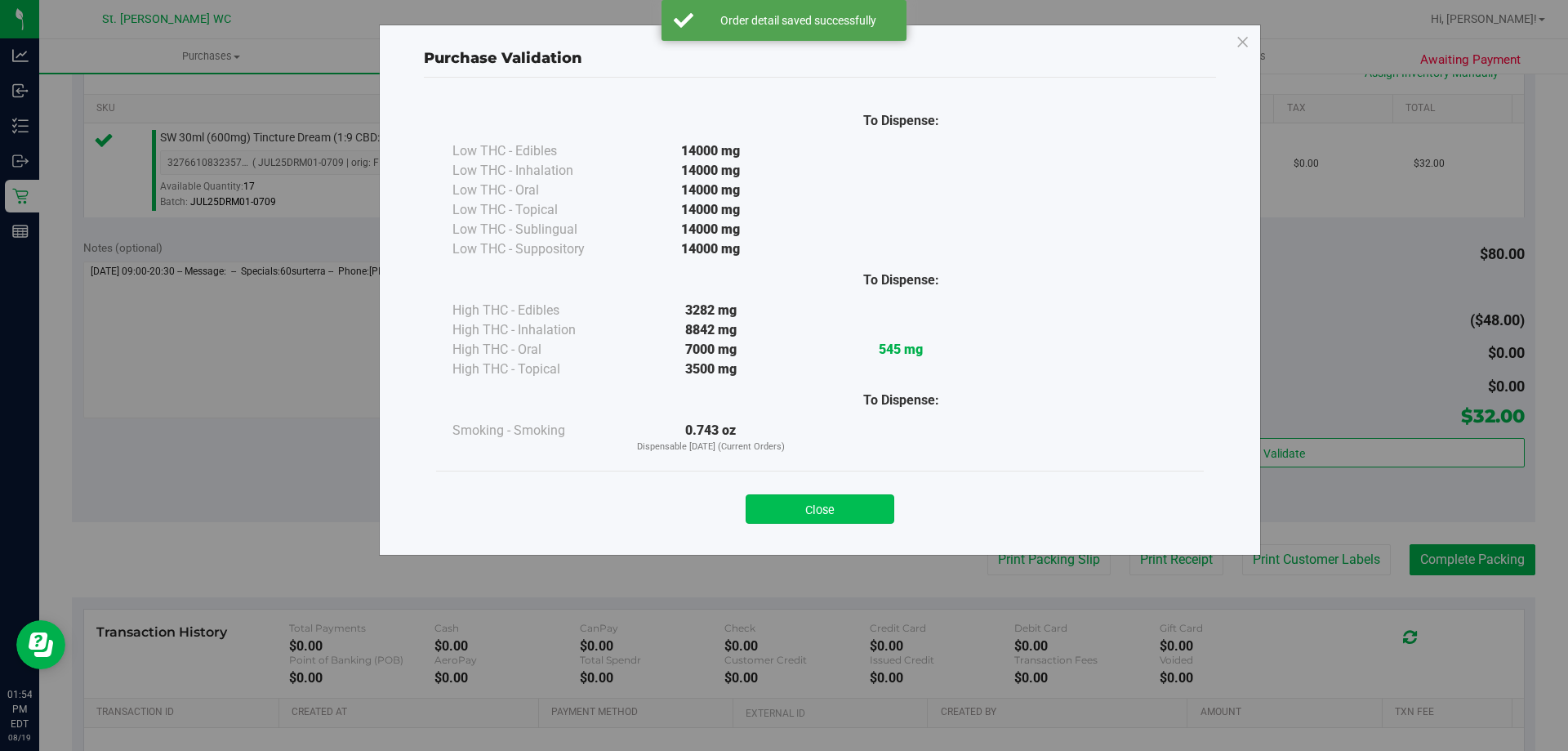
click at [818, 500] on button "Close" at bounding box center [820, 509] width 149 height 30
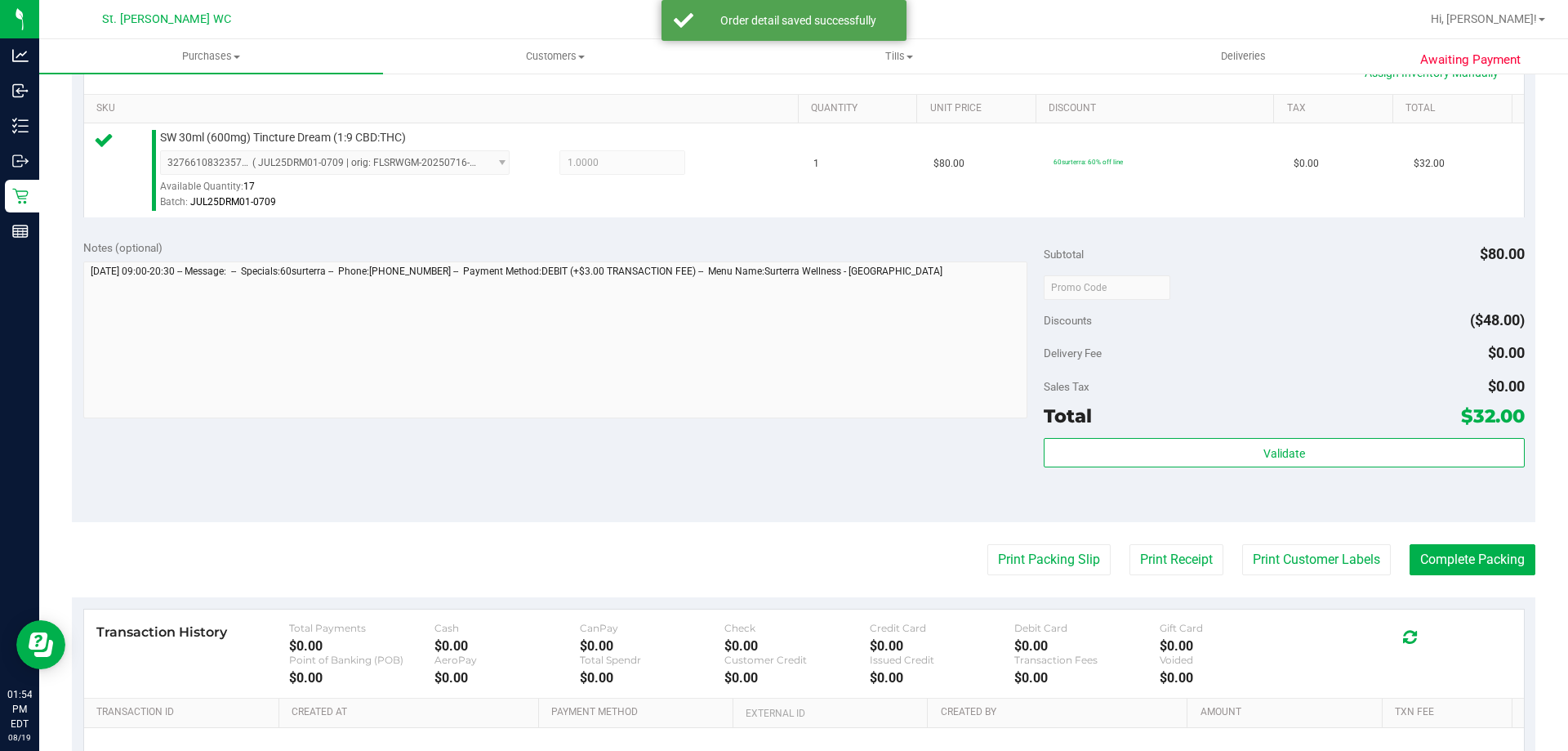
click at [1298, 523] on purchase-details "Back Edit Purchase Cancel Purchase View Profile # 11813543 BioTrack ID: - Submi…" at bounding box center [804, 294] width 1463 height 1214
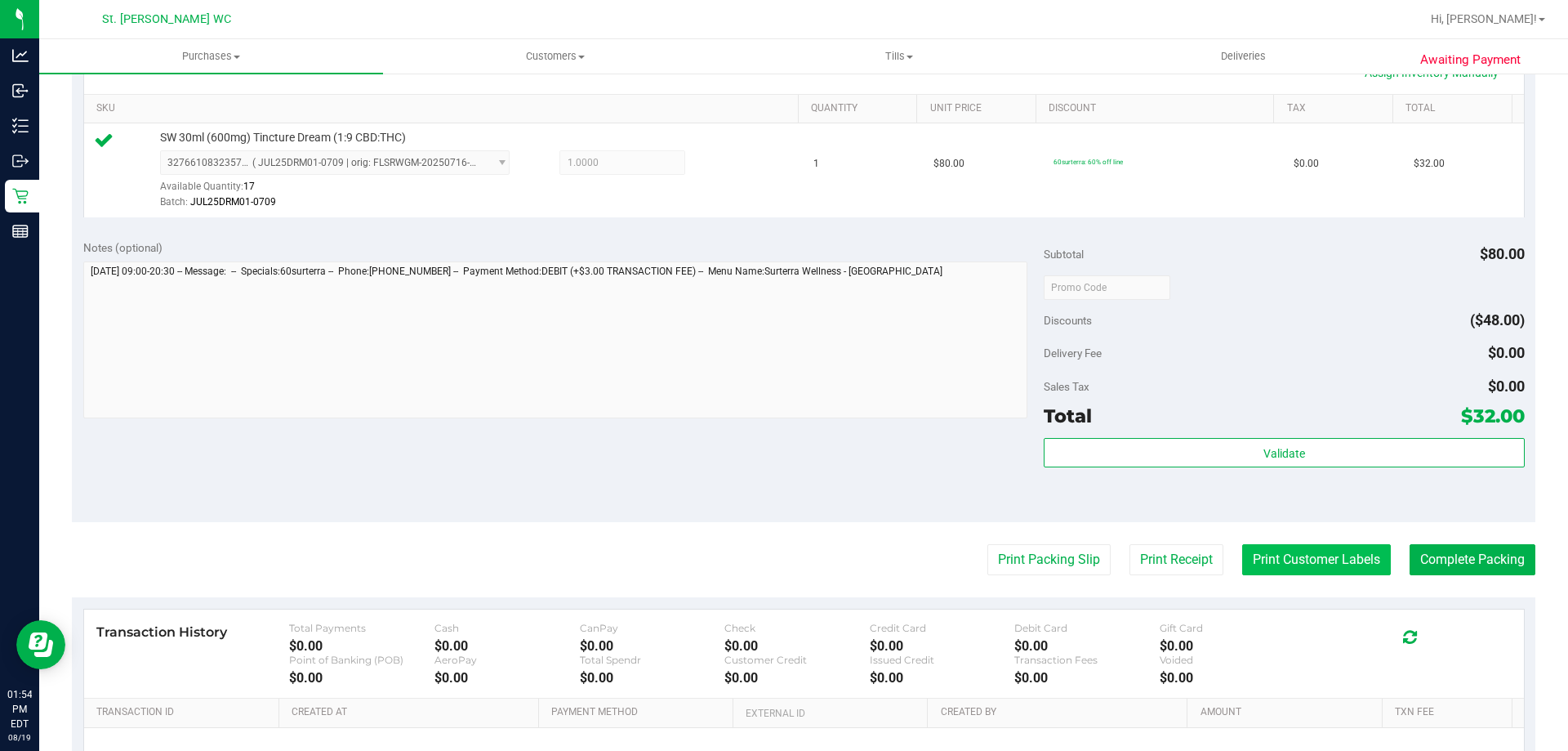
click at [1325, 557] on button "Print Customer Labels" at bounding box center [1316, 559] width 149 height 31
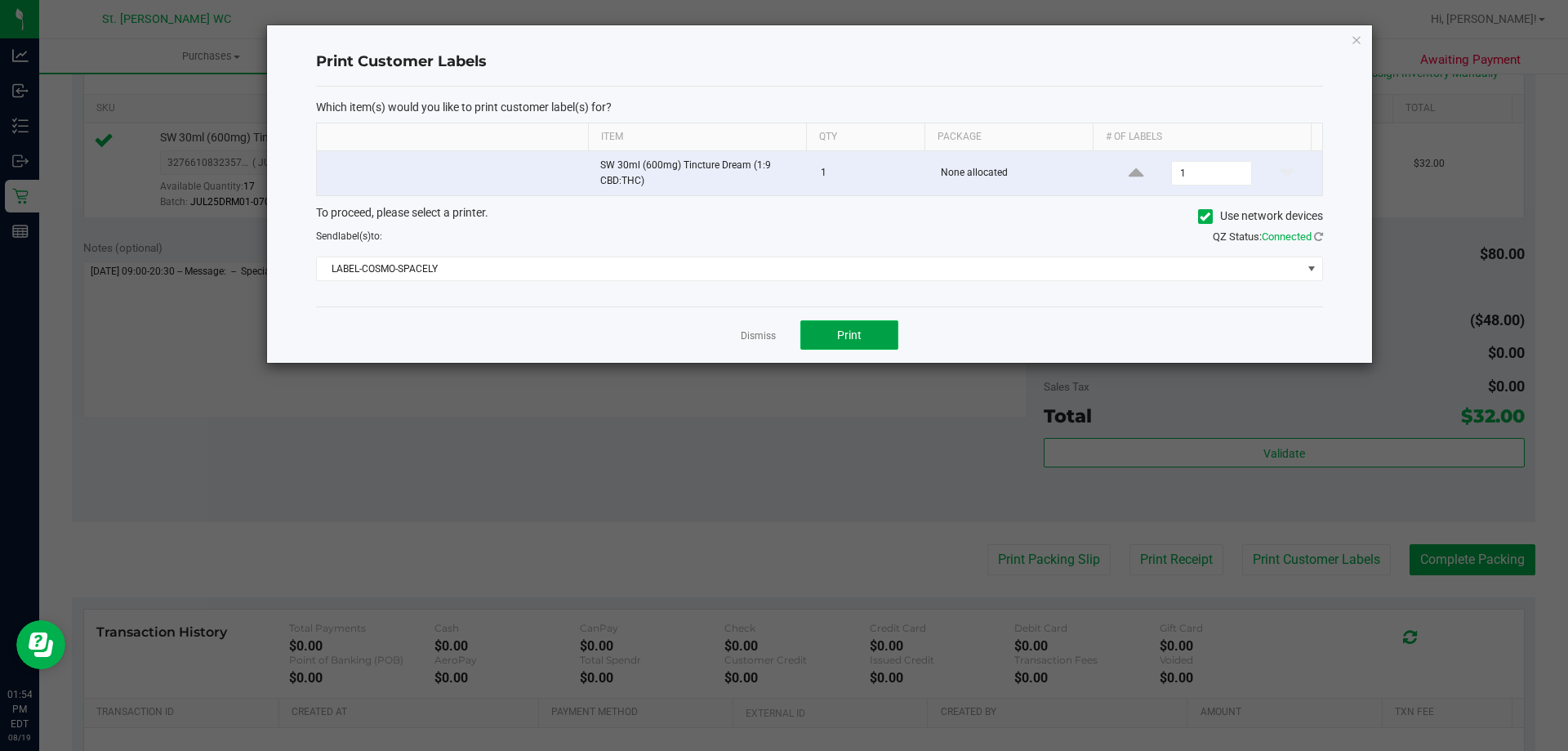
click at [876, 327] on button "Print" at bounding box center [849, 335] width 98 height 30
click at [1352, 38] on icon "button" at bounding box center [1357, 39] width 11 height 19
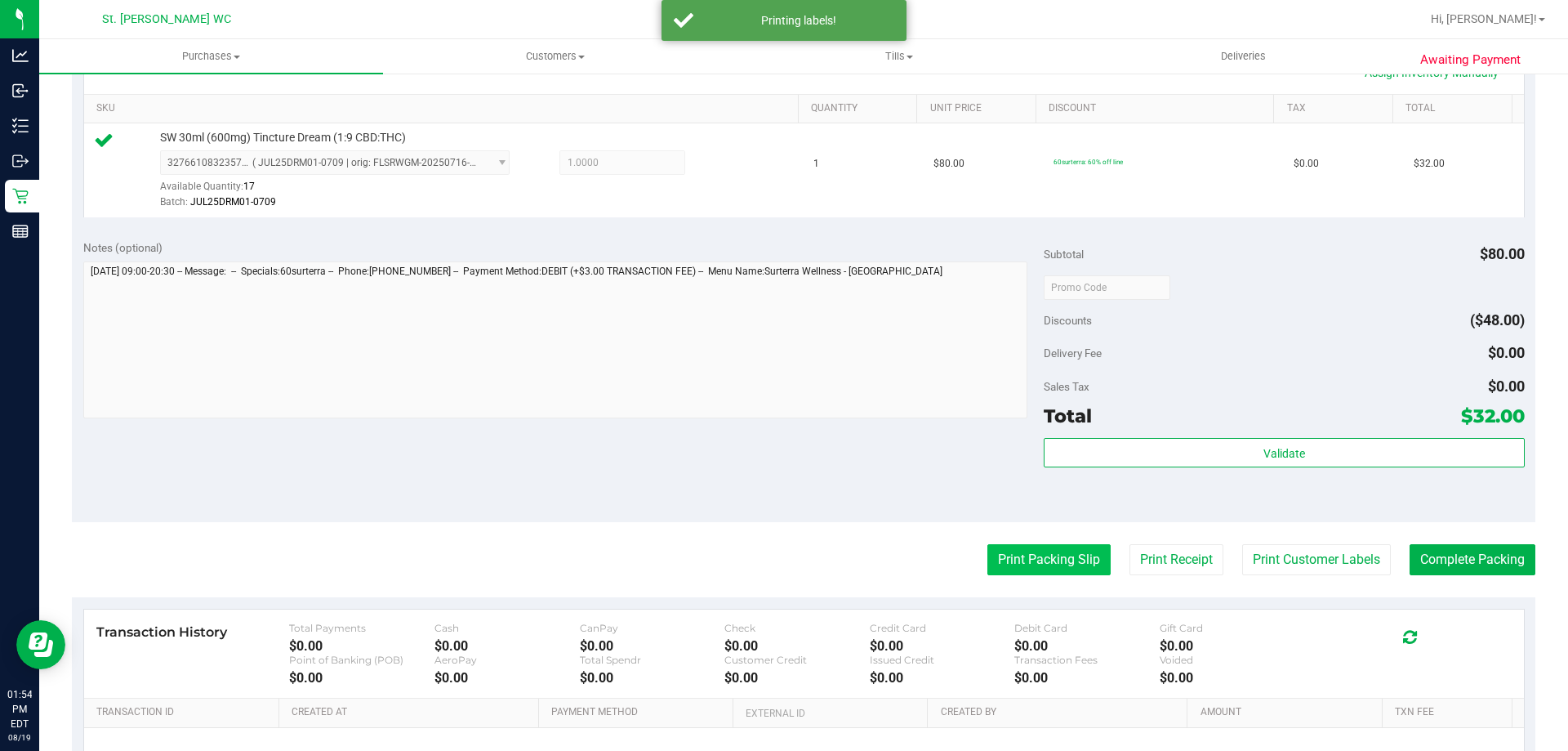
click at [1010, 549] on button "Print Packing Slip" at bounding box center [1048, 559] width 123 height 31
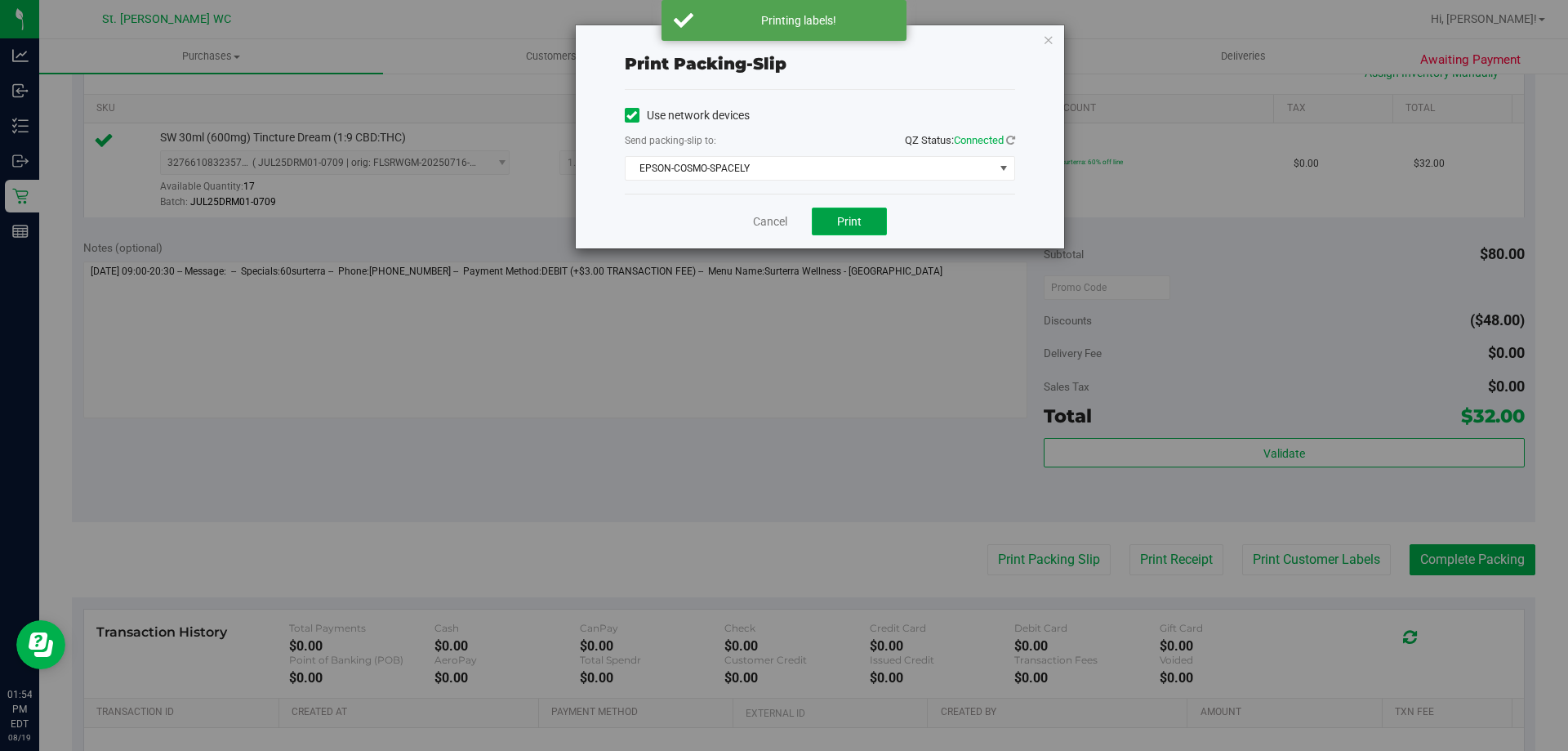
click at [842, 230] on button "Print" at bounding box center [849, 221] width 75 height 28
click at [1048, 44] on icon "button" at bounding box center [1048, 39] width 11 height 19
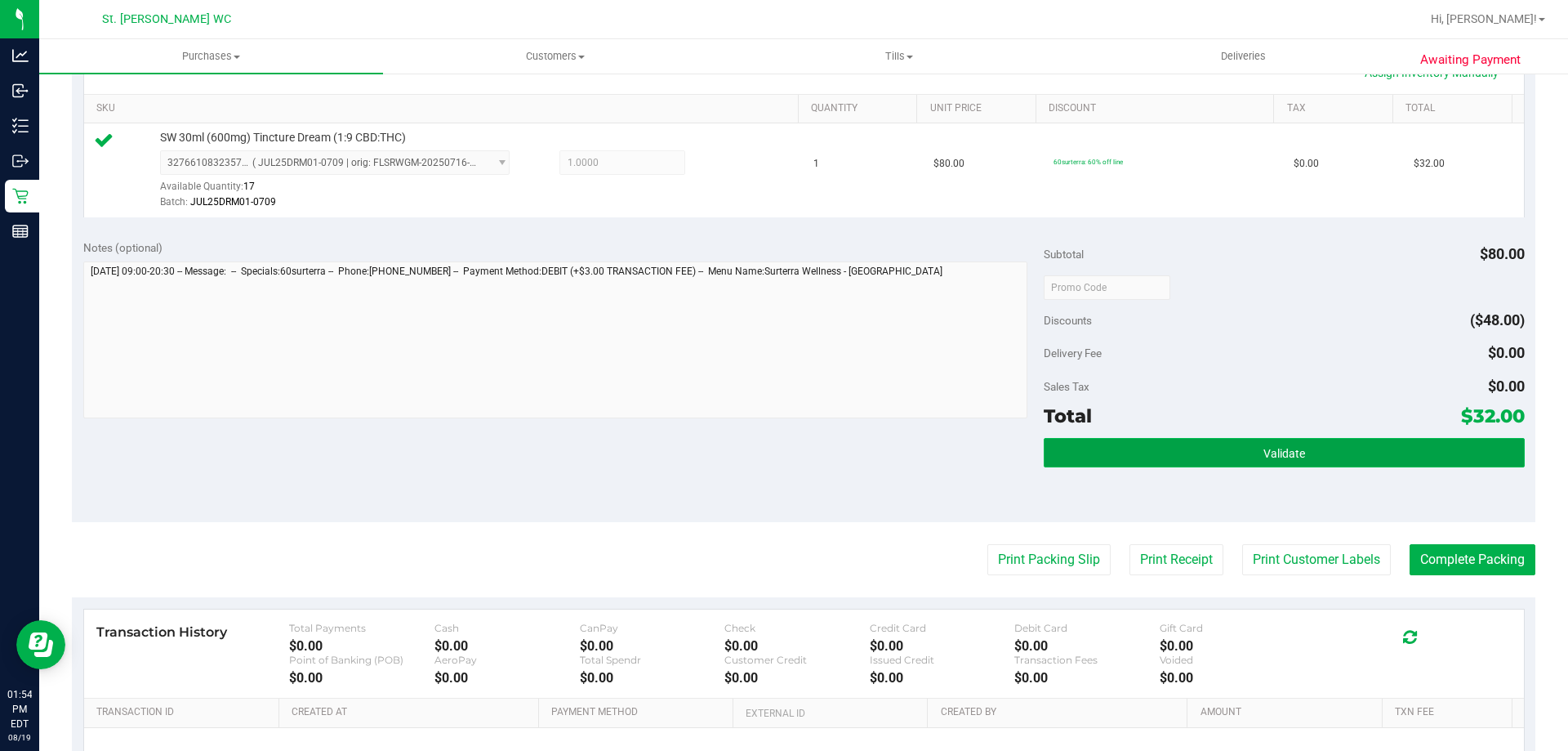
click at [1284, 458] on span "Validate" at bounding box center [1284, 453] width 42 height 13
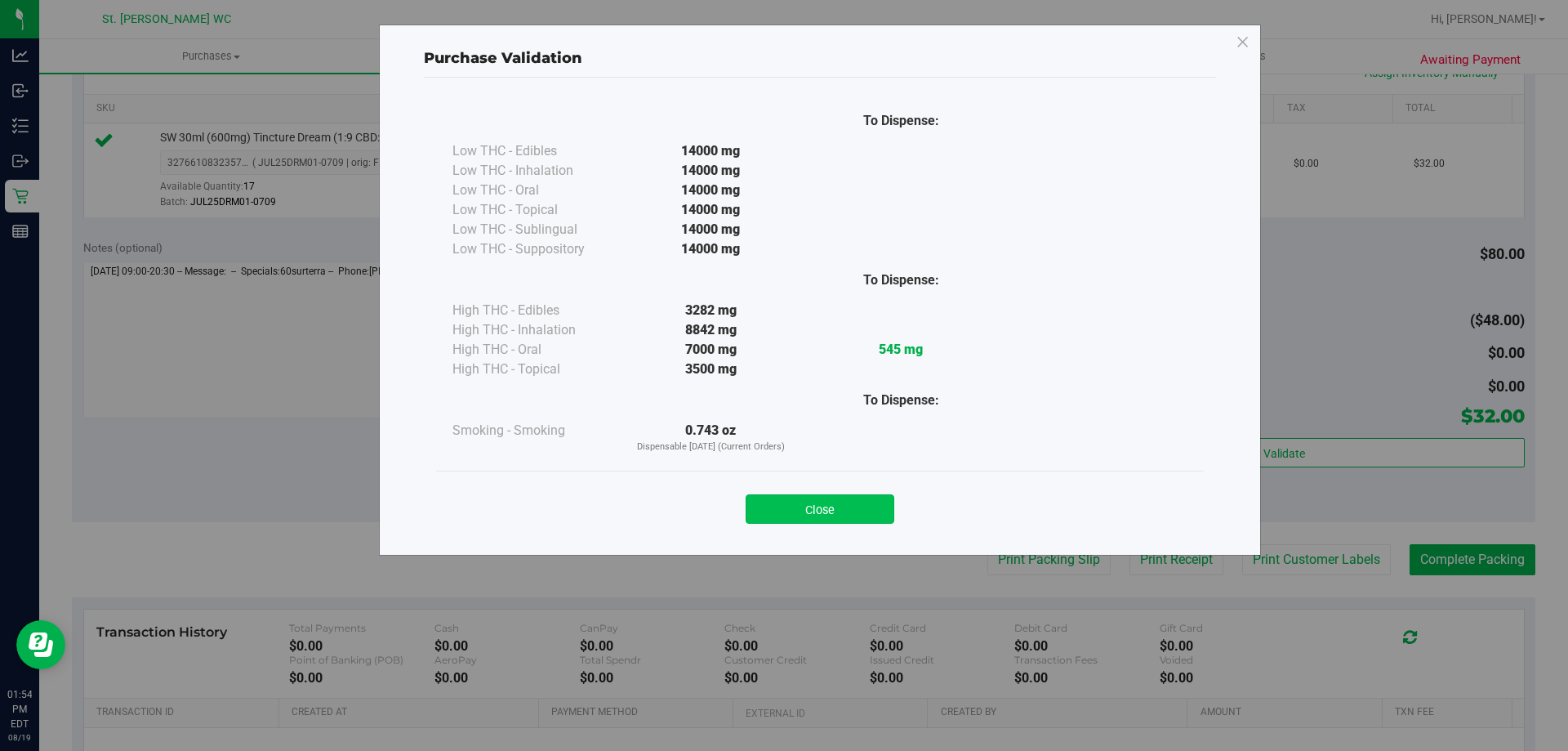
click at [788, 517] on button "Close" at bounding box center [820, 509] width 149 height 30
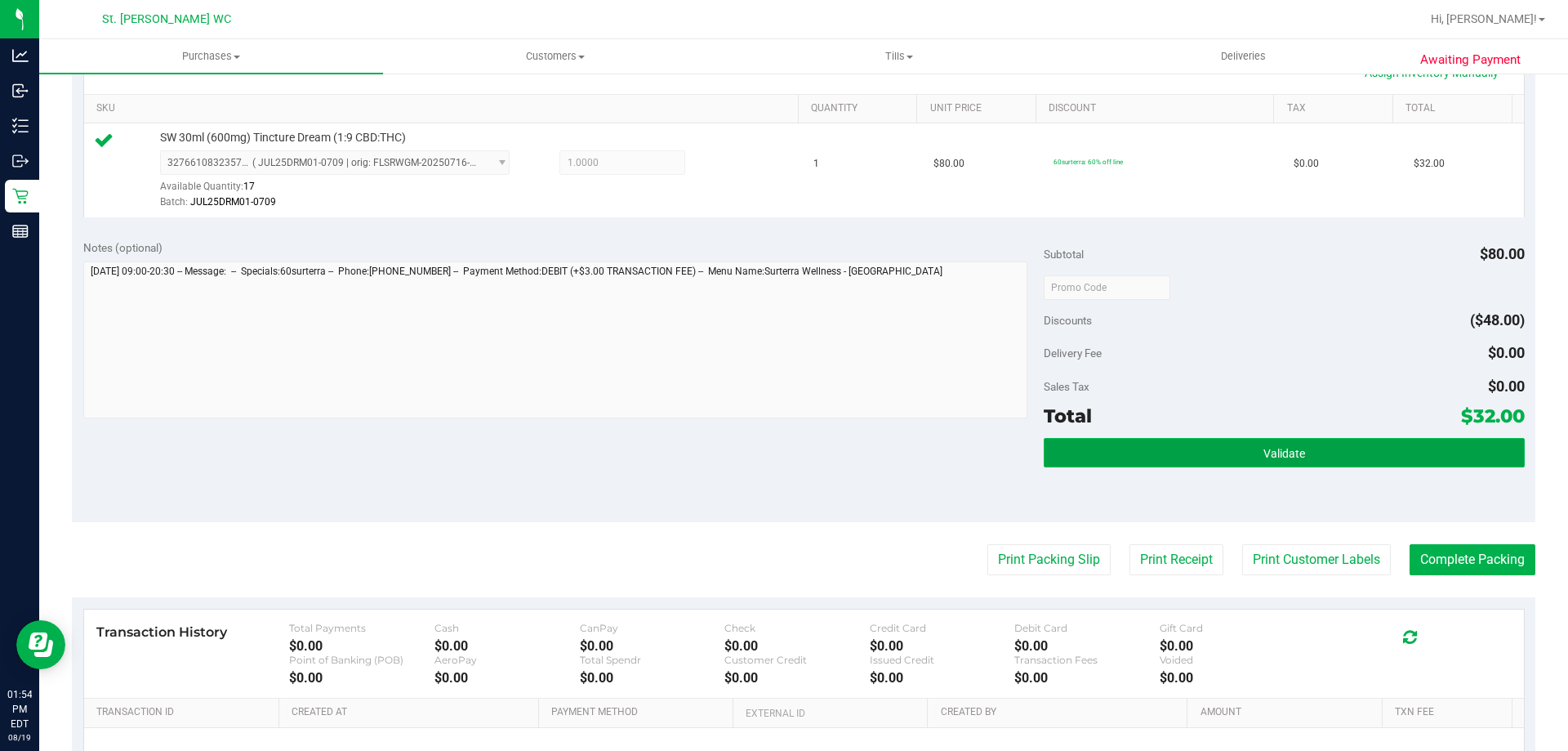
click at [1108, 444] on button "Validate" at bounding box center [1284, 453] width 481 height 30
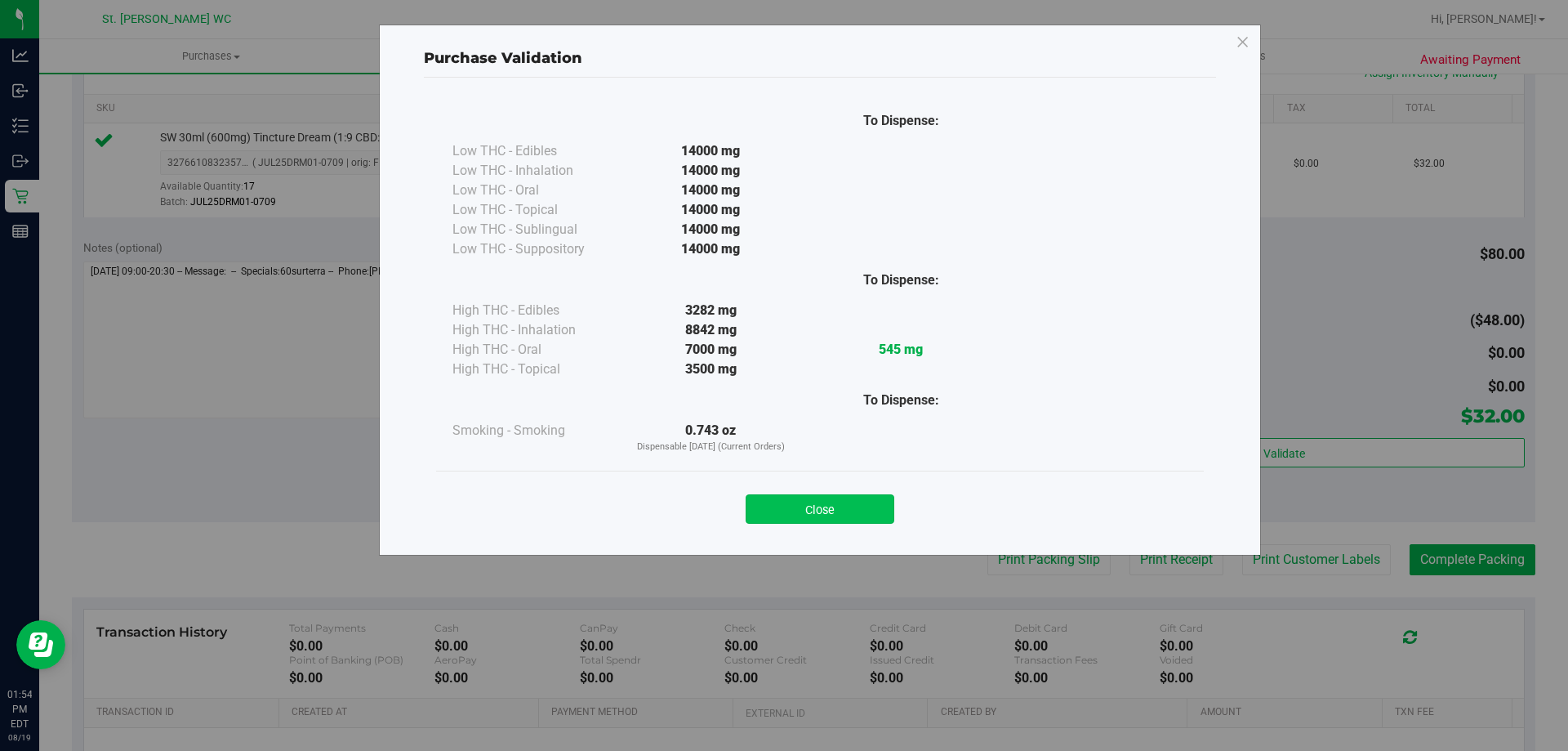
click at [789, 517] on button "Close" at bounding box center [820, 509] width 149 height 30
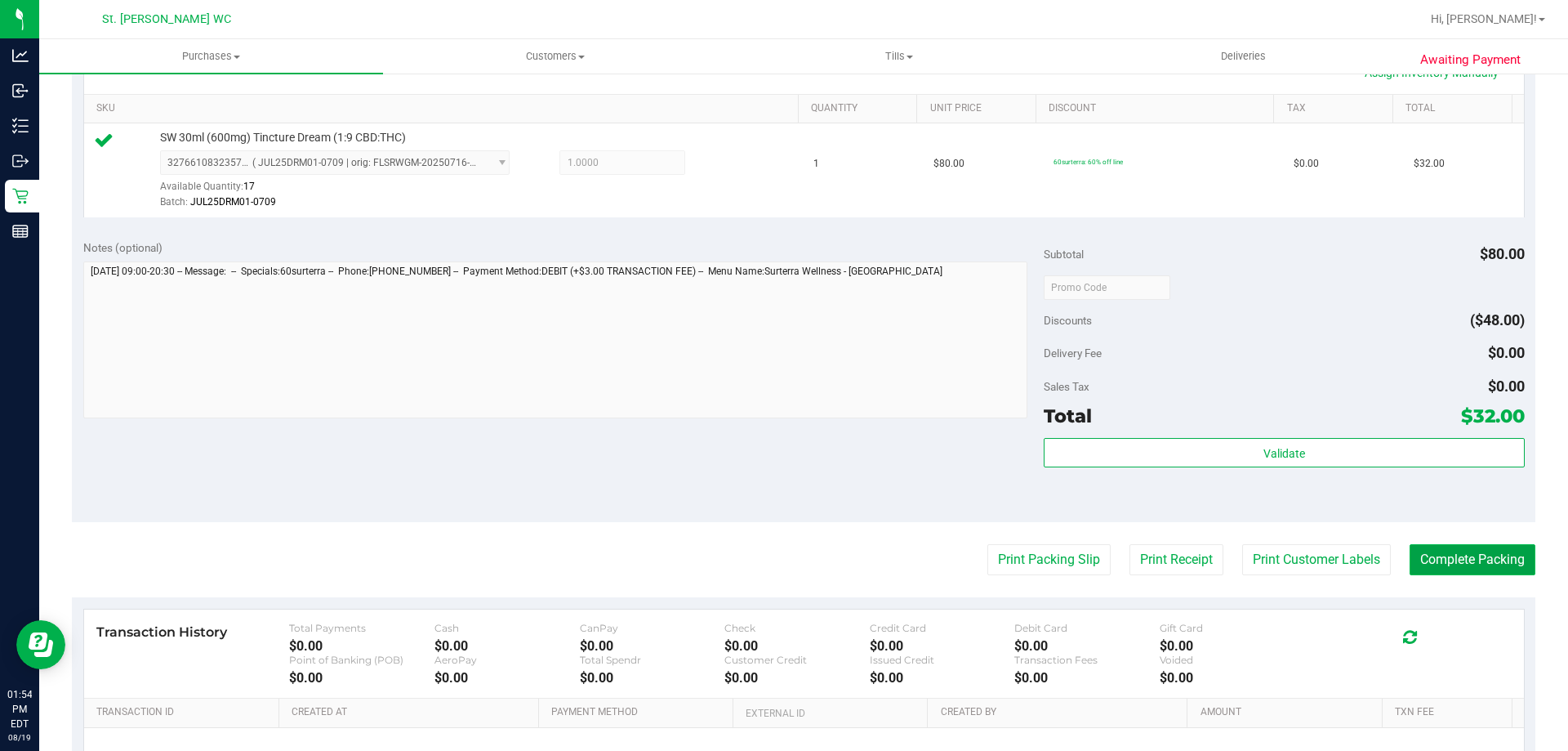
click at [1499, 552] on button "Complete Packing" at bounding box center [1473, 559] width 126 height 31
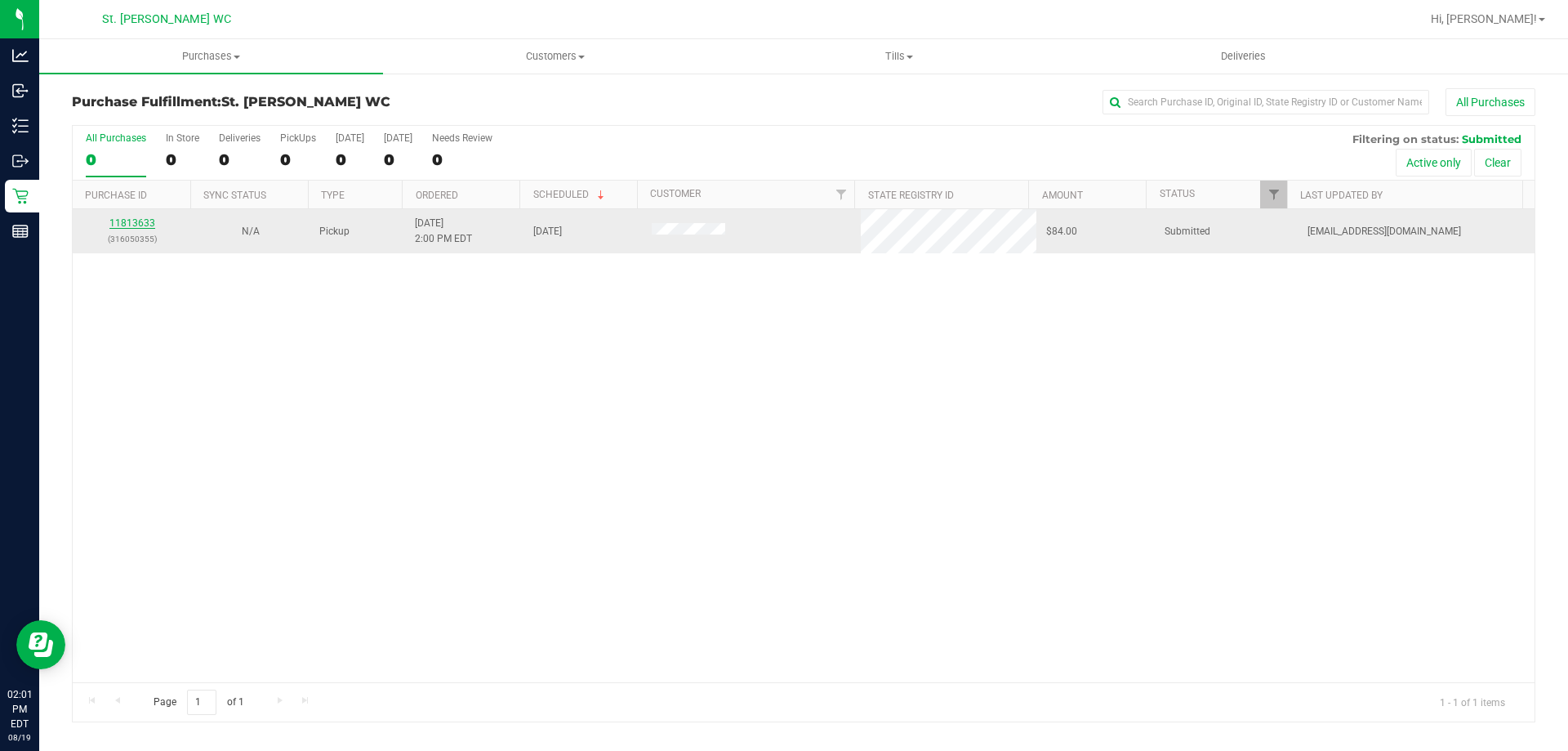
click at [119, 225] on link "11813633" at bounding box center [132, 223] width 45 height 11
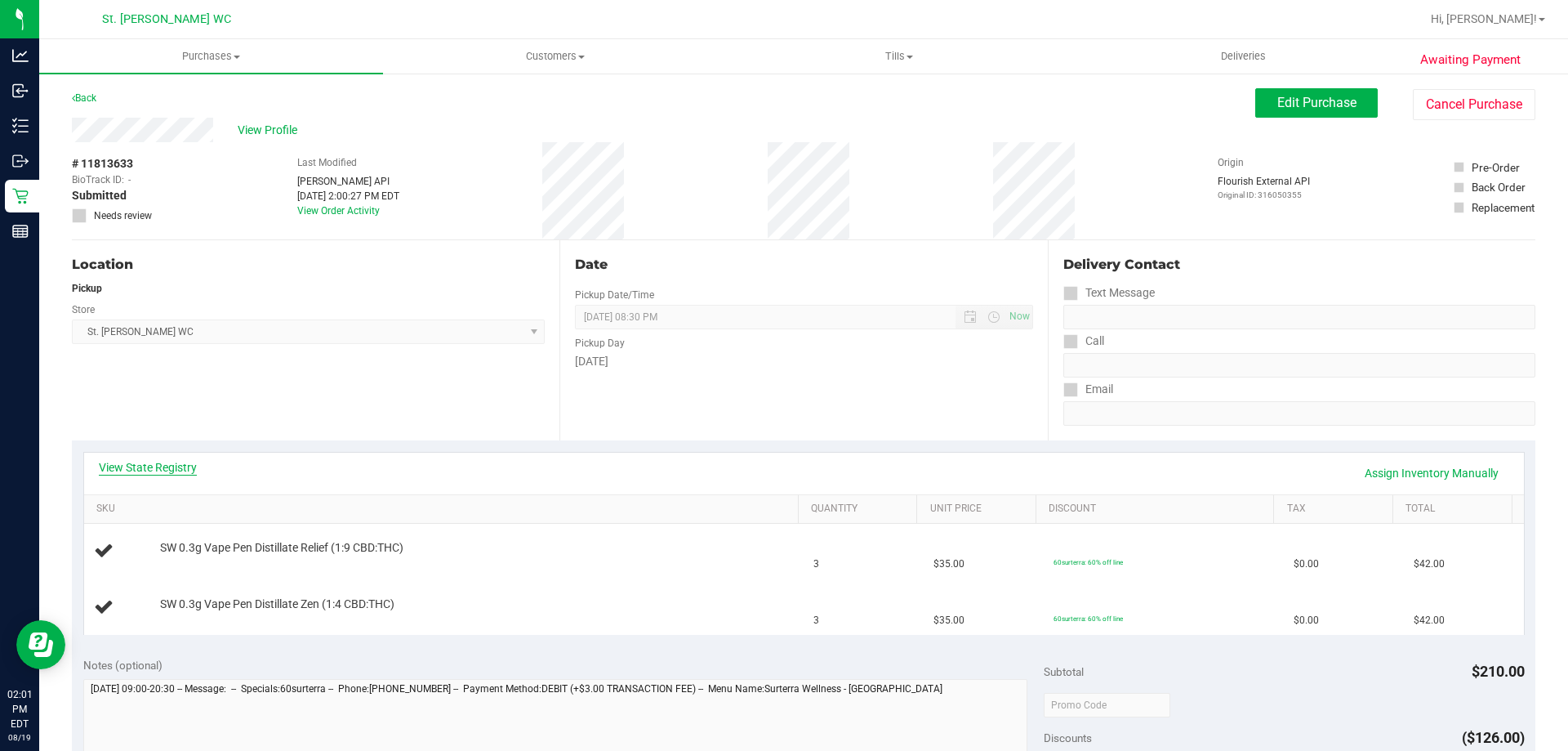
click at [135, 461] on link "View State Registry" at bounding box center [148, 468] width 98 height 17
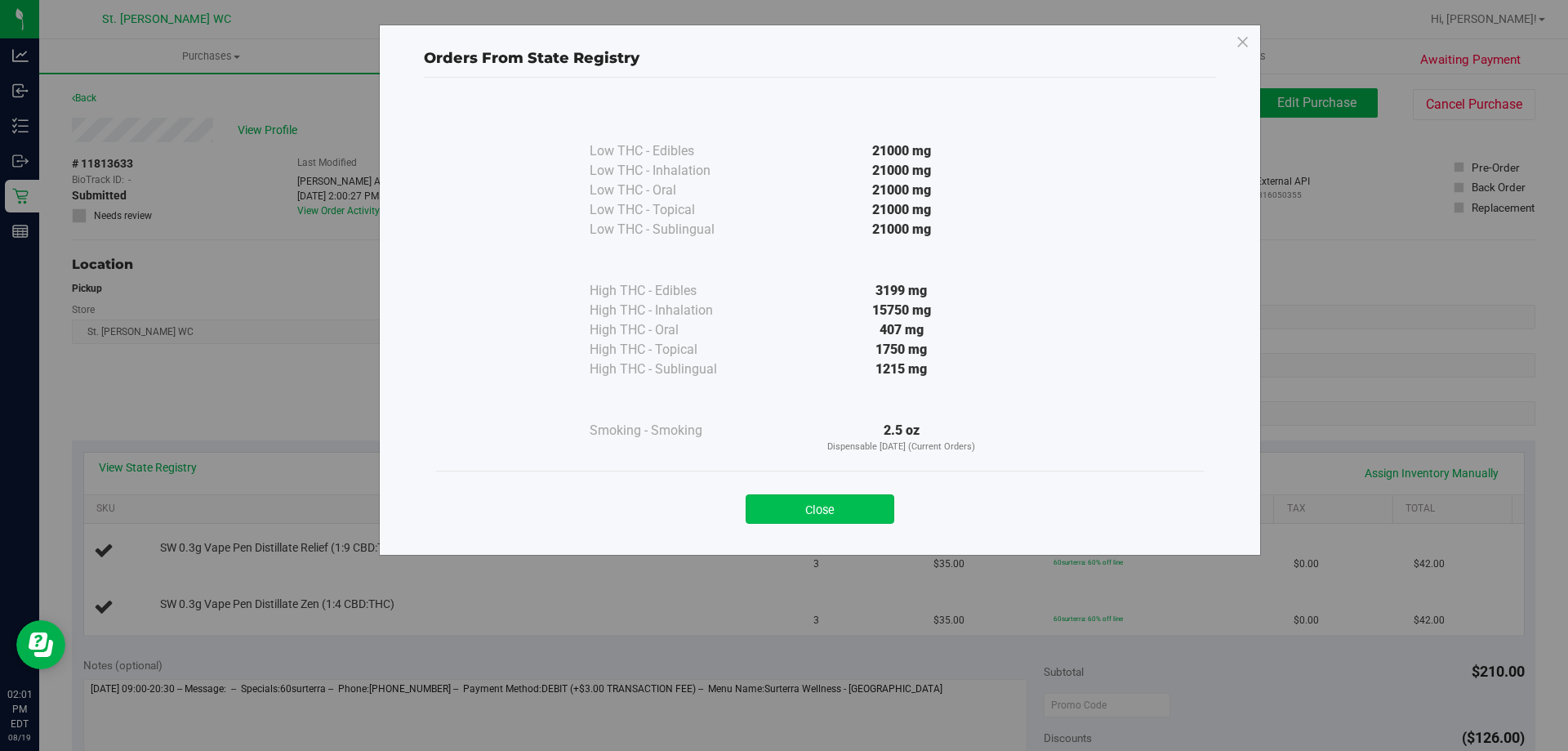
click at [771, 502] on button "Close" at bounding box center [820, 509] width 149 height 30
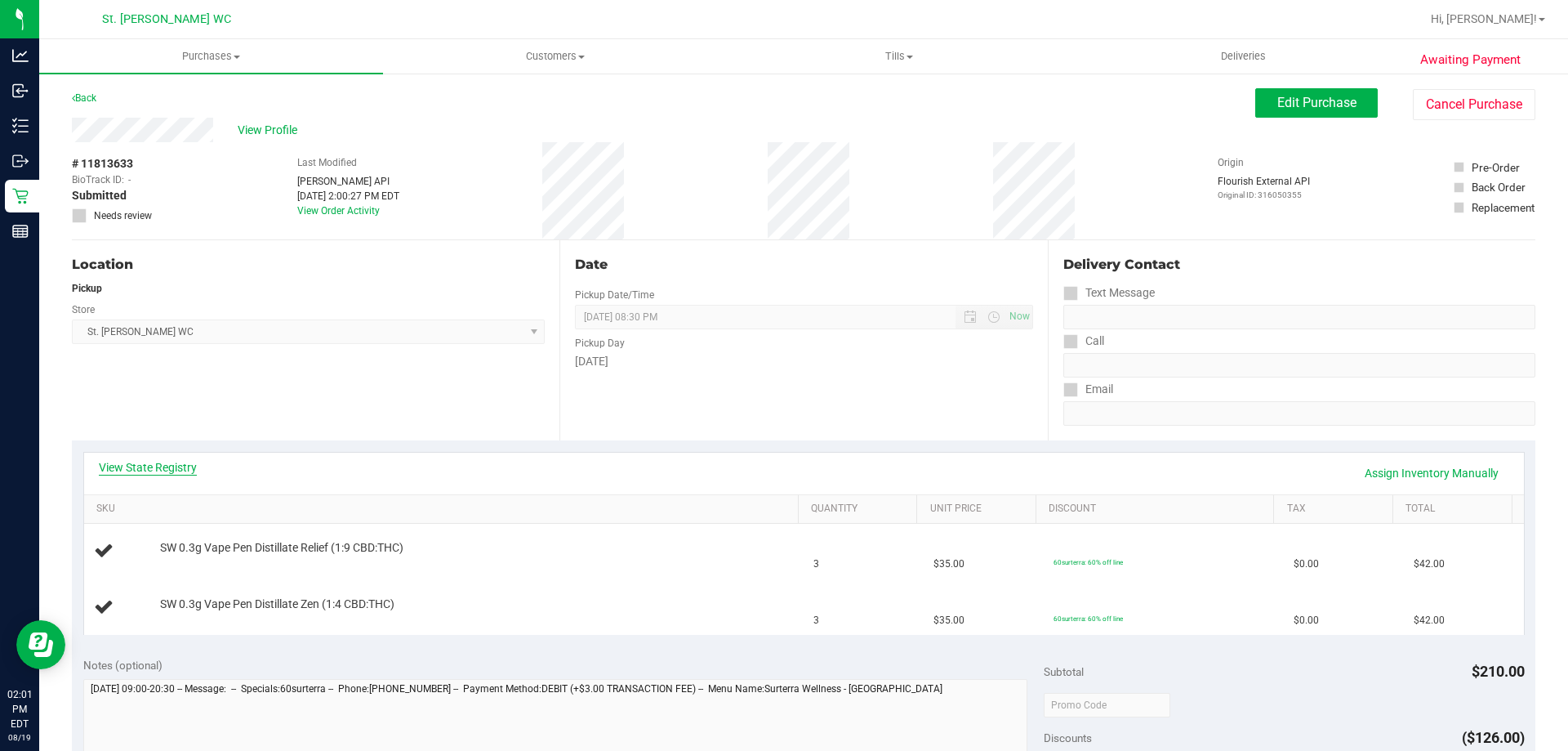
click at [135, 460] on link "View State Registry" at bounding box center [148, 468] width 98 height 17
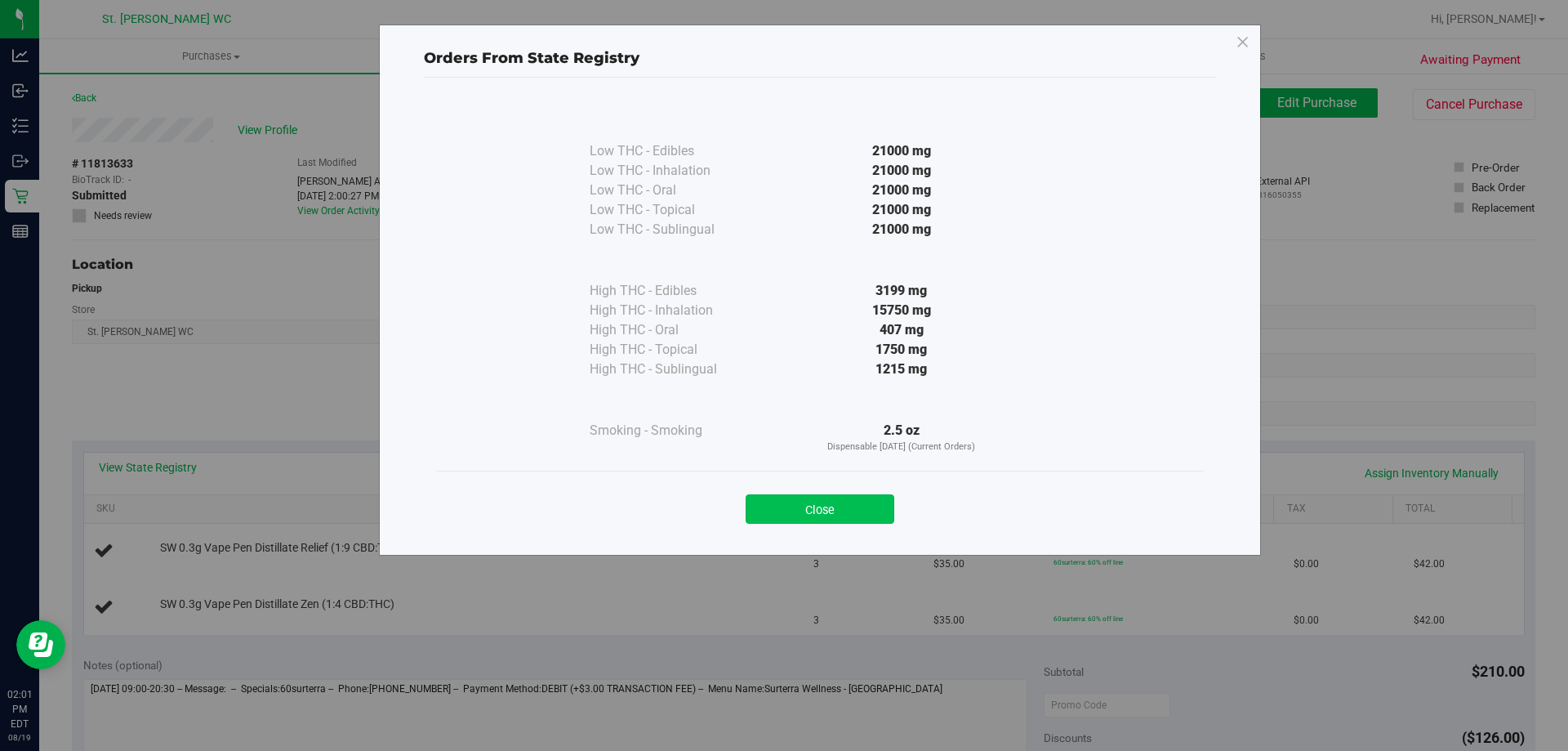
click at [809, 502] on button "Close" at bounding box center [820, 509] width 149 height 30
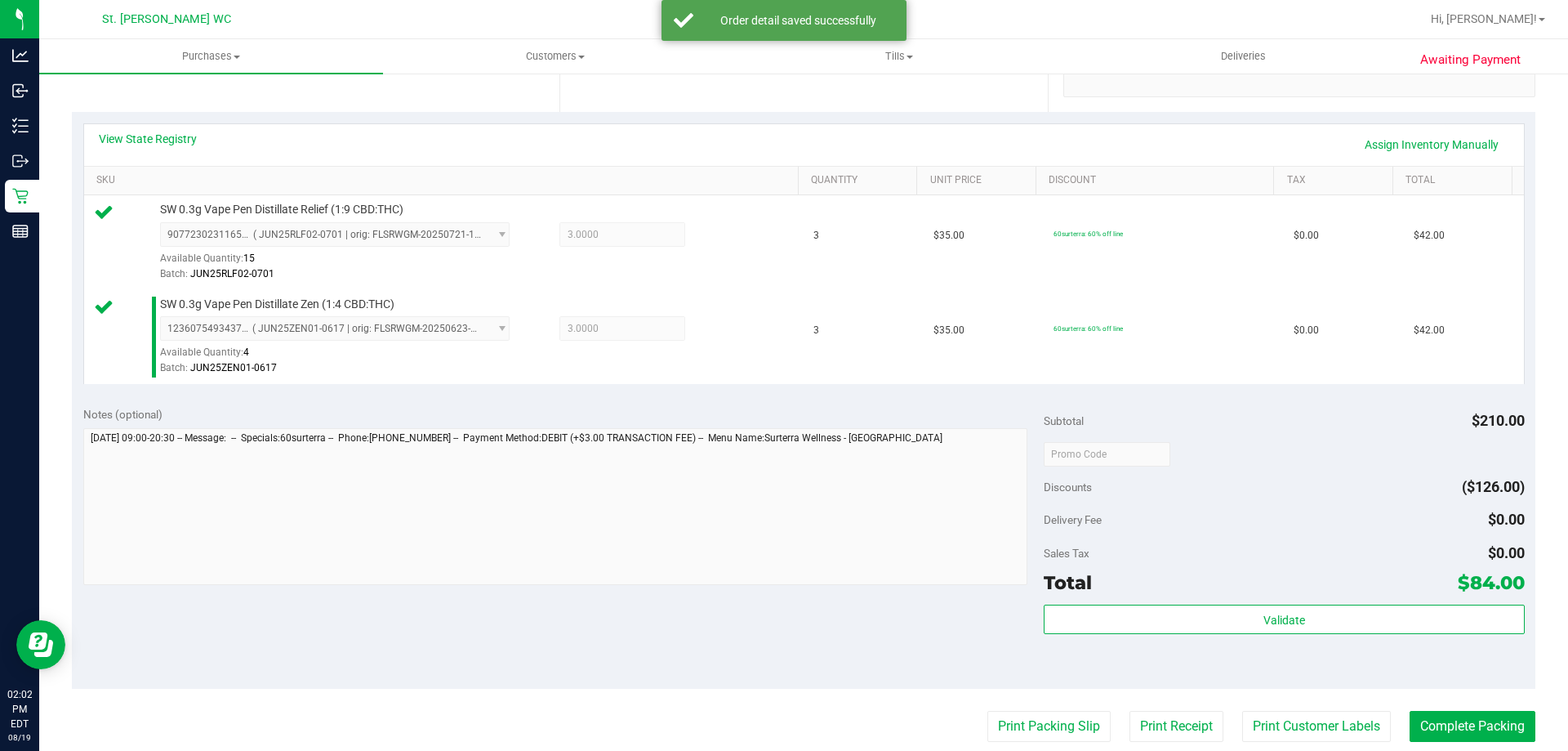
scroll to position [484, 0]
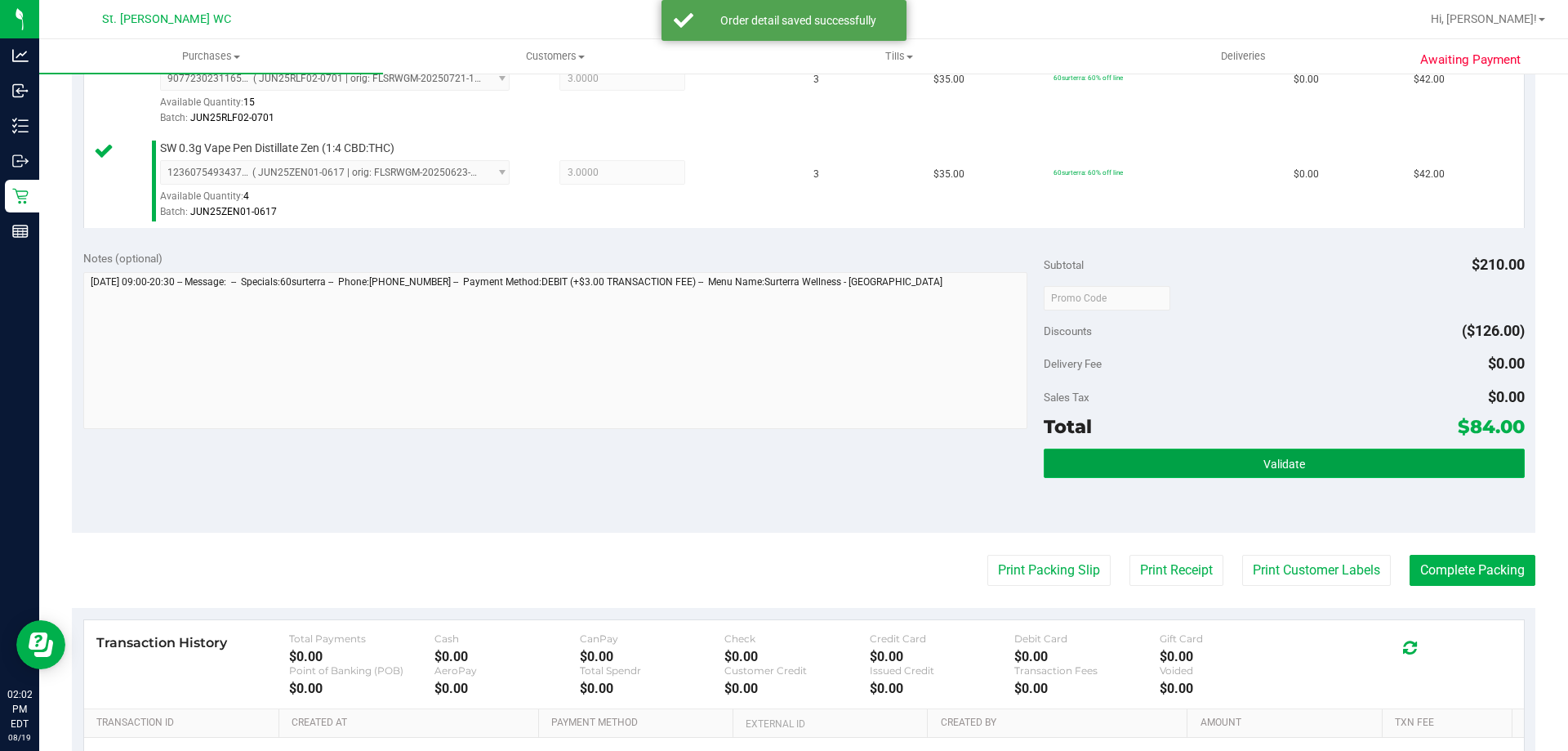
click at [1377, 457] on button "Validate" at bounding box center [1284, 463] width 481 height 30
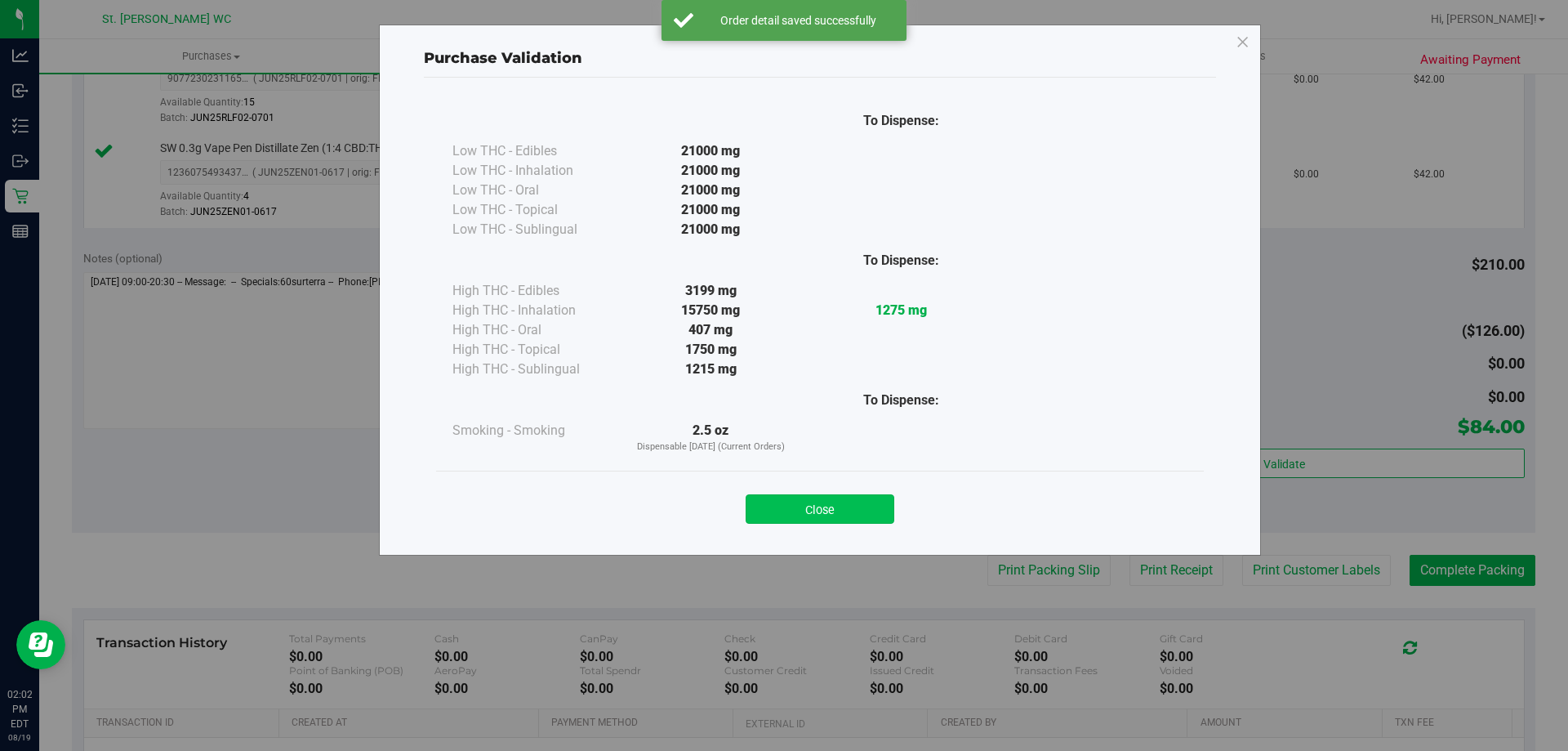
click at [855, 500] on button "Close" at bounding box center [820, 509] width 149 height 30
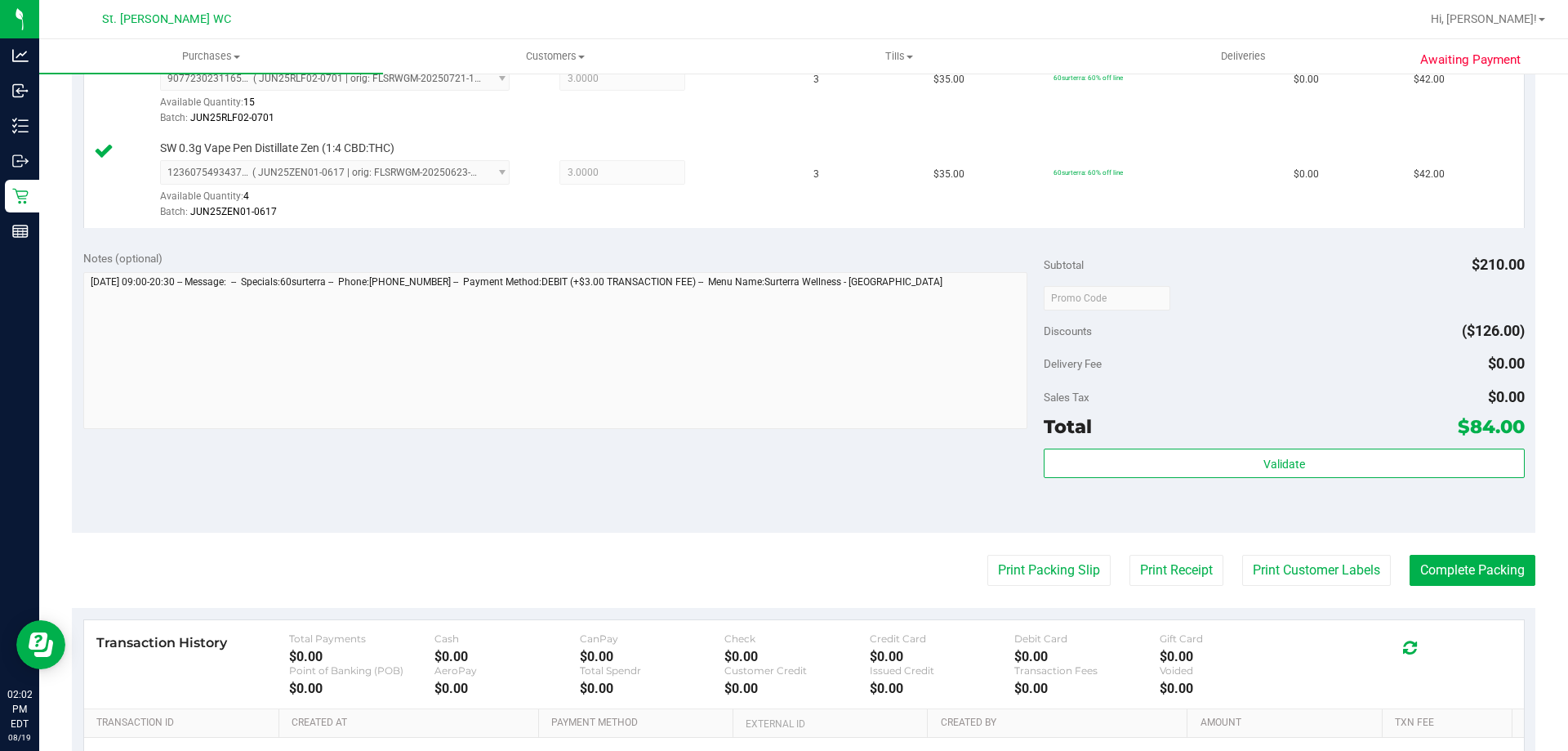
click at [1377, 409] on div "Sales Tax $0.00" at bounding box center [1284, 397] width 481 height 30
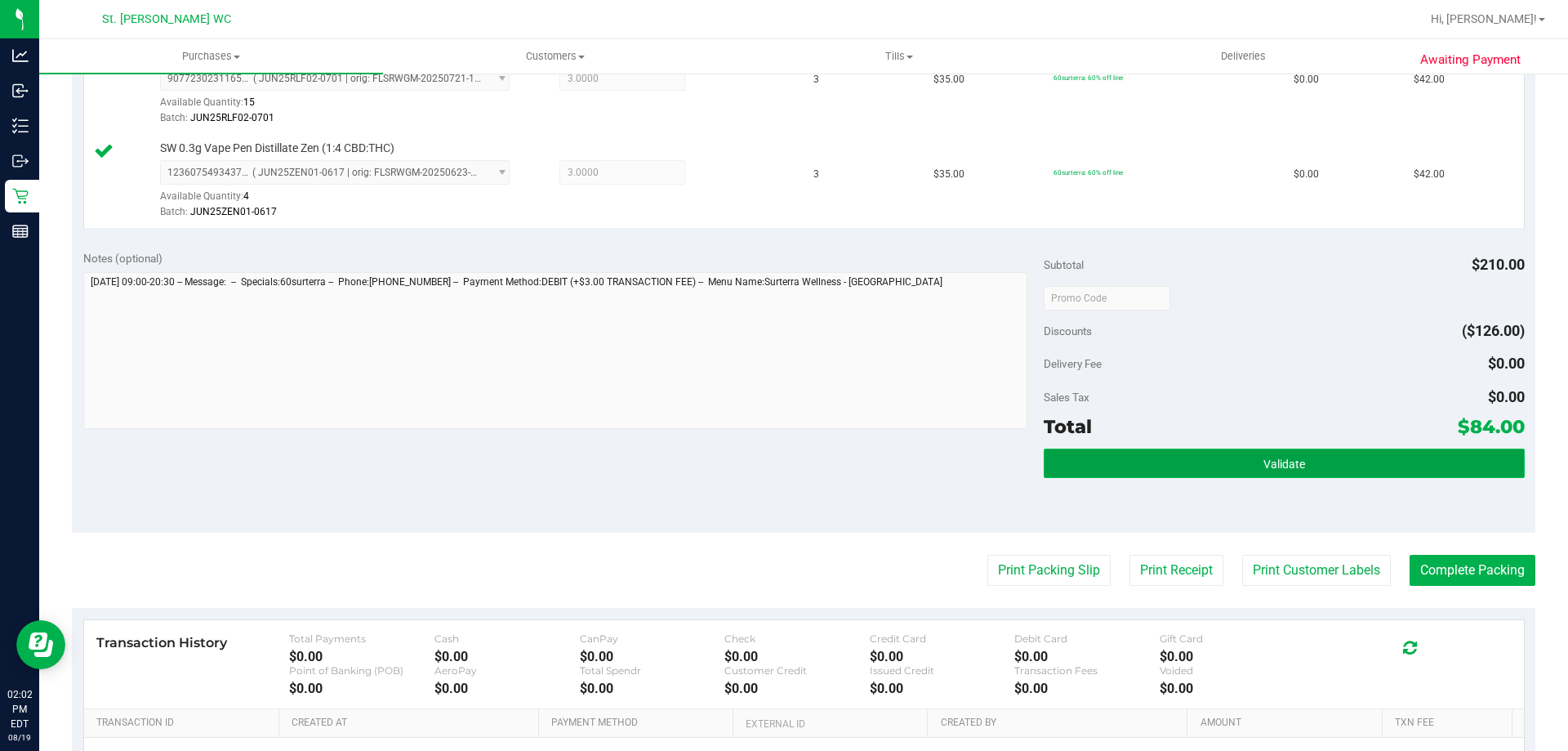
click at [1356, 452] on button "Validate" at bounding box center [1284, 463] width 481 height 30
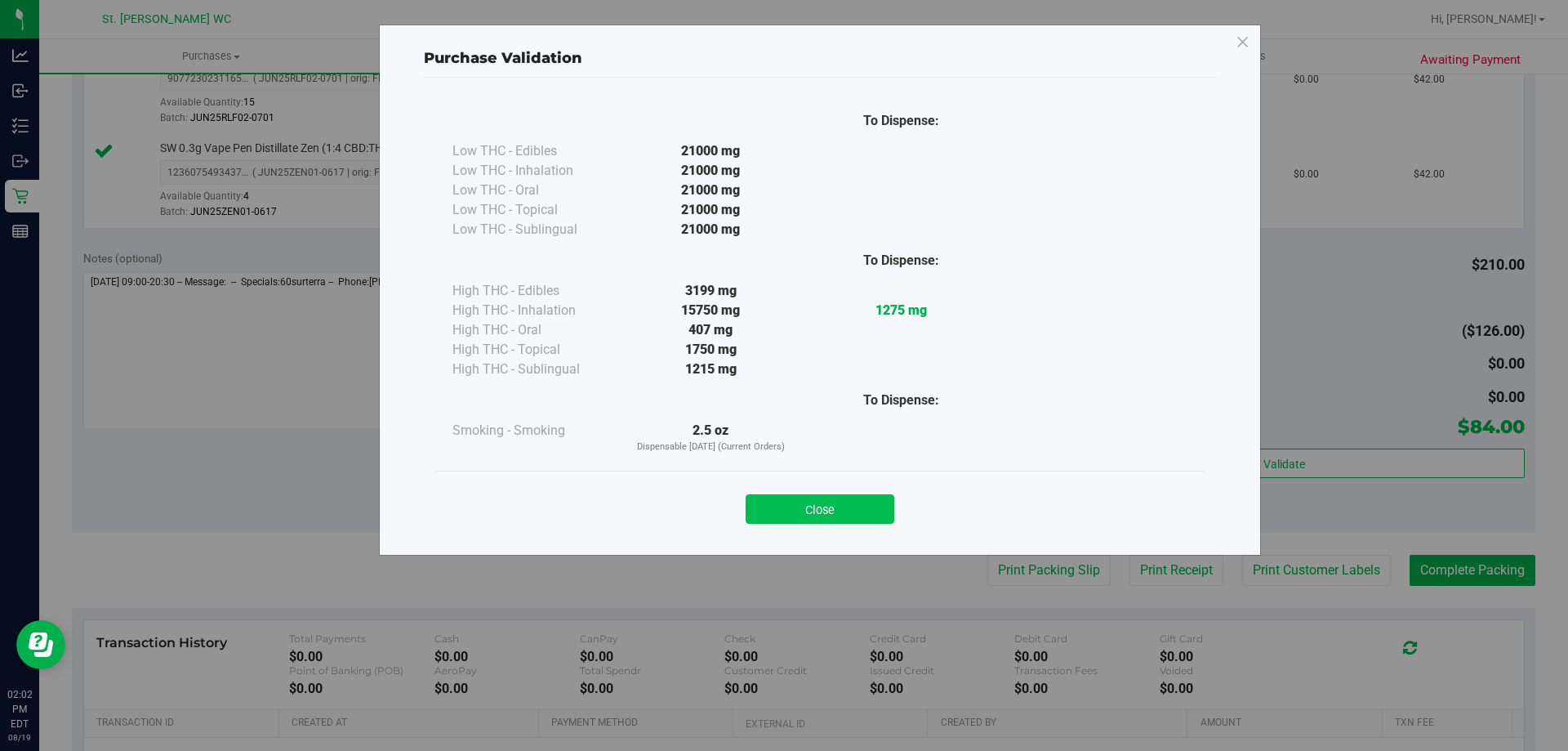
click at [868, 508] on button "Close" at bounding box center [820, 509] width 149 height 30
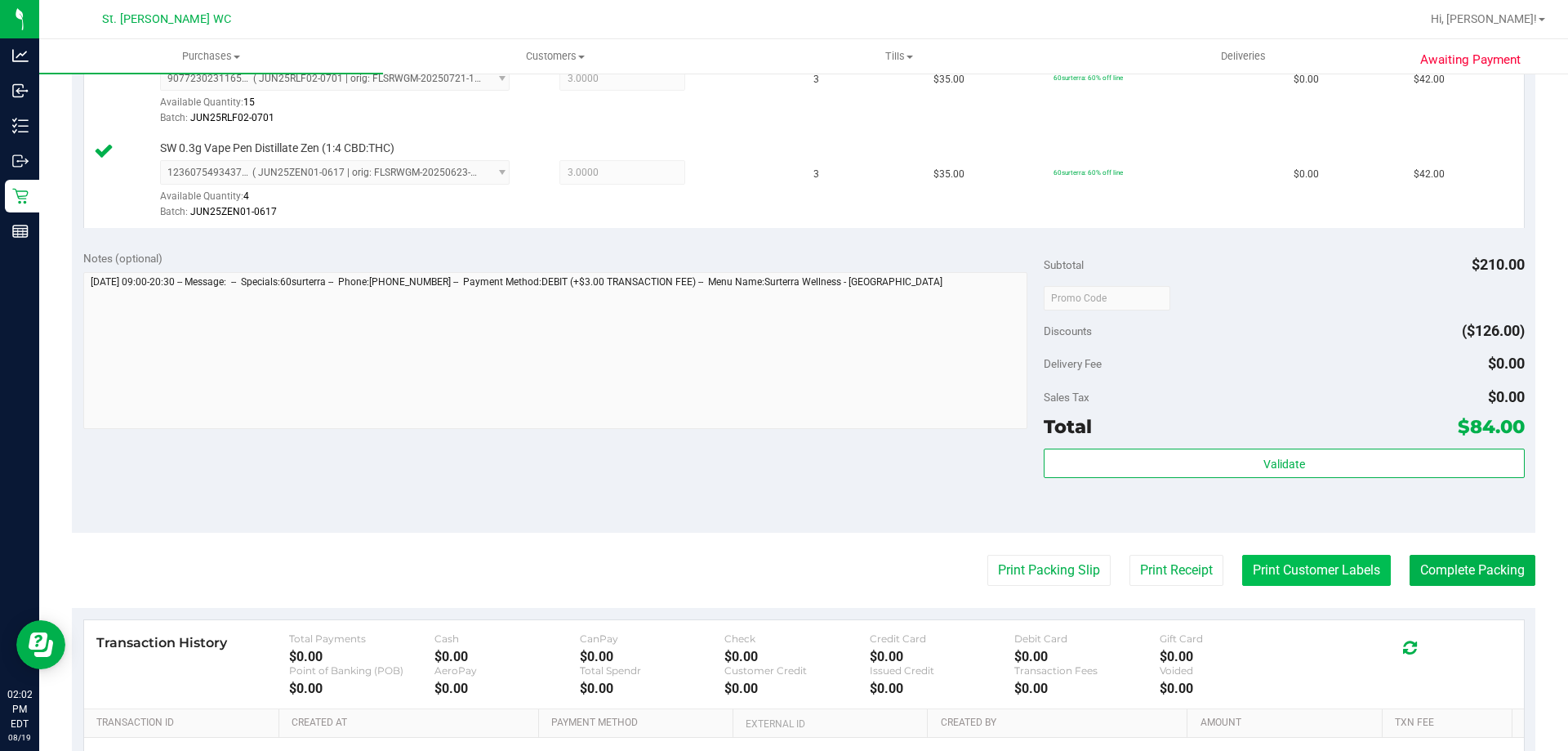
click at [1325, 574] on button "Print Customer Labels" at bounding box center [1316, 570] width 149 height 31
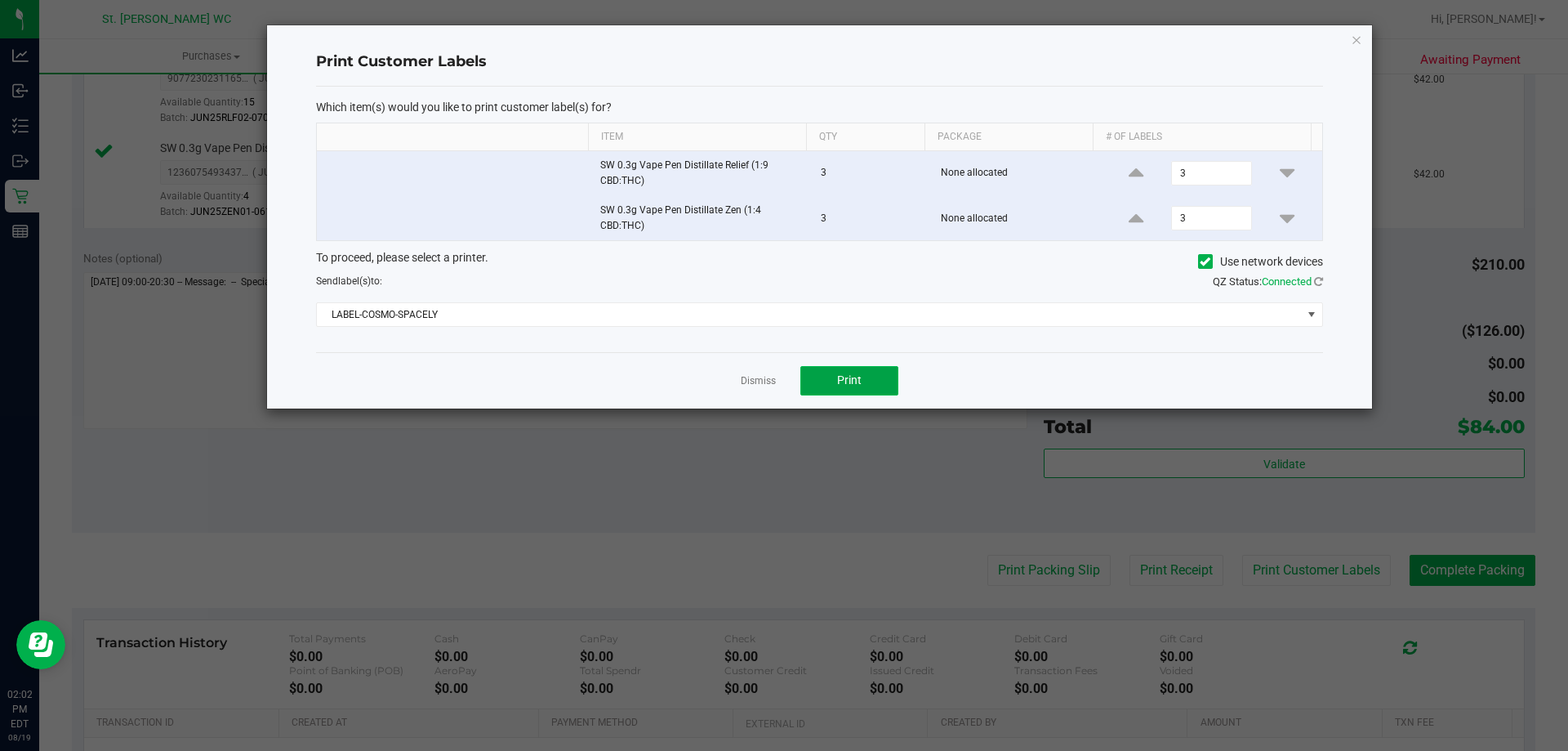
click at [875, 388] on button "Print" at bounding box center [849, 381] width 98 height 30
click at [1354, 47] on icon "button" at bounding box center [1357, 39] width 11 height 19
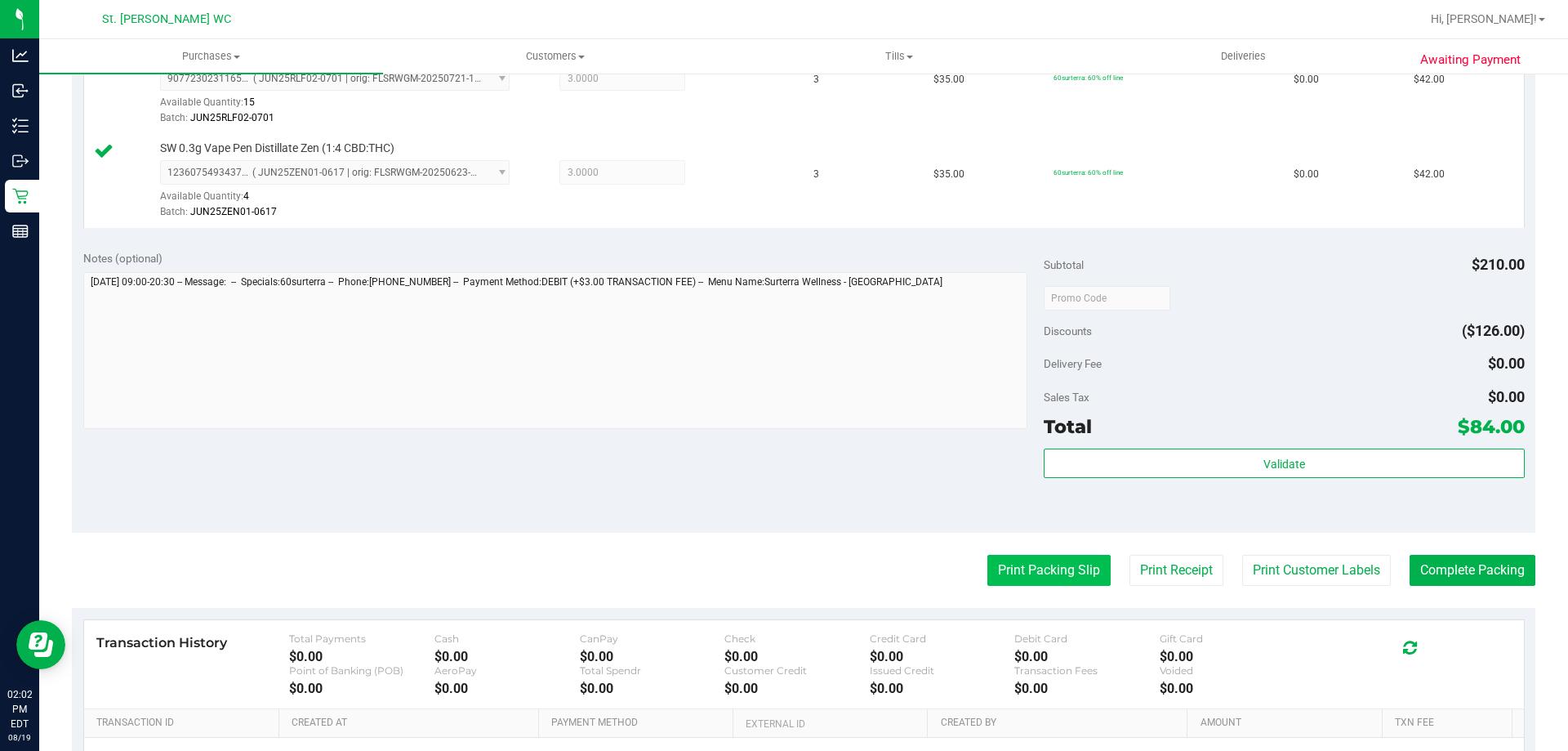
click at [1043, 556] on button "Print Packing Slip" at bounding box center [1048, 570] width 123 height 31
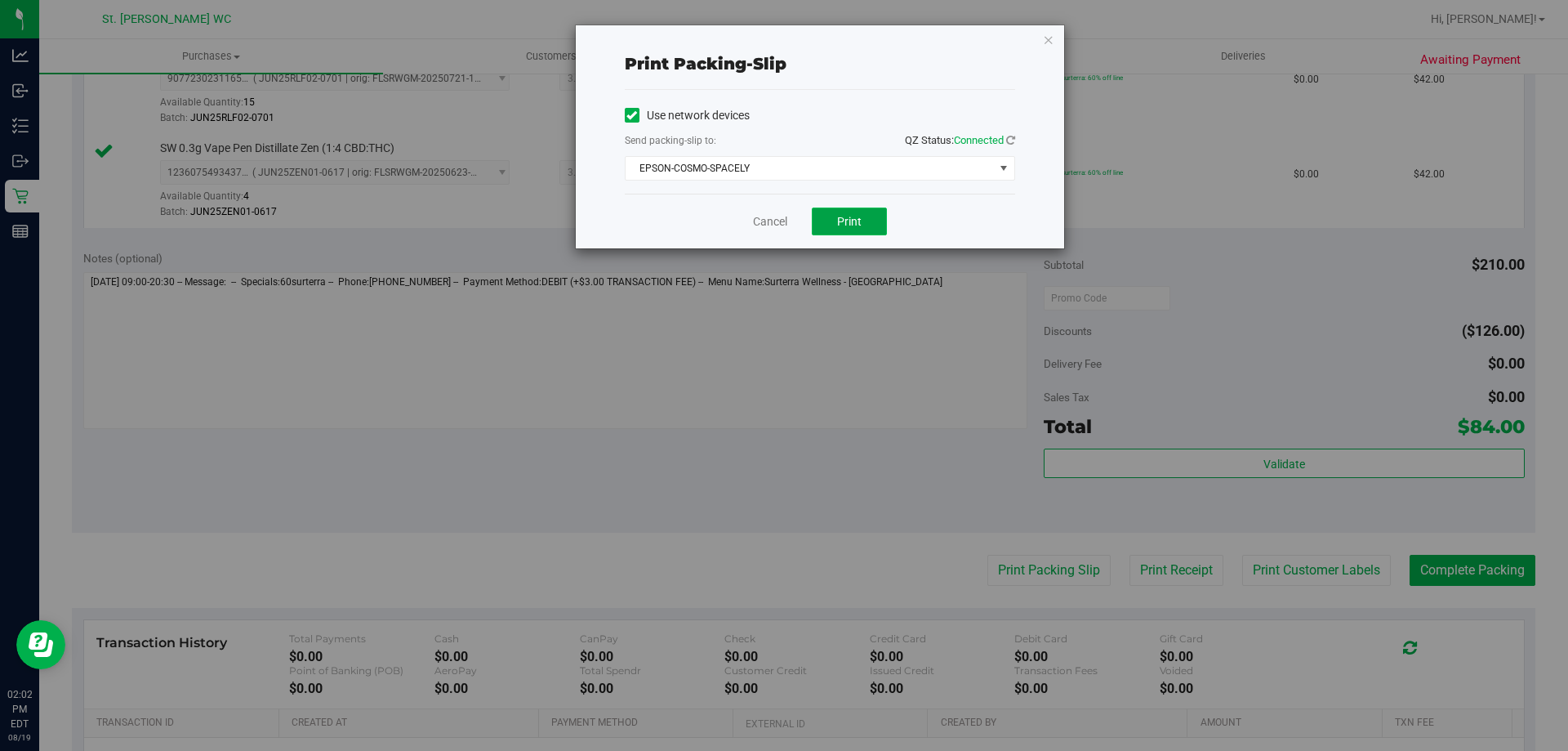
click at [855, 219] on span "Print" at bounding box center [849, 221] width 24 height 13
click at [1052, 42] on icon "button" at bounding box center [1048, 39] width 11 height 19
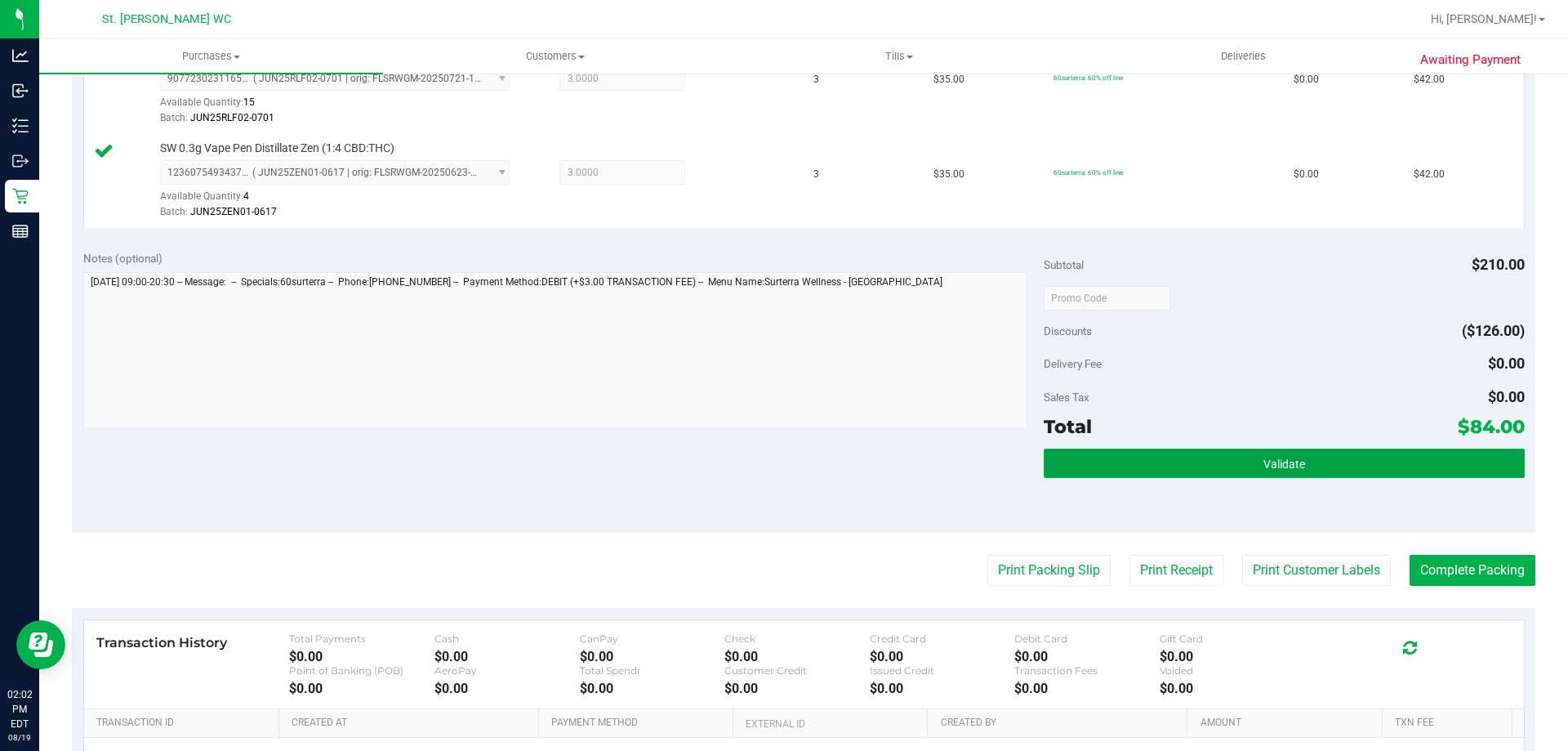
click at [1176, 453] on button "Validate" at bounding box center [1284, 463] width 481 height 30
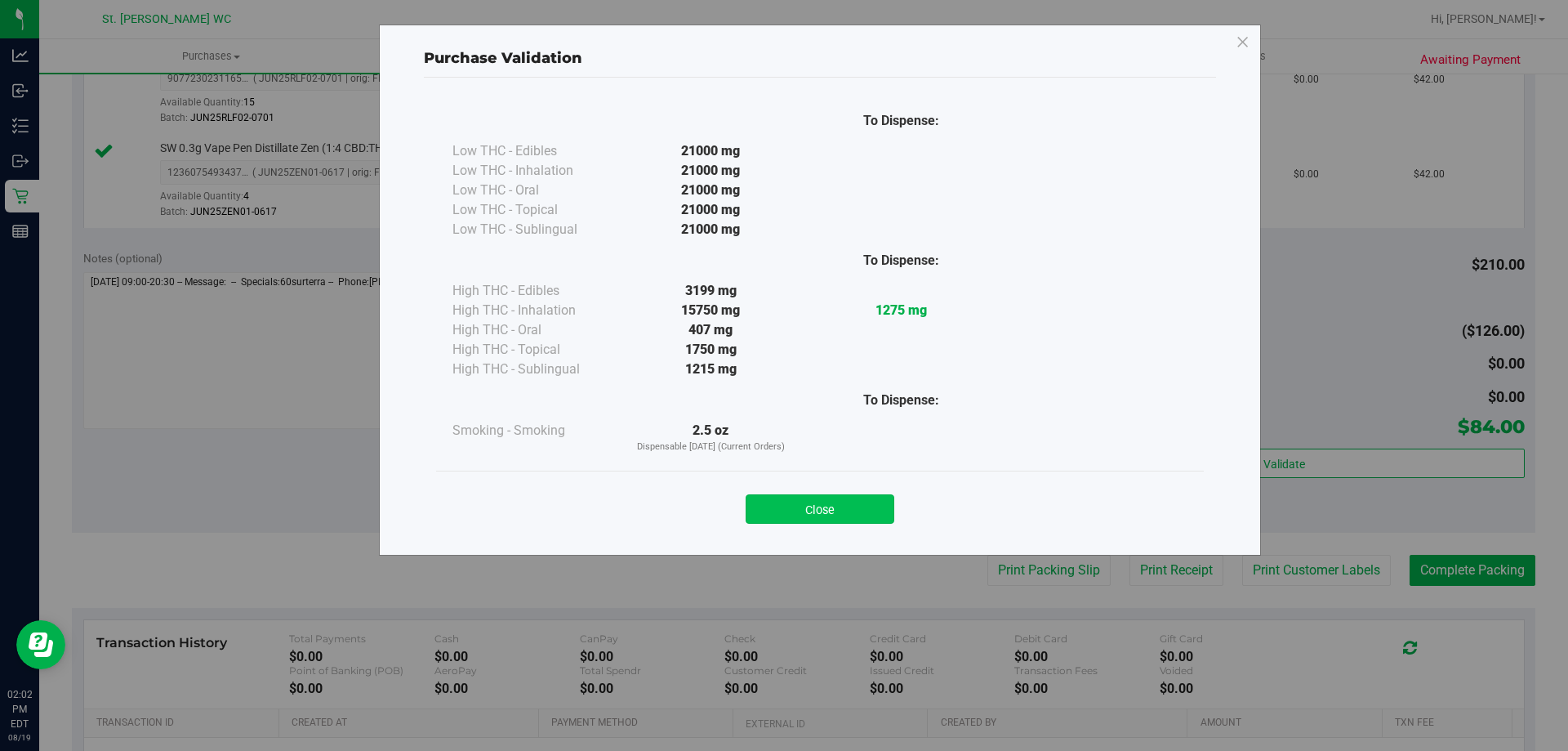
click at [809, 502] on button "Close" at bounding box center [820, 509] width 149 height 30
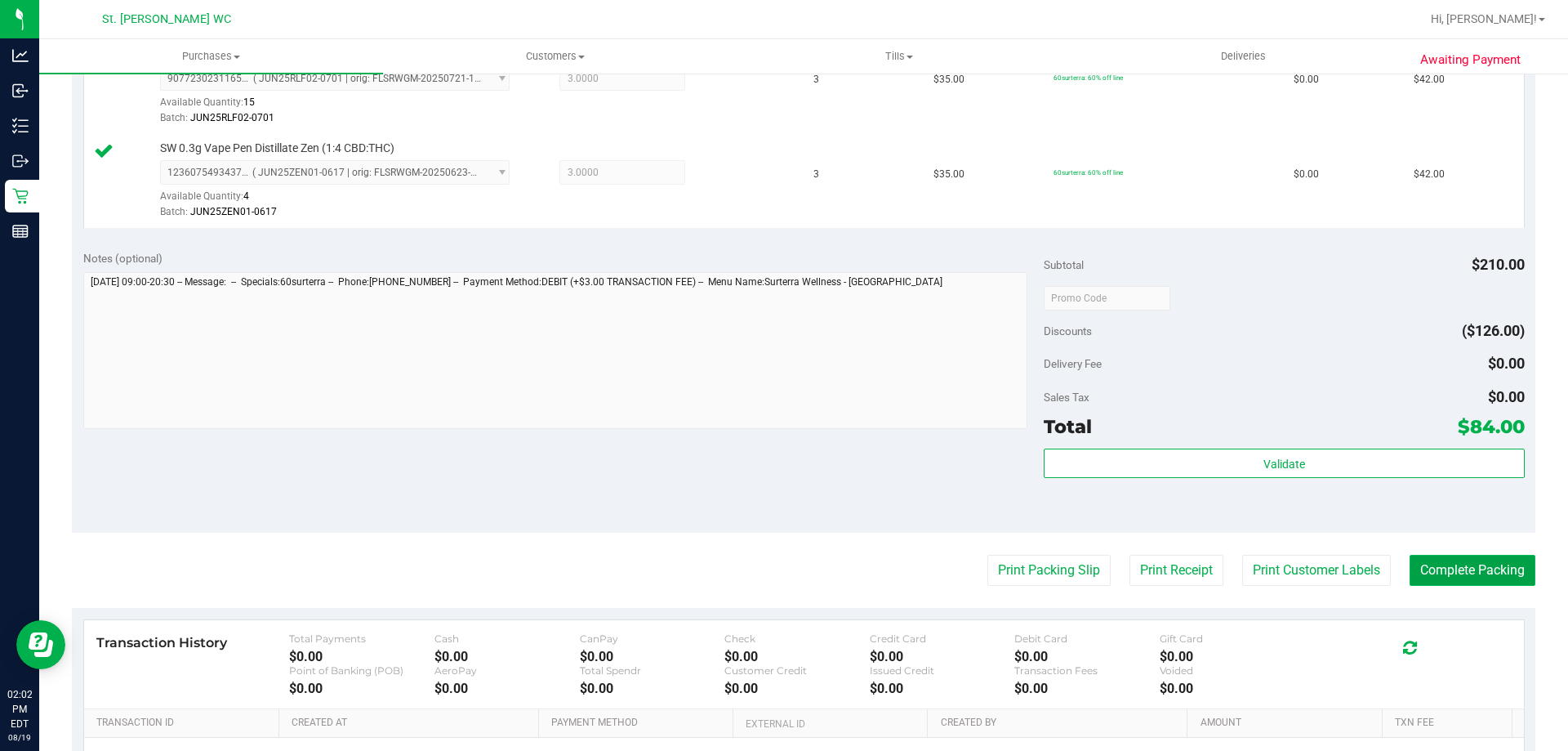
click at [1430, 579] on button "Complete Packing" at bounding box center [1473, 570] width 126 height 31
